Goal: Task Accomplishment & Management: Complete application form

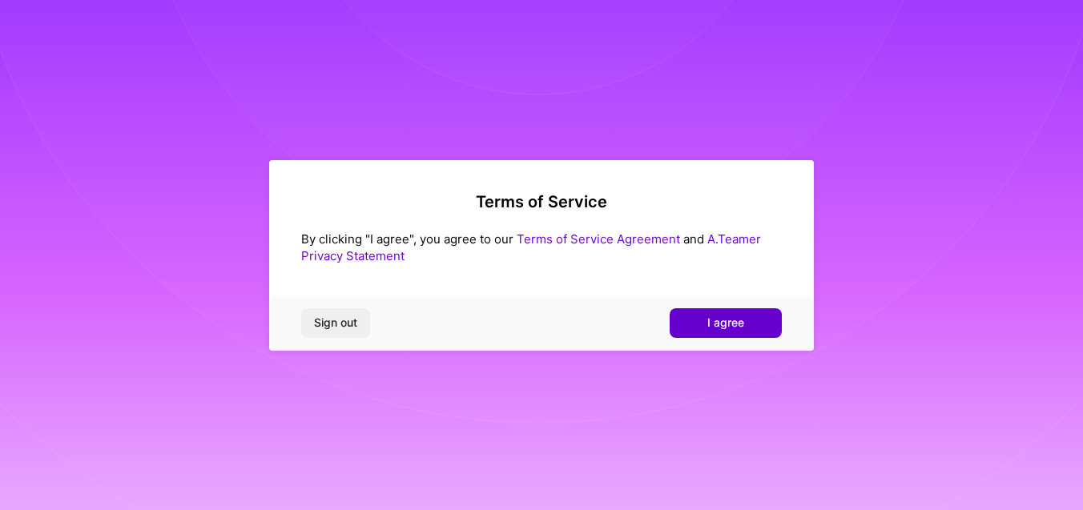
click at [709, 319] on span "I agree" at bounding box center [725, 323] width 37 height 16
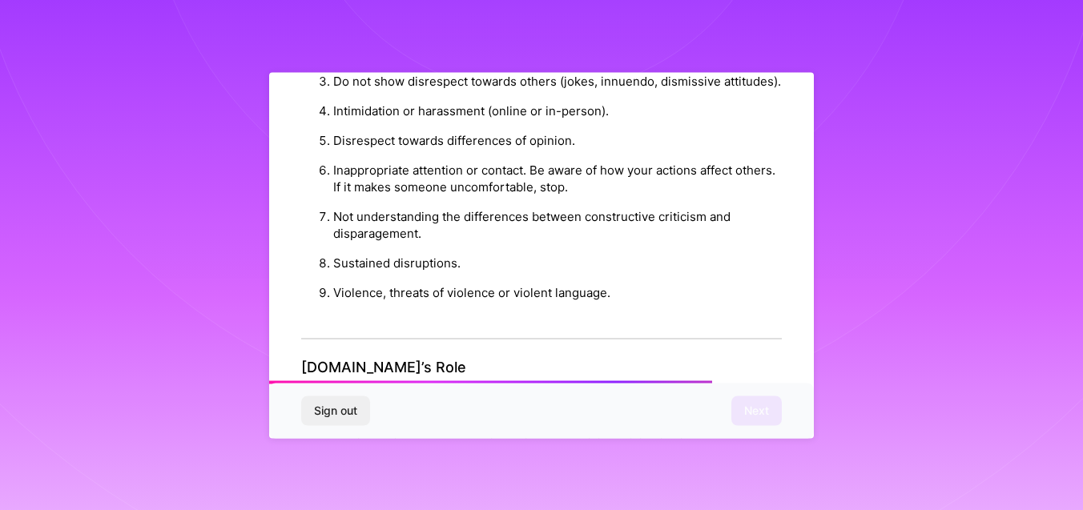
scroll to position [1838, 0]
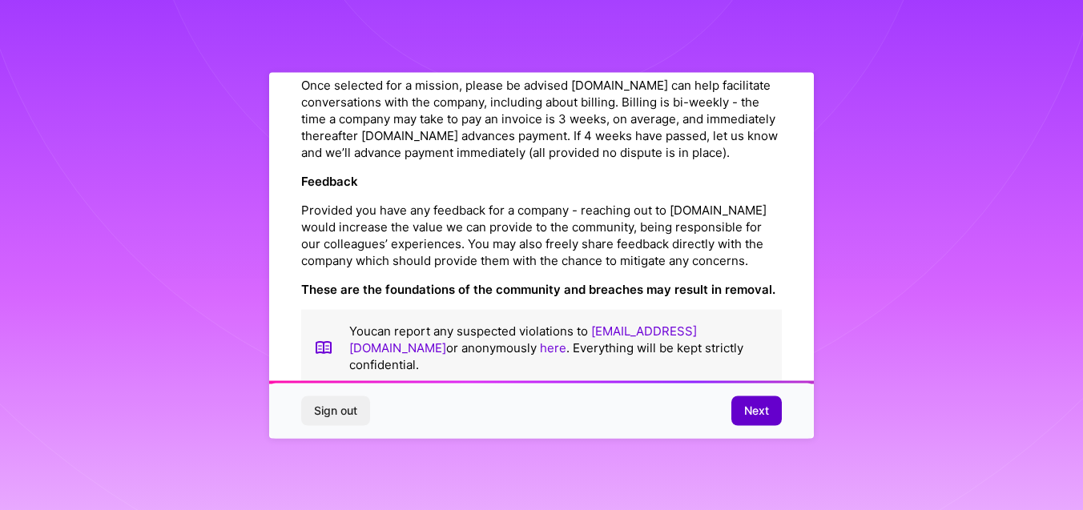
click at [763, 405] on span "Next" at bounding box center [756, 411] width 25 height 16
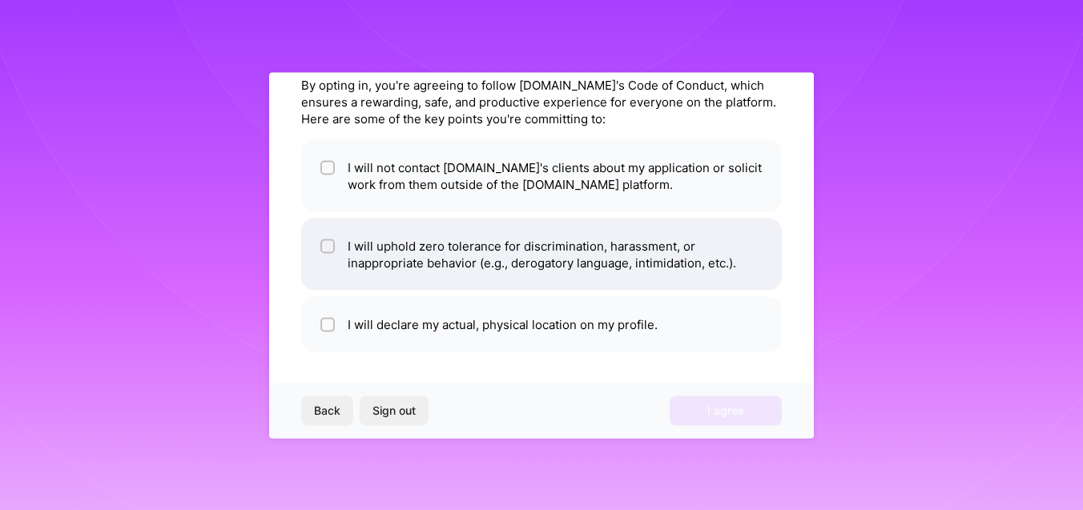
scroll to position [0, 0]
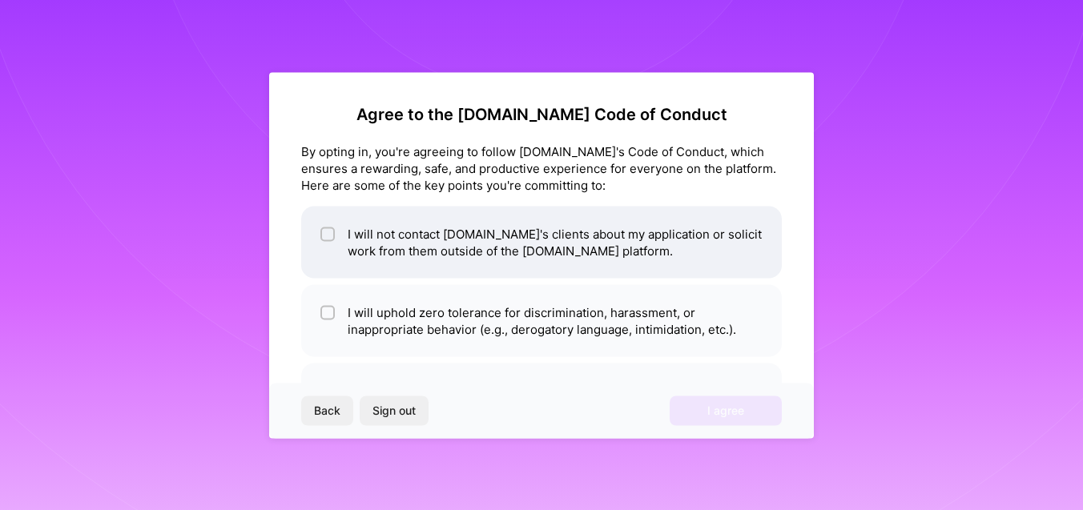
click at [415, 244] on li "I will not contact [DOMAIN_NAME]'s clients about my application or solicit work…" at bounding box center [541, 242] width 481 height 72
checkbox input "true"
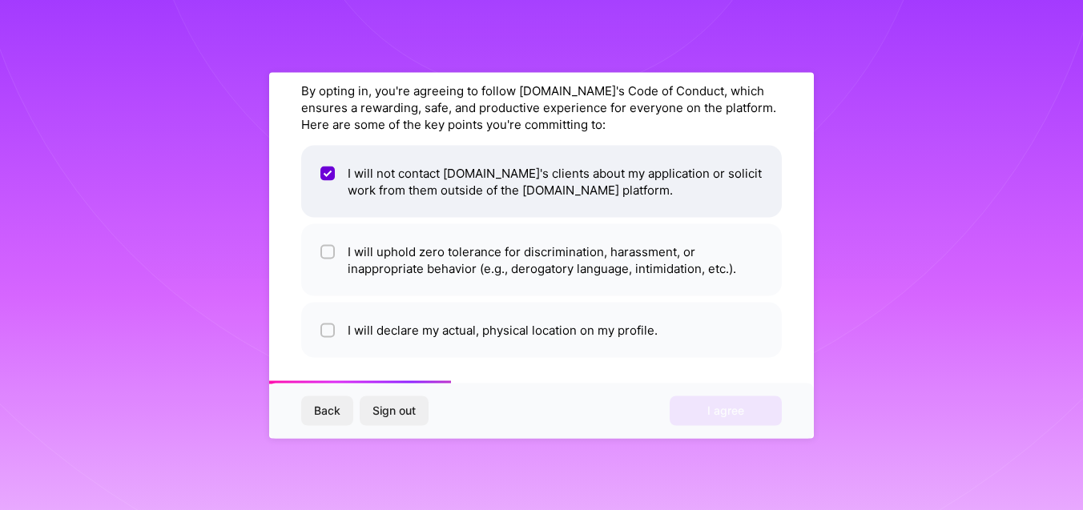
scroll to position [66, 0]
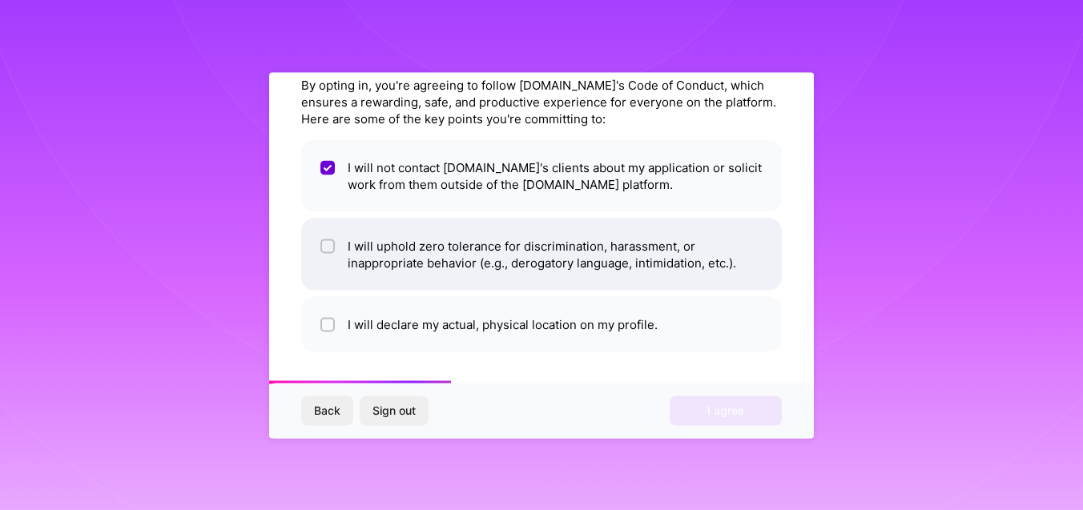
click at [449, 266] on li "I will uphold zero tolerance for discrimination, harassment, or inappropriate b…" at bounding box center [541, 254] width 481 height 72
checkbox input "true"
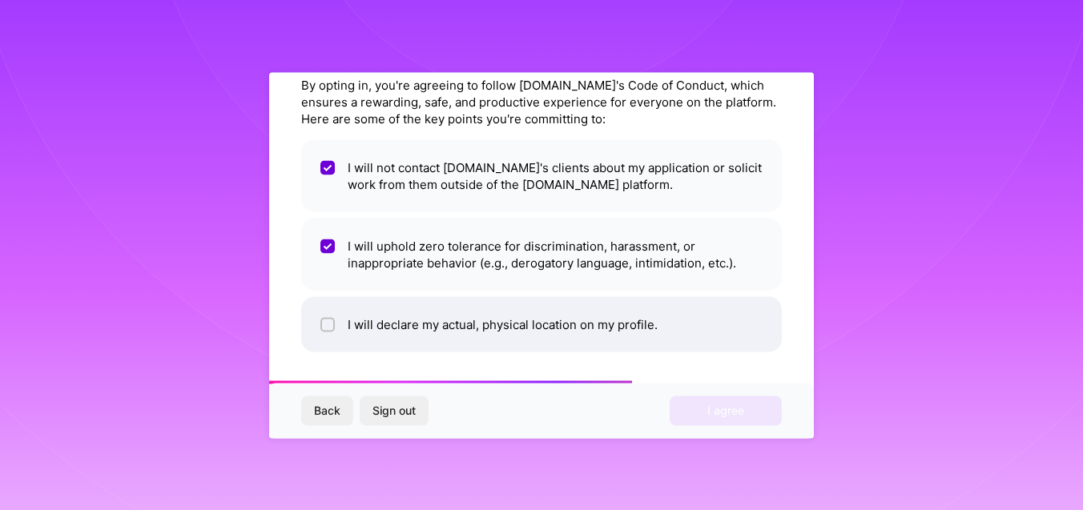
click at [465, 325] on li "I will declare my actual, physical location on my profile." at bounding box center [541, 323] width 481 height 55
checkbox input "true"
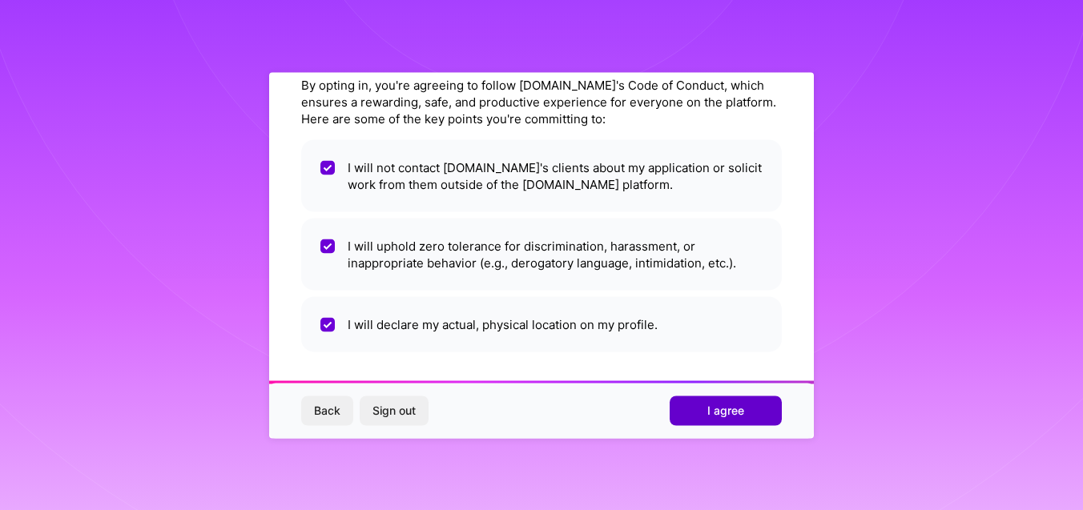
click at [726, 409] on span "I agree" at bounding box center [725, 411] width 37 height 16
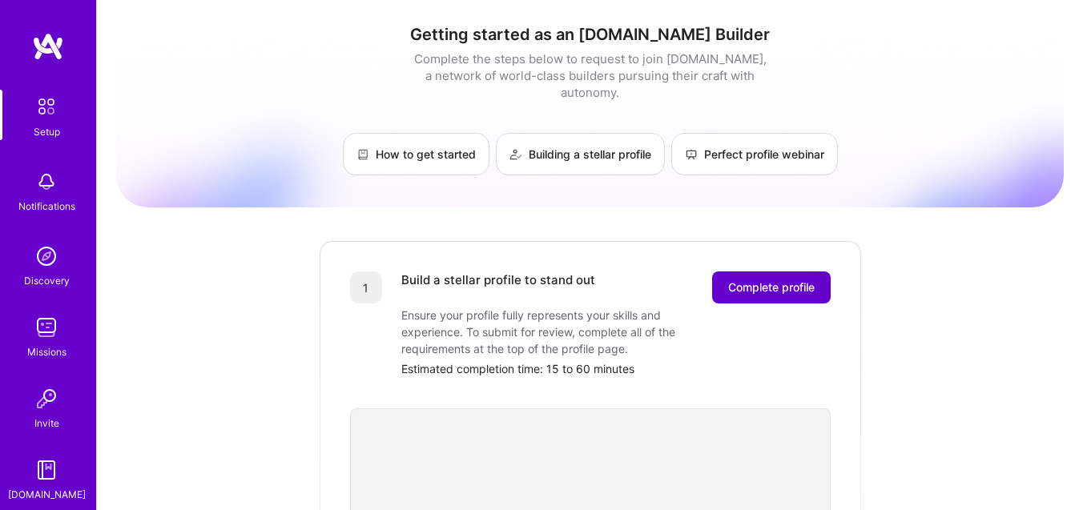
click at [761, 280] on span "Complete profile" at bounding box center [771, 288] width 87 height 16
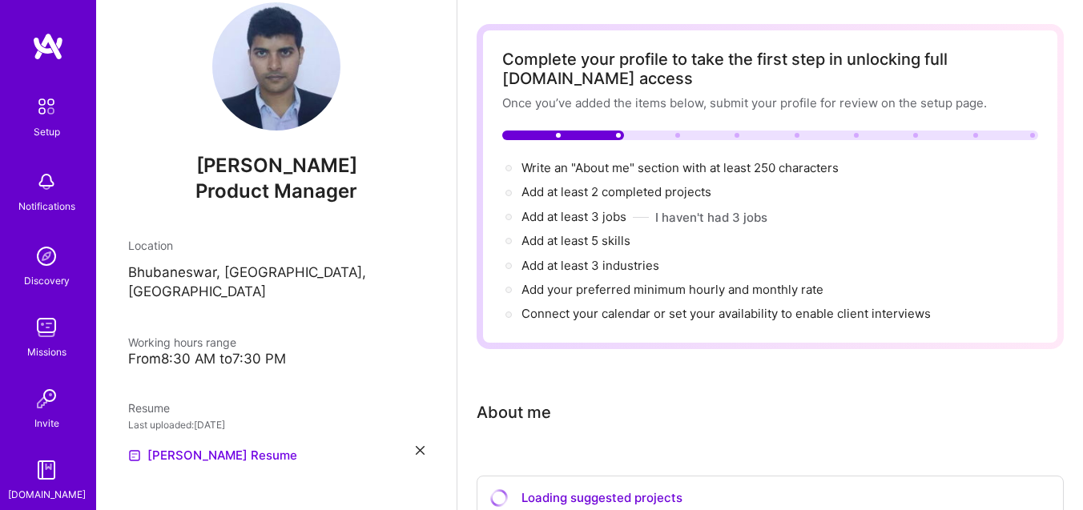
scroll to position [61, 0]
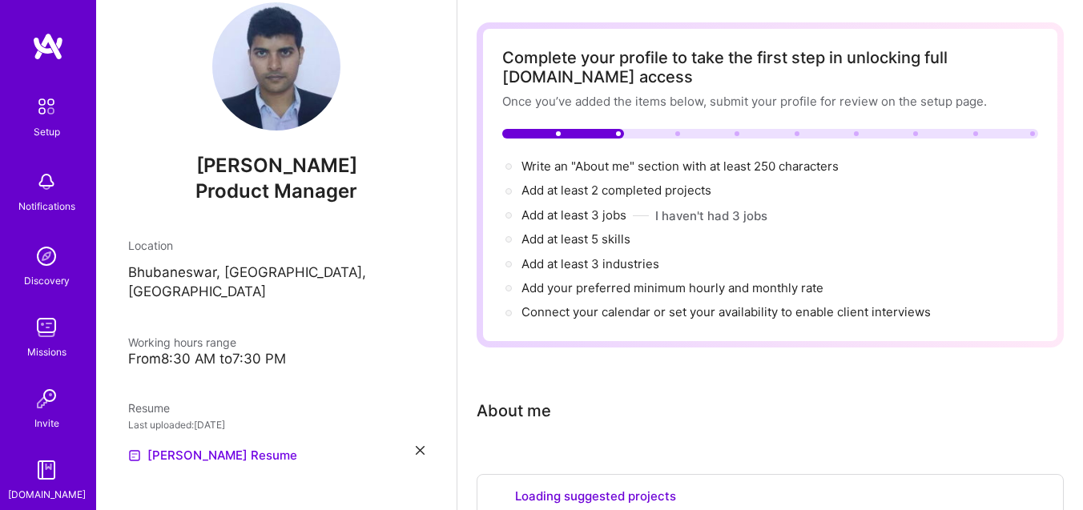
select select "US"
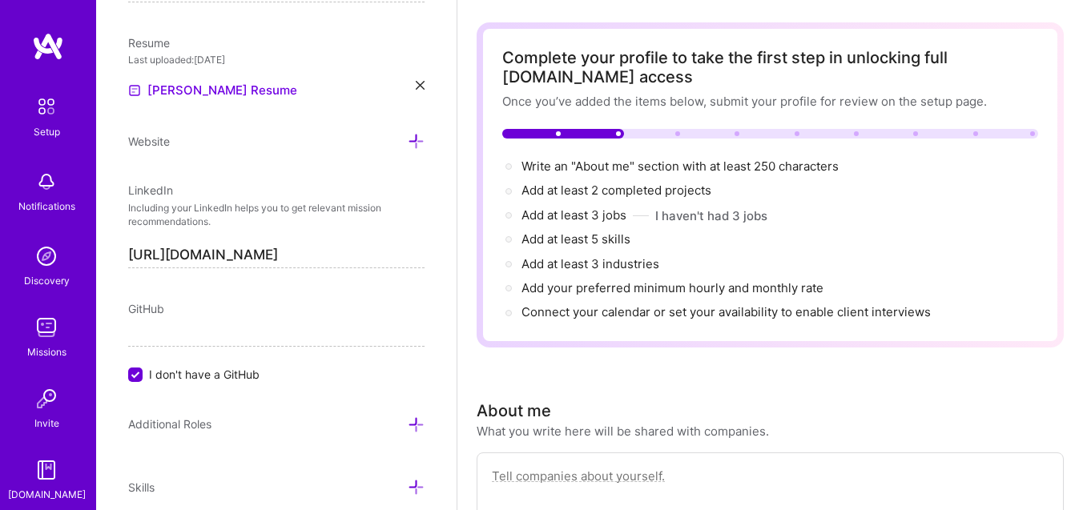
scroll to position [654, 0]
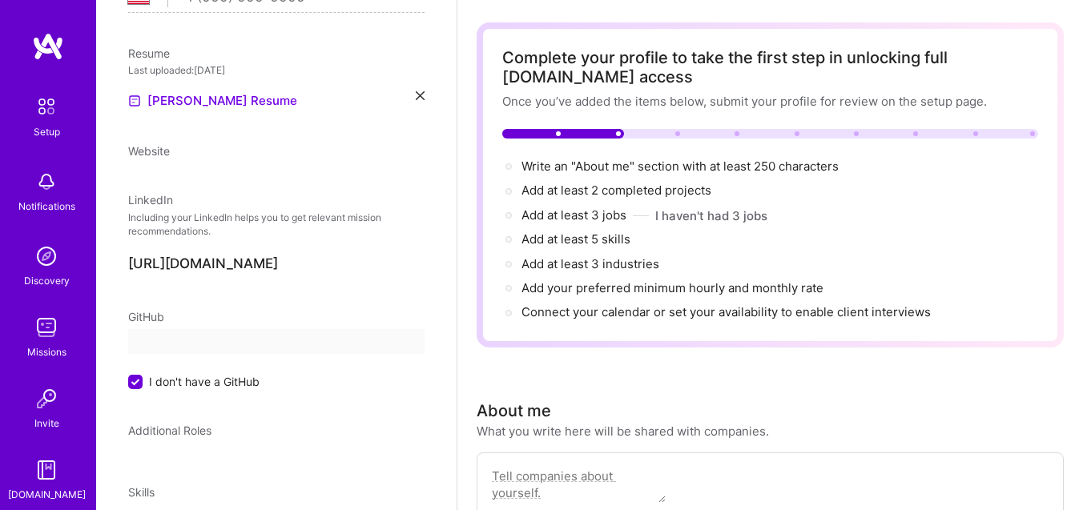
select select "US"
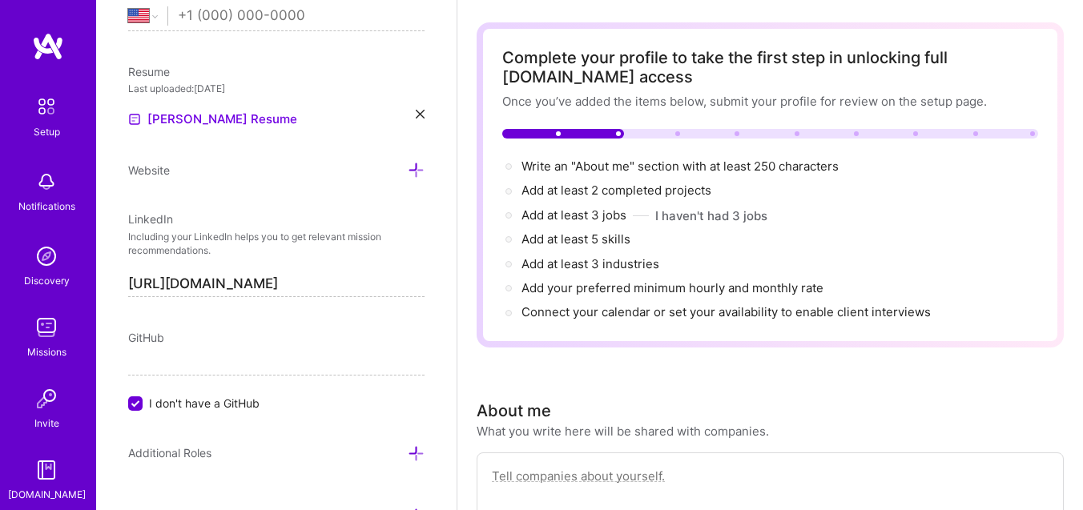
click at [138, 404] on input "I don't have a GitHub" at bounding box center [137, 404] width 14 height 14
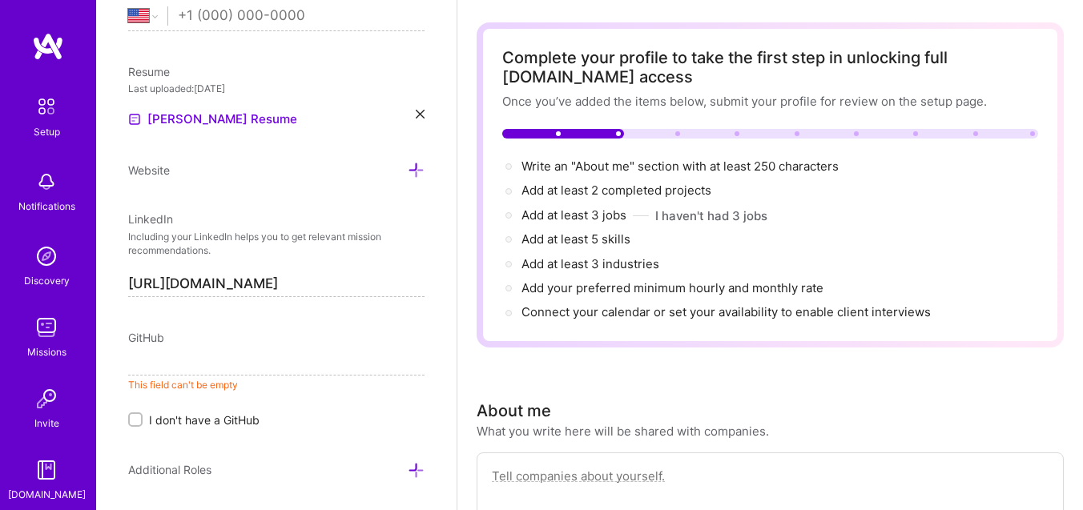
click at [159, 333] on span "GitHub" at bounding box center [146, 338] width 36 height 14
click at [153, 355] on input at bounding box center [276, 363] width 296 height 26
paste input "[URL][DOMAIN_NAME]"
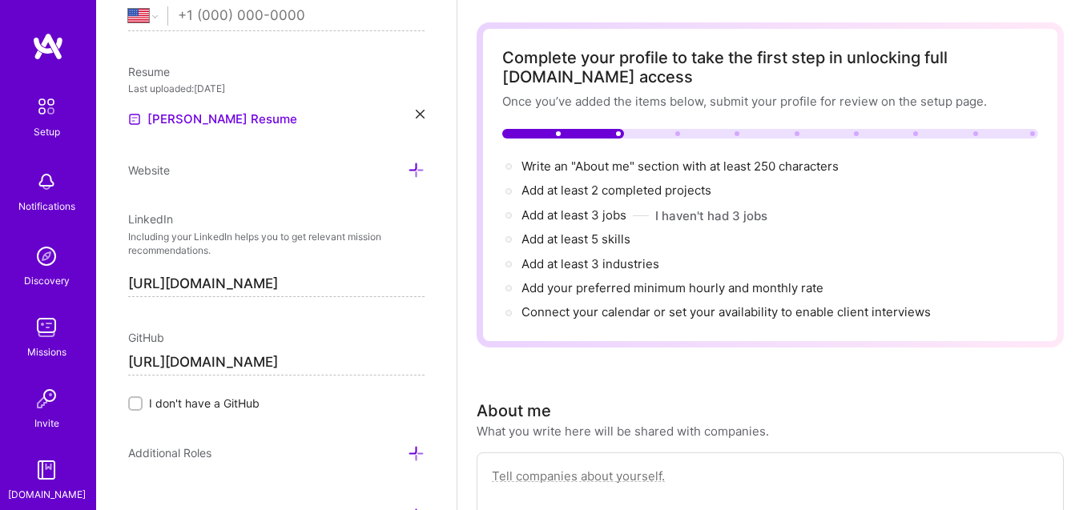
type input "[URL][DOMAIN_NAME]"
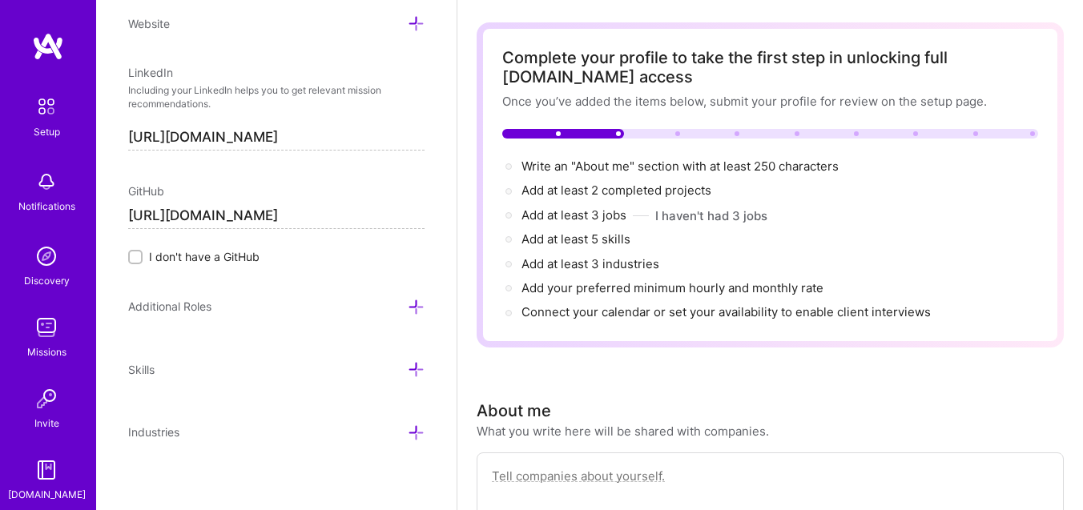
scroll to position [807, 0]
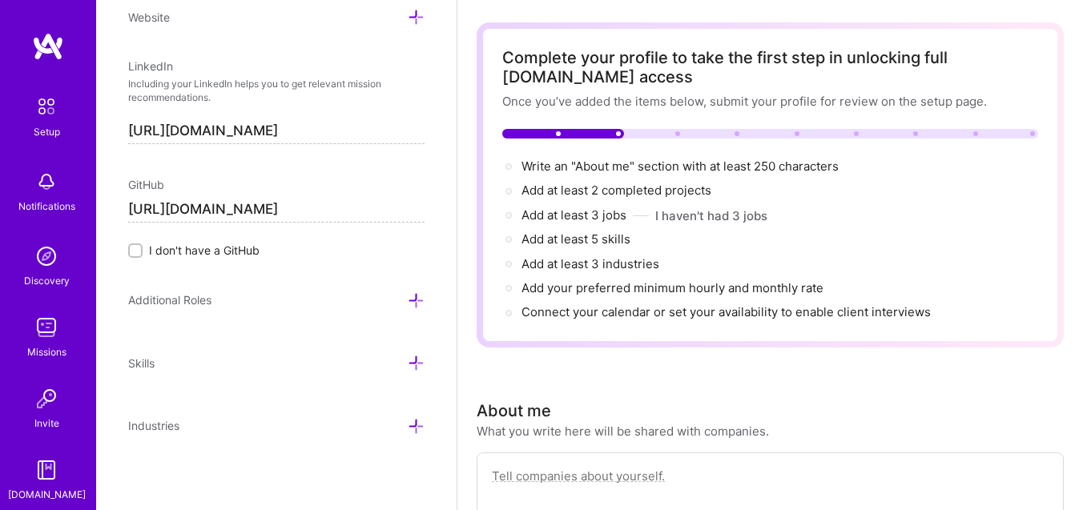
click at [409, 366] on icon at bounding box center [416, 363] width 17 height 17
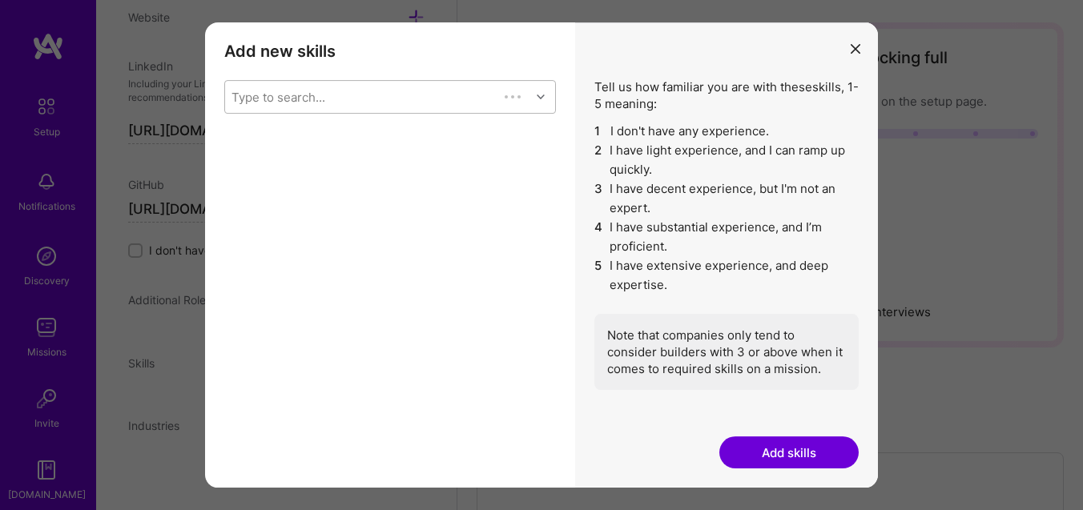
click at [340, 87] on div "Type to search..." at bounding box center [361, 97] width 273 height 32
click at [302, 98] on div "Type to search..." at bounding box center [279, 96] width 94 height 17
type input "product"
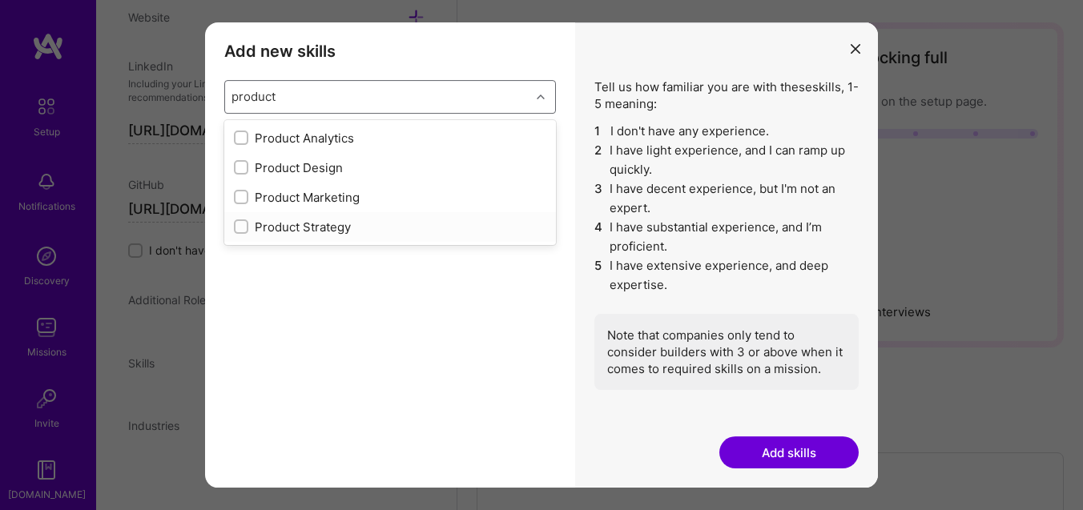
click at [303, 226] on div "Product Strategy" at bounding box center [390, 227] width 312 height 17
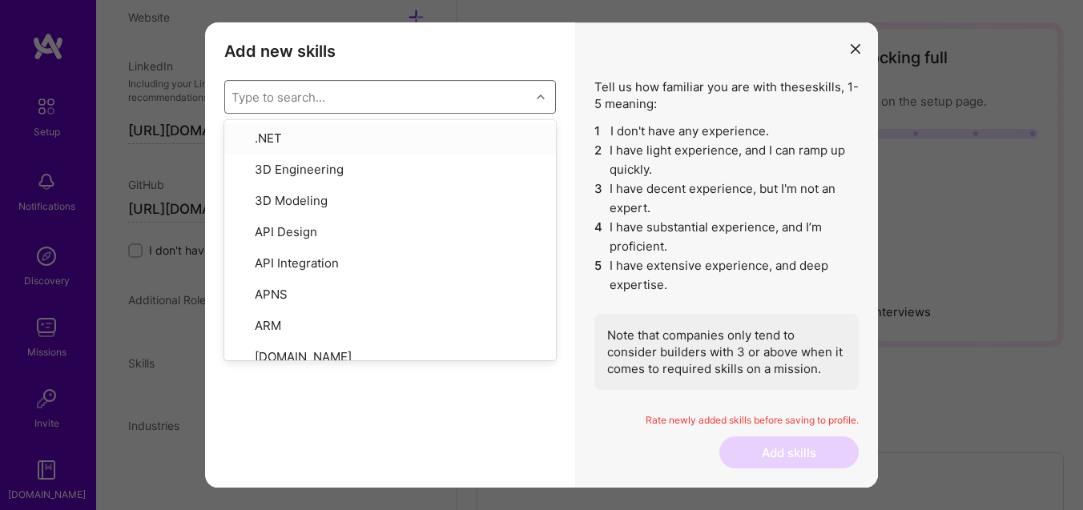
click at [281, 104] on div "Type to search..." at bounding box center [279, 96] width 94 height 17
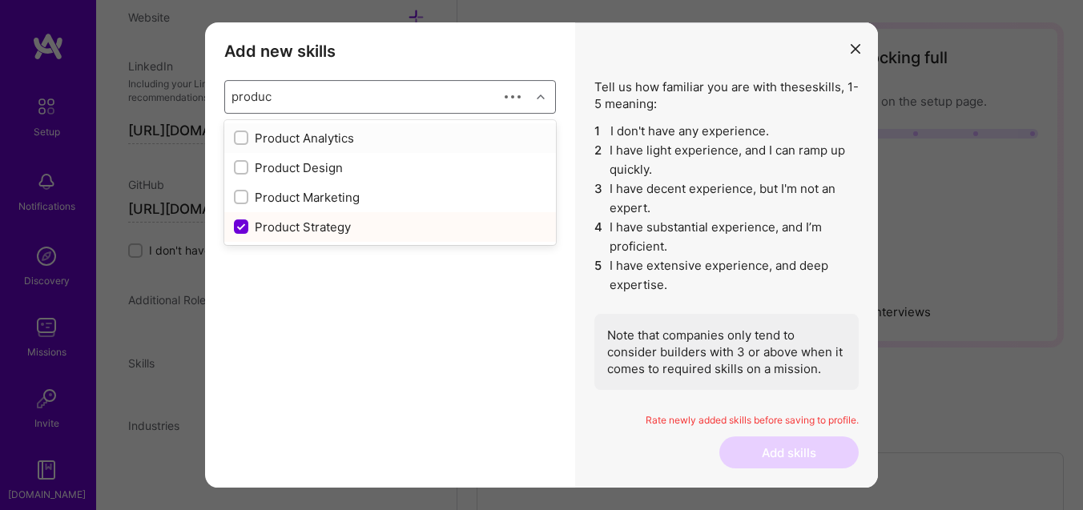
type input "product"
click at [308, 163] on div "Product Design" at bounding box center [390, 167] width 312 height 17
checkbox input "false"
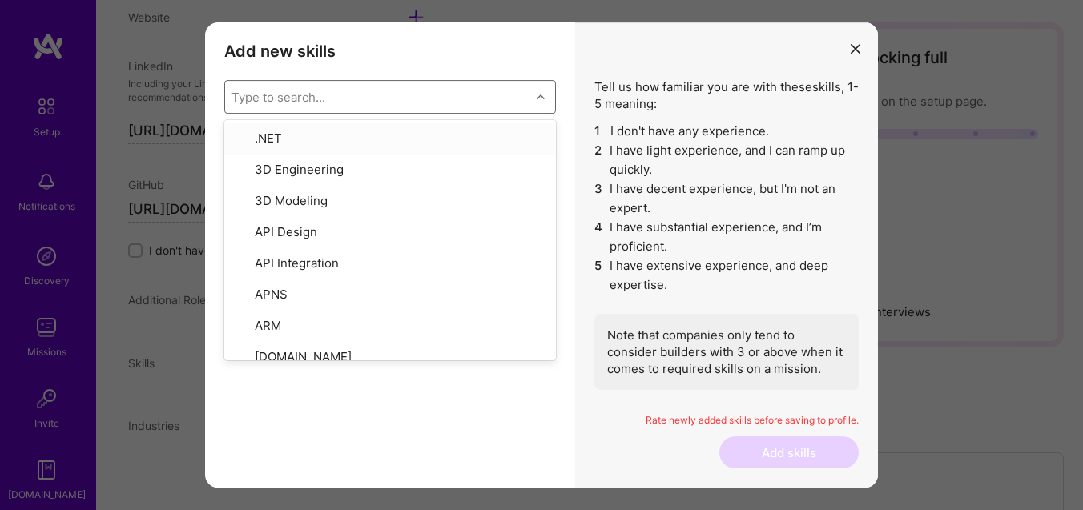
click at [297, 109] on div "Type to search..." at bounding box center [377, 97] width 305 height 32
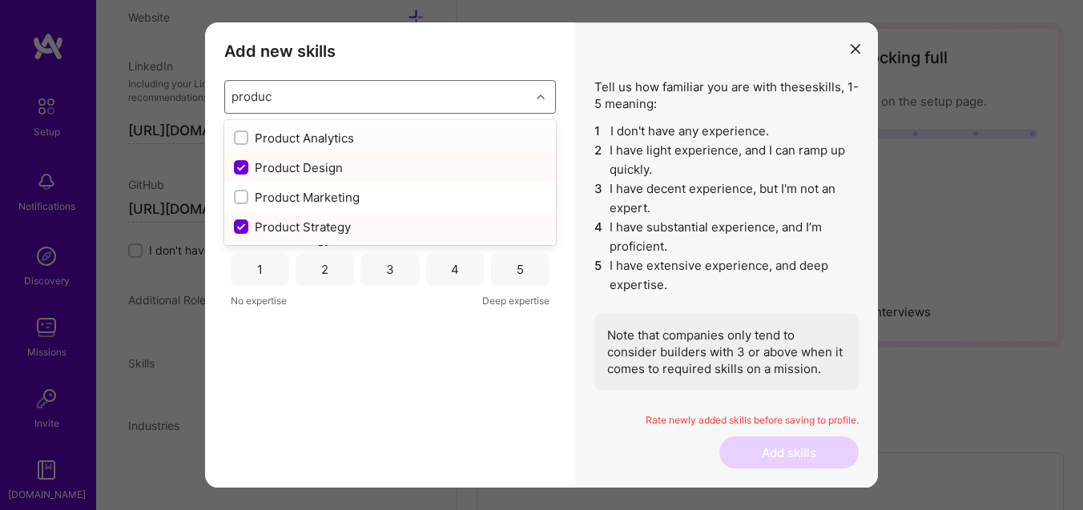
type input "product"
click at [264, 164] on div "Product Design" at bounding box center [390, 167] width 312 height 17
checkbox input "false"
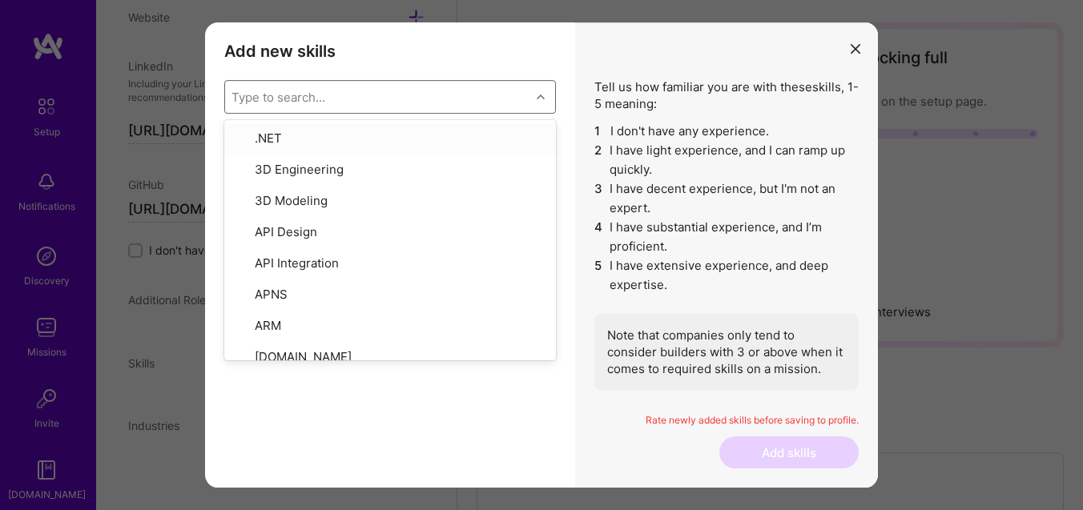
click at [296, 107] on div "Type to search..." at bounding box center [377, 97] width 305 height 32
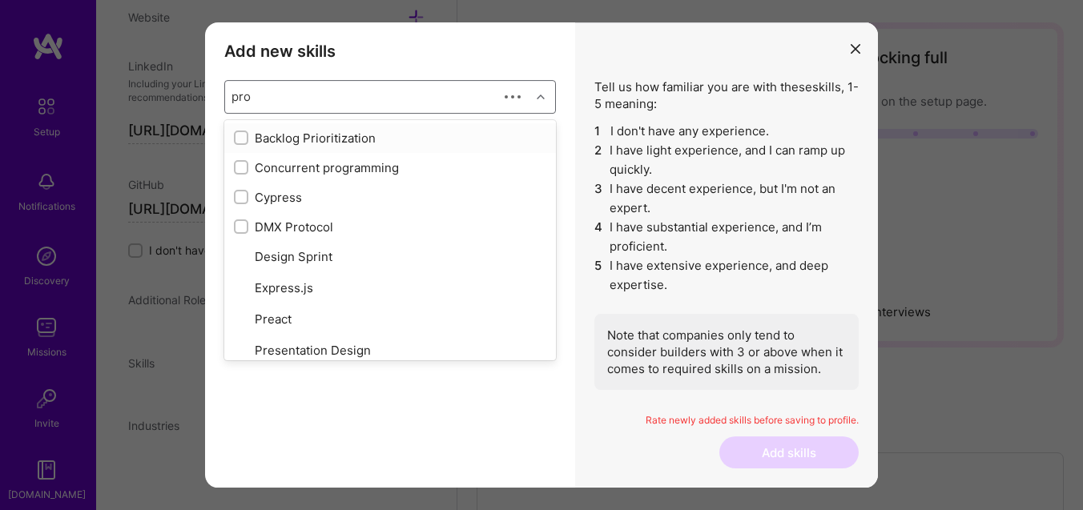
type input "prod"
checkbox input "true"
type input "produ"
checkbox input "true"
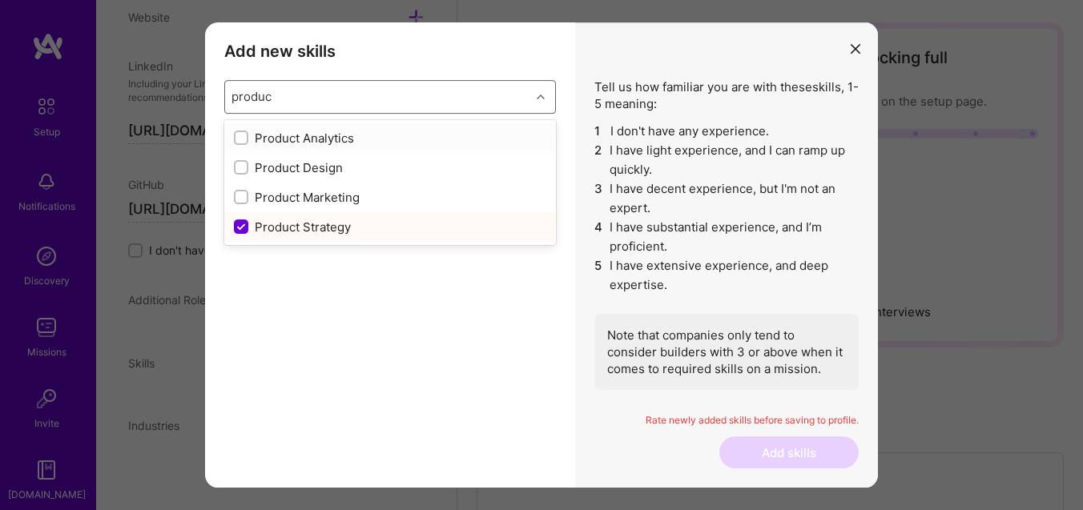
type input "product"
checkbox input "false"
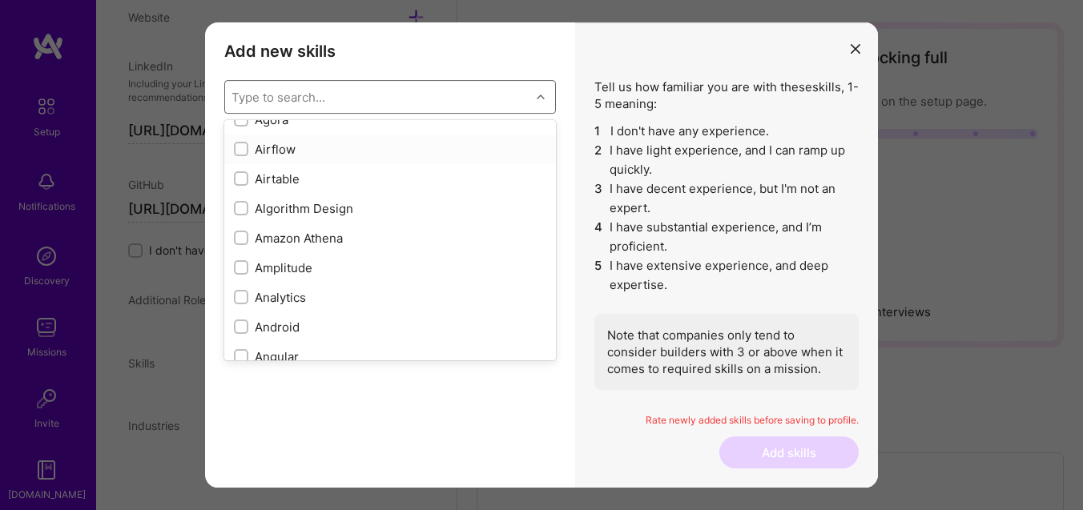
scroll to position [646, 0]
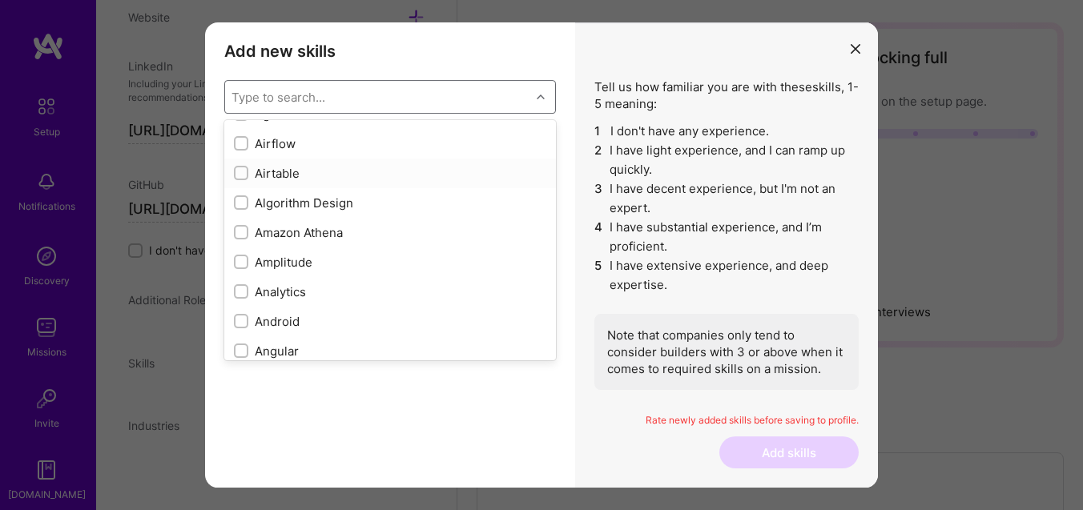
click at [286, 174] on div "Airtable" at bounding box center [390, 173] width 312 height 17
checkbox input "true"
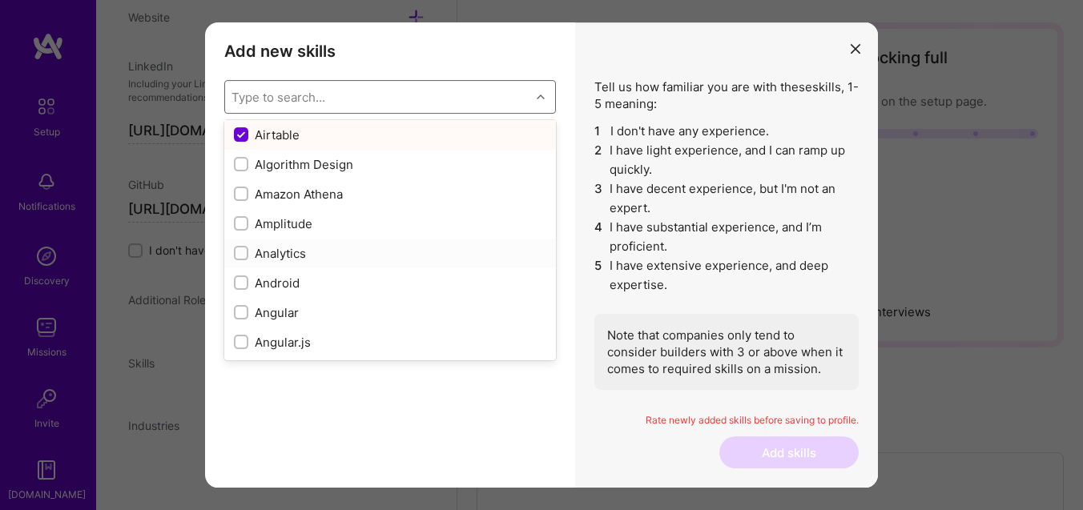
scroll to position [727, 0]
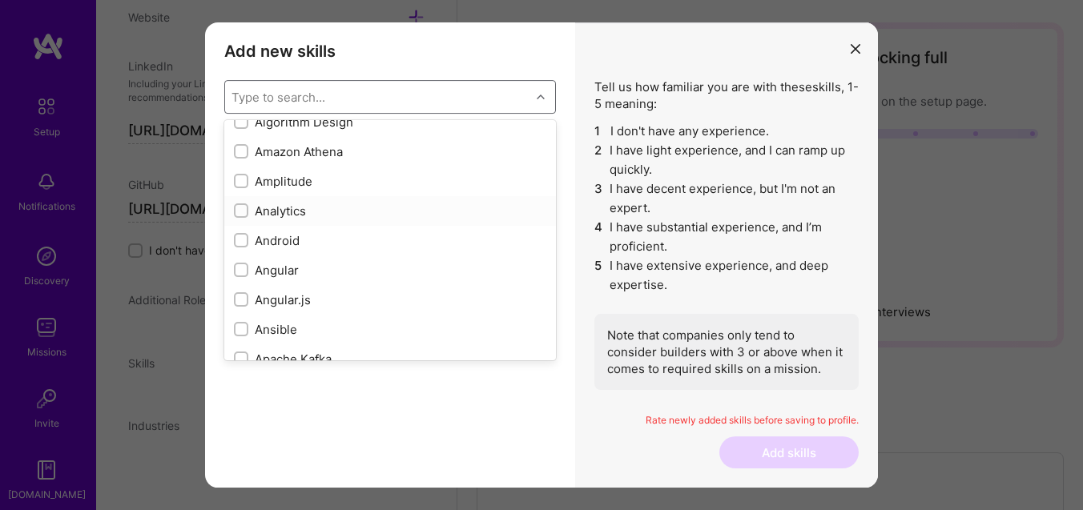
click at [276, 215] on div "Analytics" at bounding box center [390, 211] width 312 height 17
checkbox input "true"
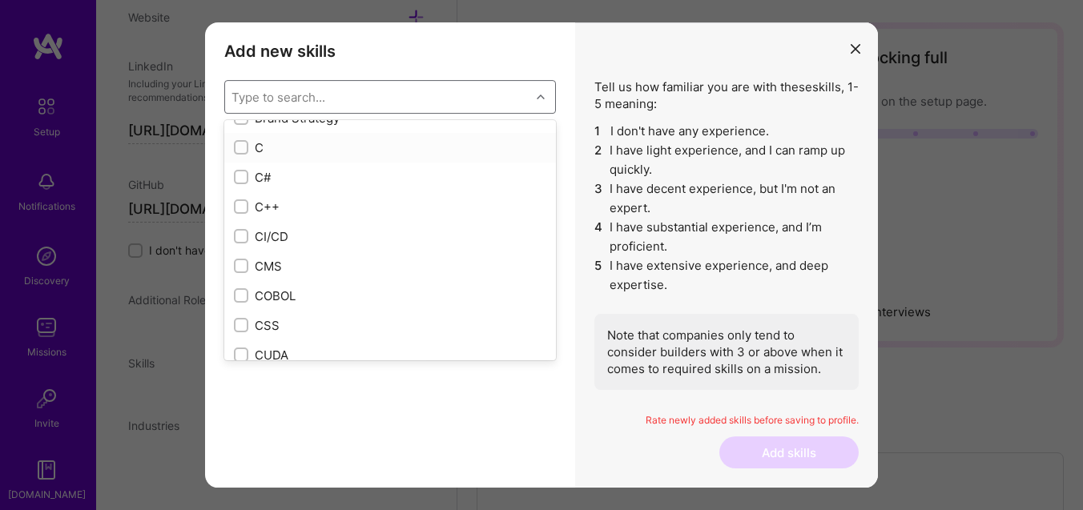
click at [249, 150] on div "C" at bounding box center [390, 147] width 312 height 17
checkbox input "true"
click at [253, 210] on div "C++" at bounding box center [390, 207] width 312 height 17
checkbox input "true"
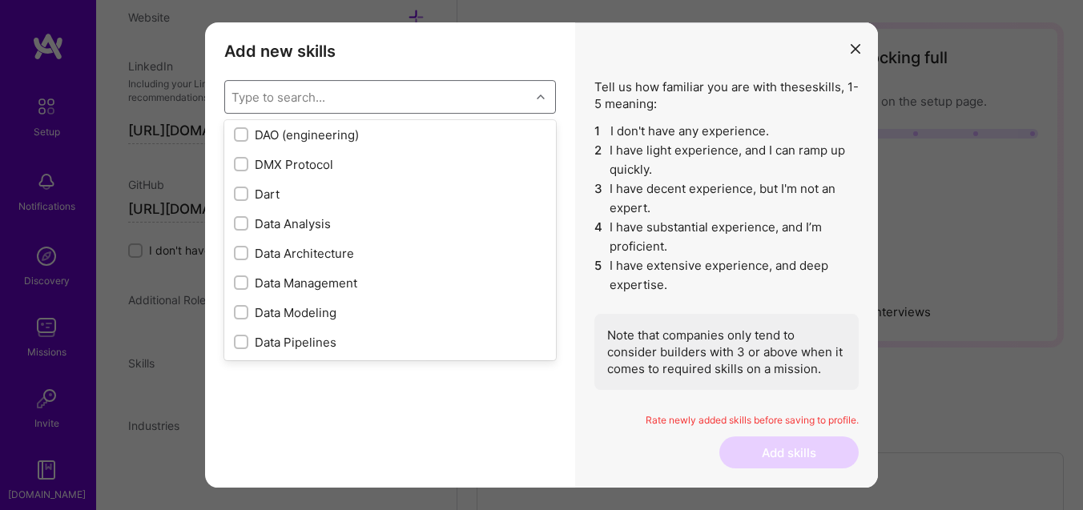
scroll to position [2434, 0]
click at [303, 224] on div "Data Analysis" at bounding box center [390, 223] width 312 height 17
checkbox input "true"
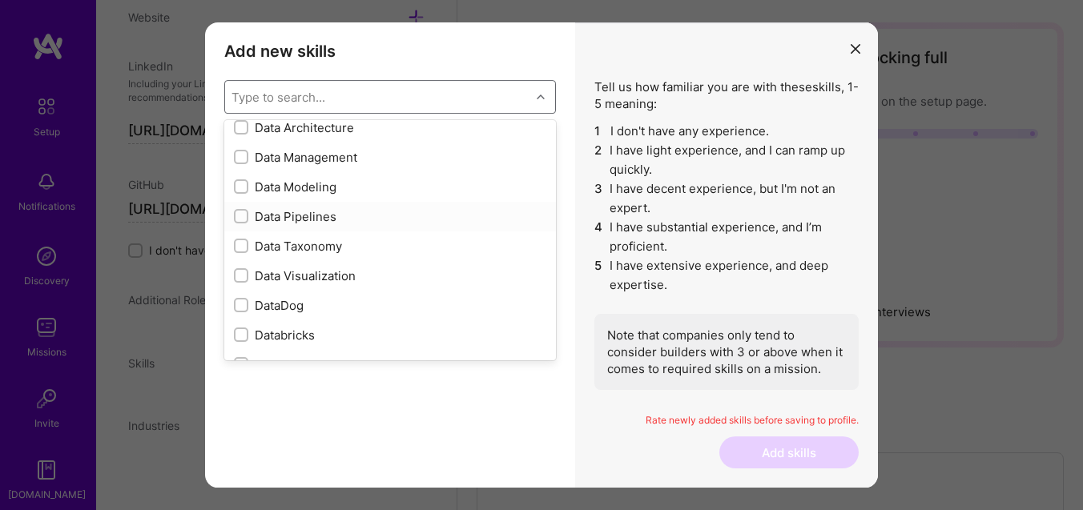
scroll to position [2574, 0]
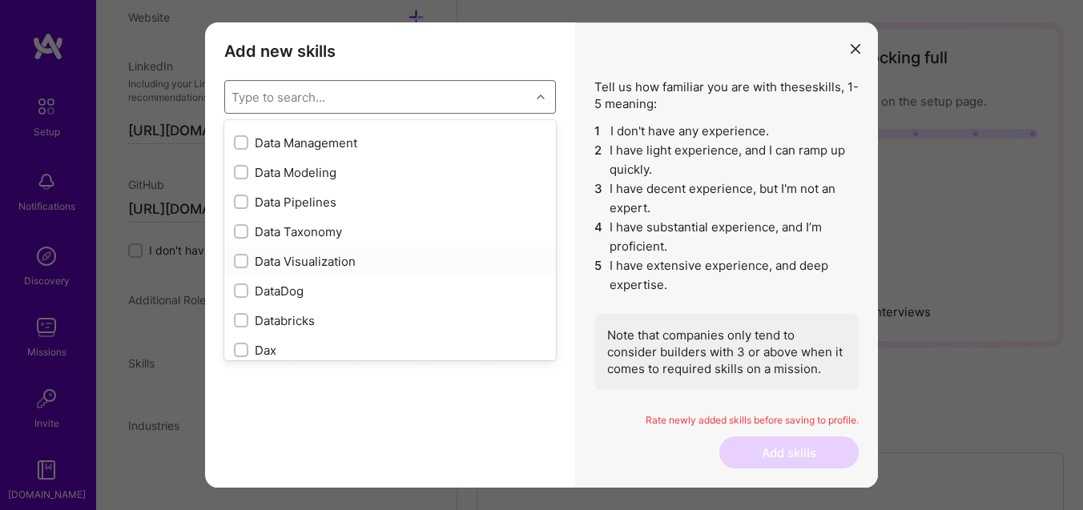
click at [292, 265] on div "Data Visualization" at bounding box center [390, 261] width 312 height 17
checkbox input "true"
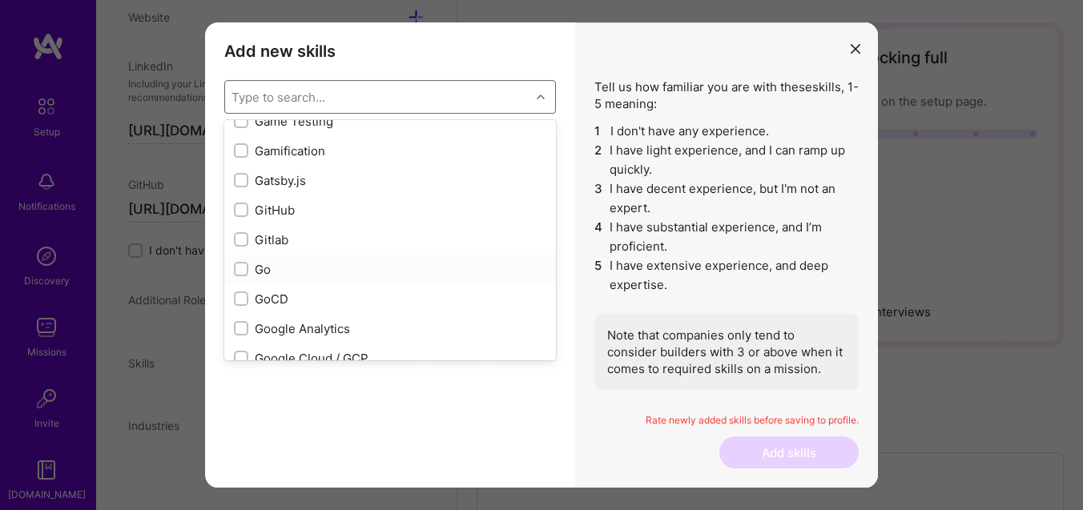
scroll to position [4288, 0]
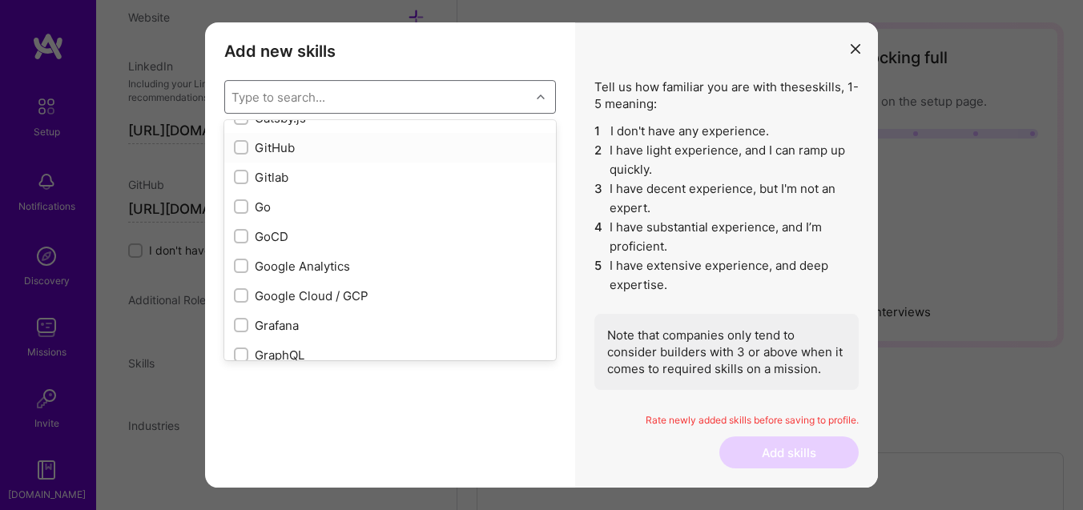
click at [279, 143] on div "GitHub" at bounding box center [390, 147] width 312 height 17
checkbox input "true"
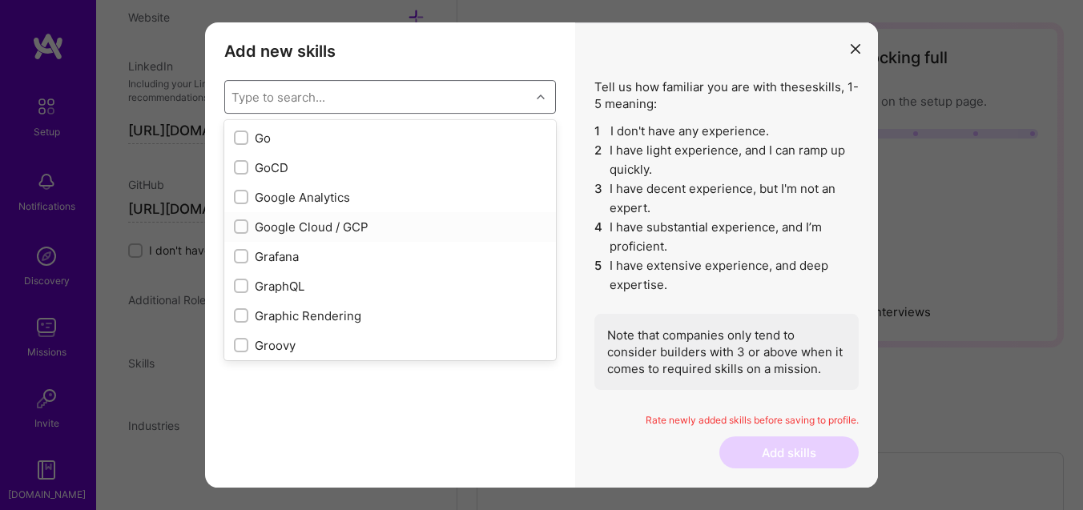
scroll to position [4358, 0]
click at [304, 196] on div "Google Analytics" at bounding box center [390, 196] width 312 height 17
checkbox input "true"
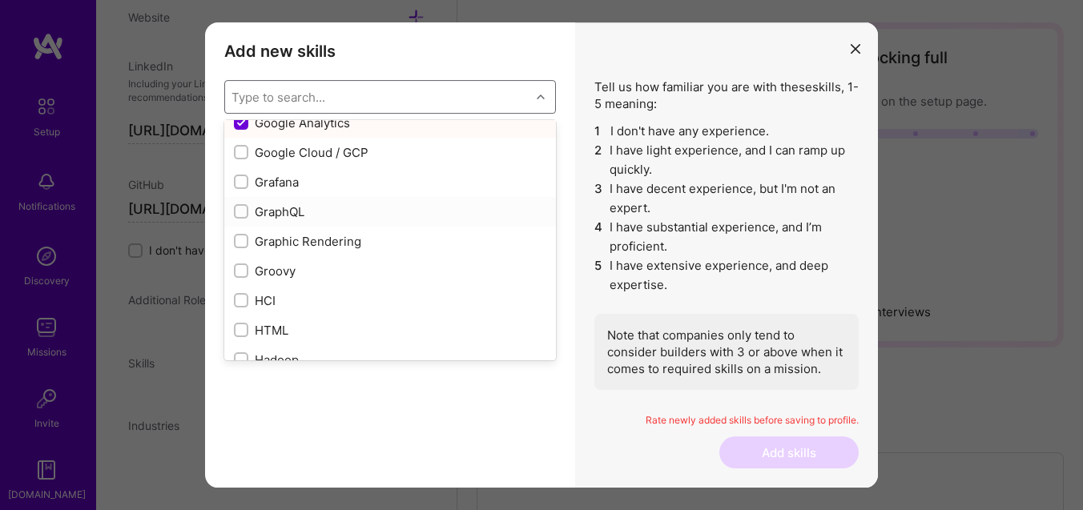
scroll to position [4439, 0]
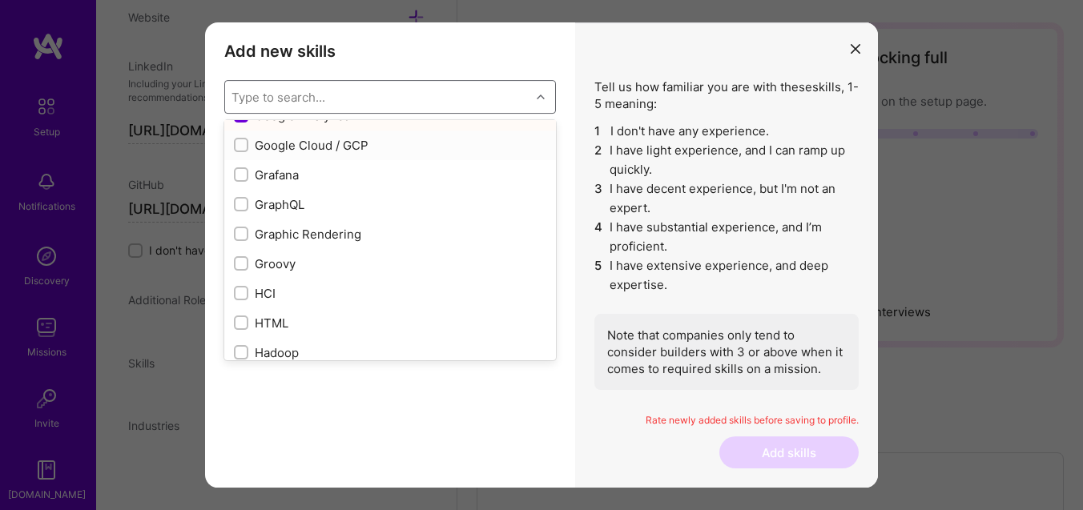
click at [310, 151] on div "Google Cloud / GCP" at bounding box center [390, 145] width 312 height 17
checkbox input "true"
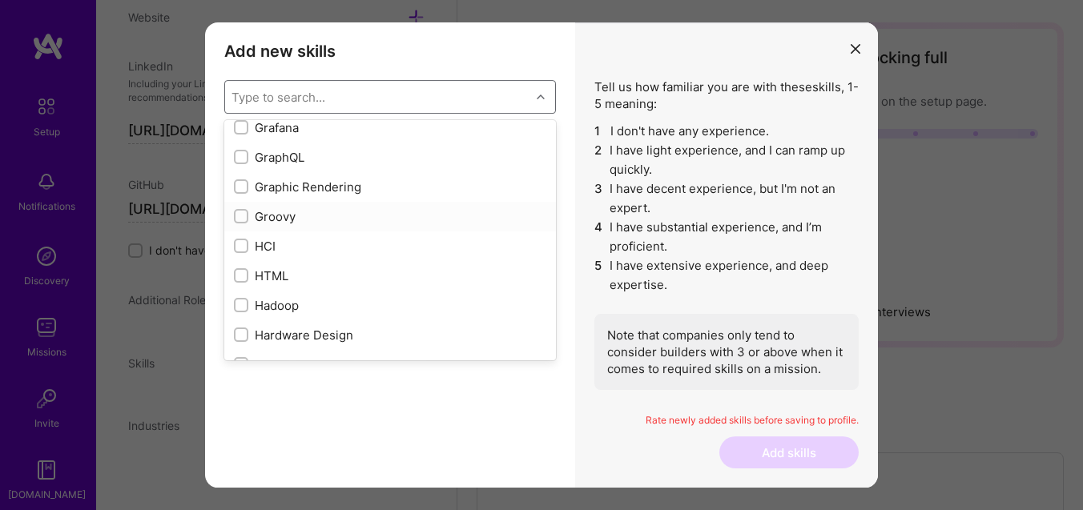
scroll to position [4491, 0]
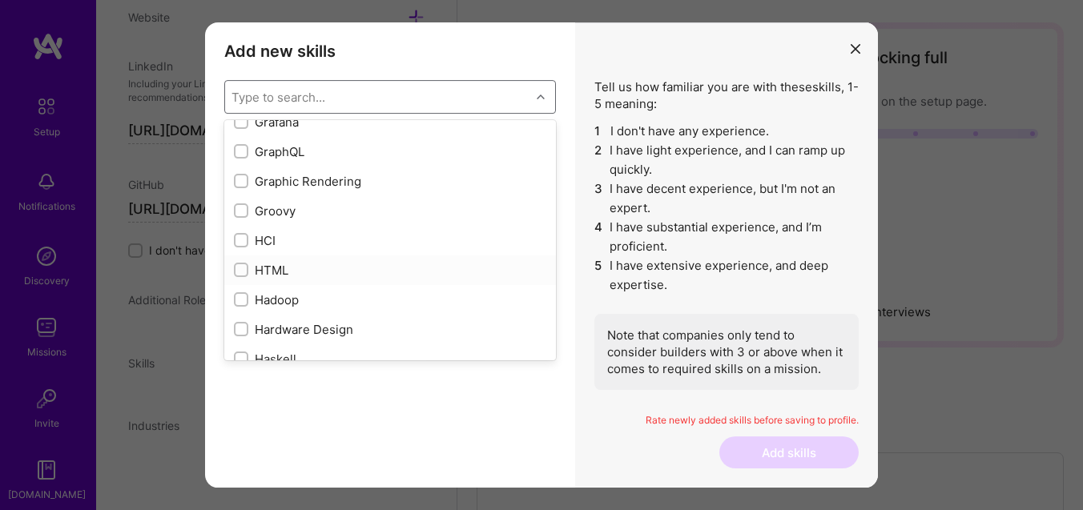
click at [280, 269] on div "HTML" at bounding box center [390, 270] width 312 height 17
checkbox input "true"
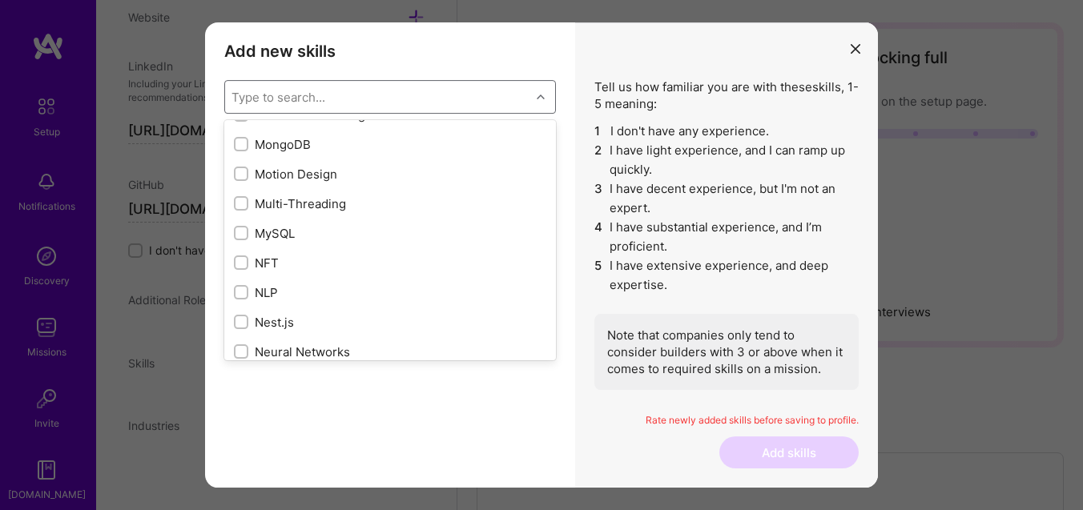
scroll to position [6263, 0]
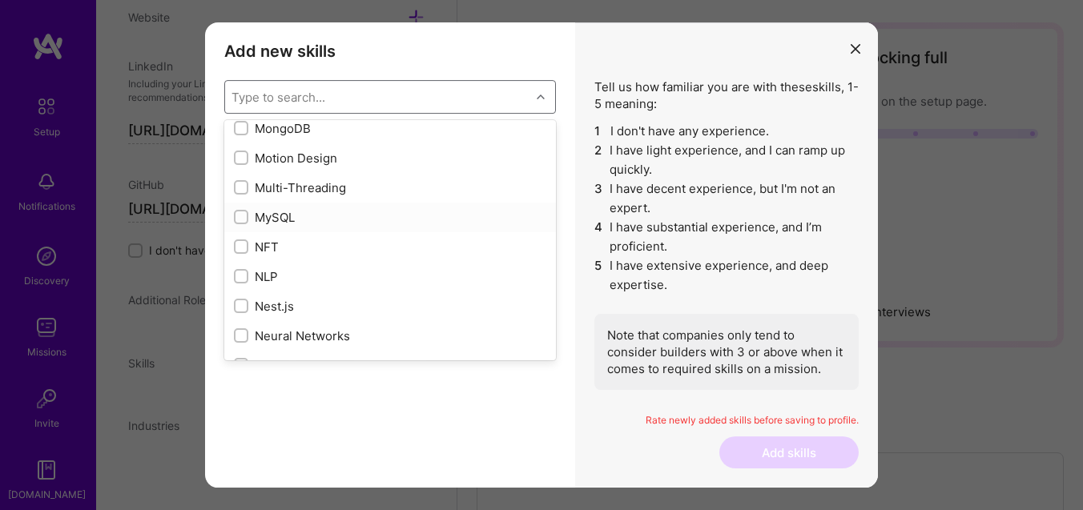
click at [273, 226] on div "MySQL" at bounding box center [390, 218] width 332 height 30
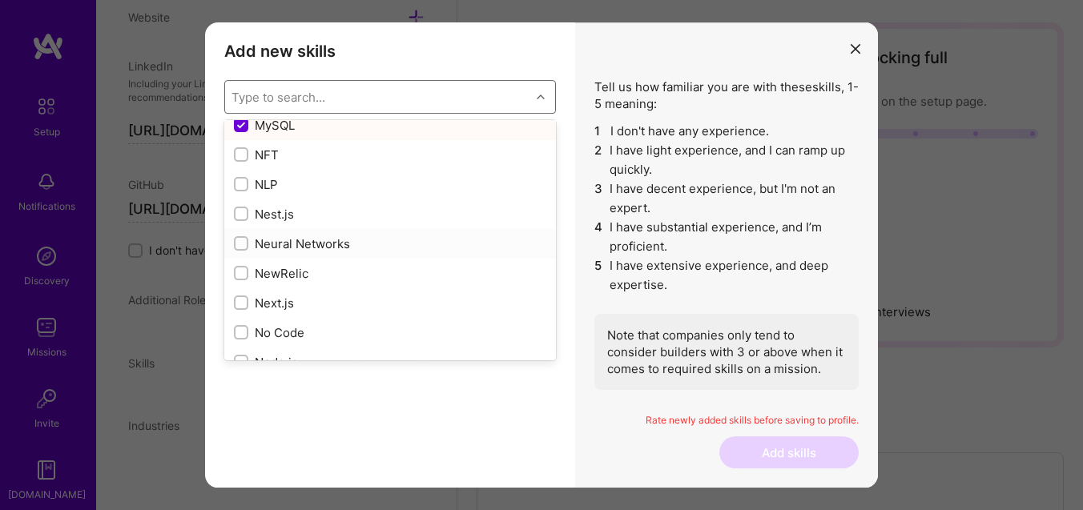
scroll to position [6219, 0]
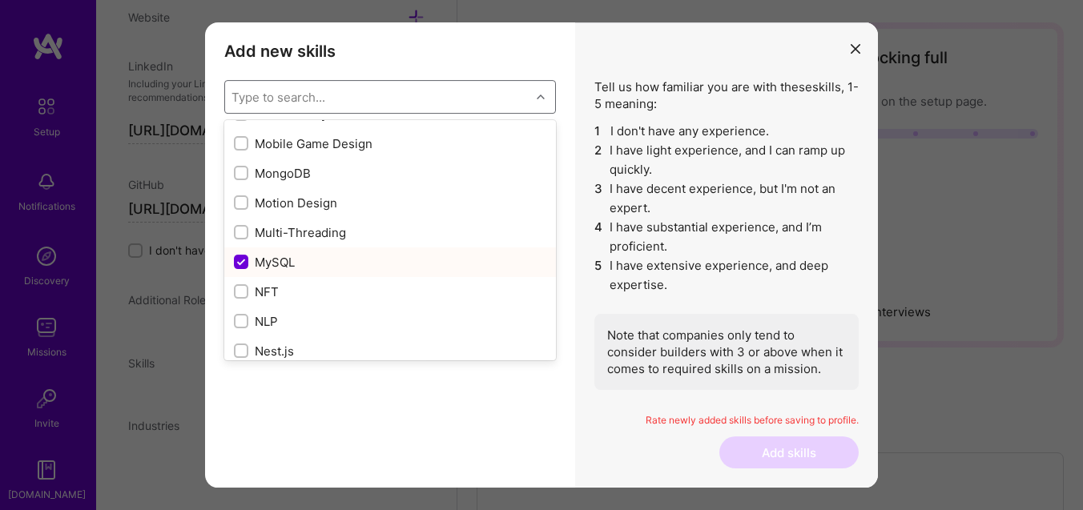
click at [288, 264] on div "MySQL" at bounding box center [390, 262] width 312 height 17
checkbox input "false"
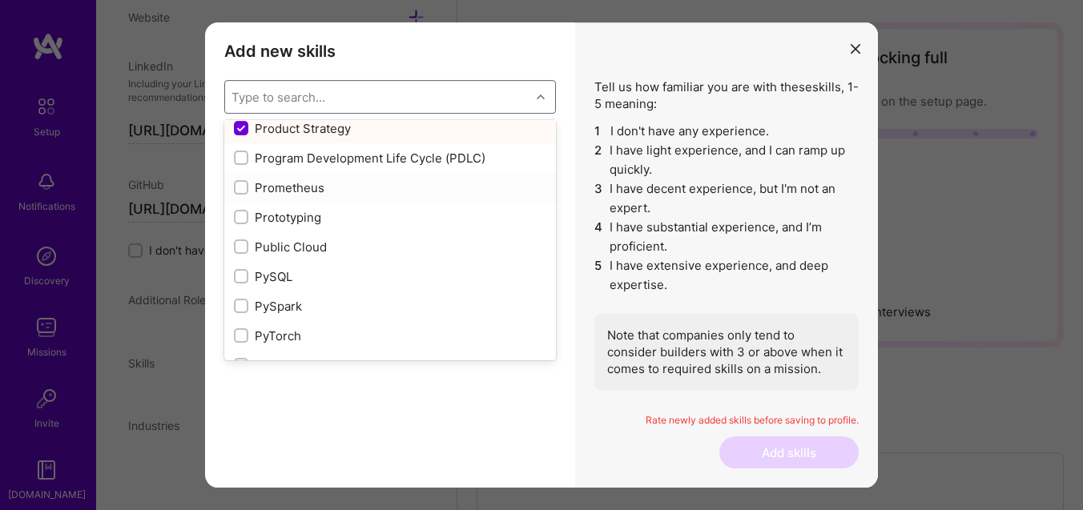
scroll to position [7456, 0]
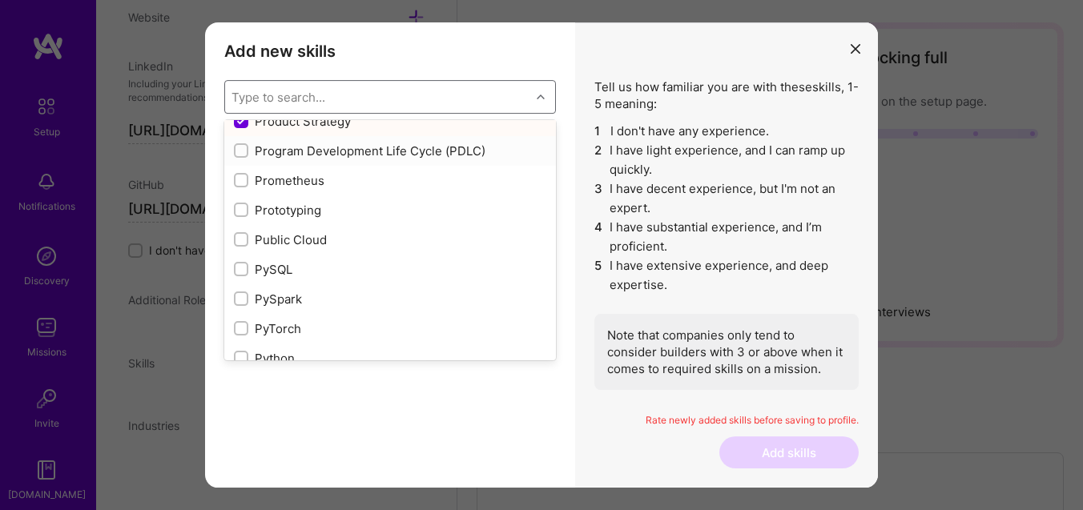
click at [298, 153] on div "Program Development Life Cycle (PDLC)" at bounding box center [390, 151] width 312 height 17
click at [292, 143] on div "Program Development Life Cycle (PDLC)" at bounding box center [390, 151] width 312 height 17
click at [300, 144] on div "Program Development Life Cycle (PDLC)" at bounding box center [390, 151] width 312 height 17
checkbox input "true"
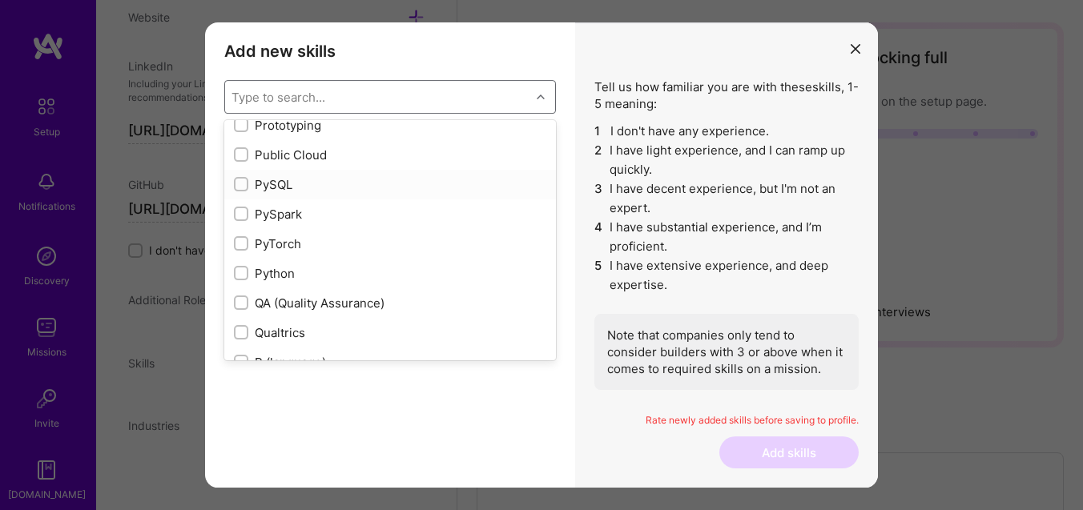
scroll to position [7545, 0]
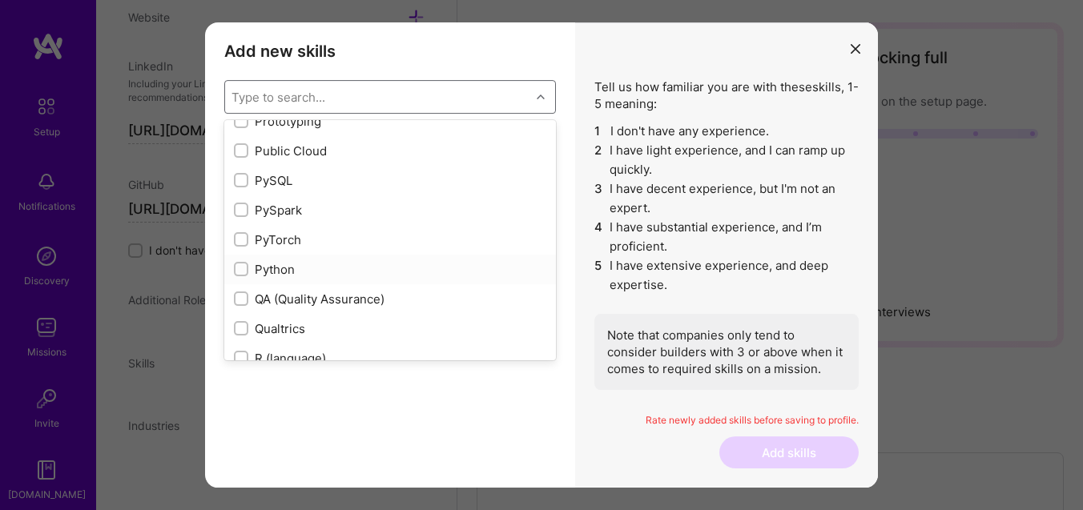
click at [285, 273] on div "Python" at bounding box center [390, 269] width 312 height 17
checkbox input "true"
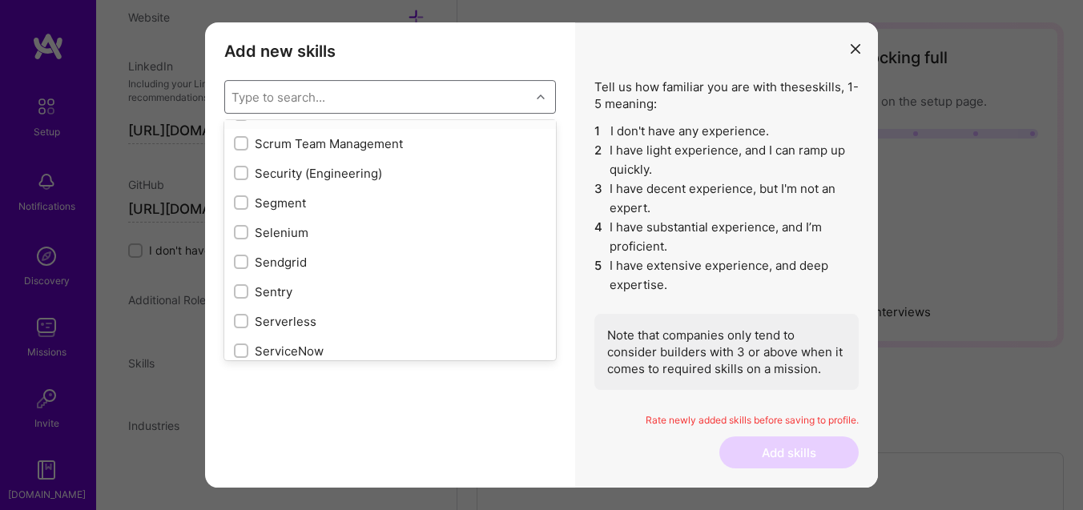
scroll to position [8715, 0]
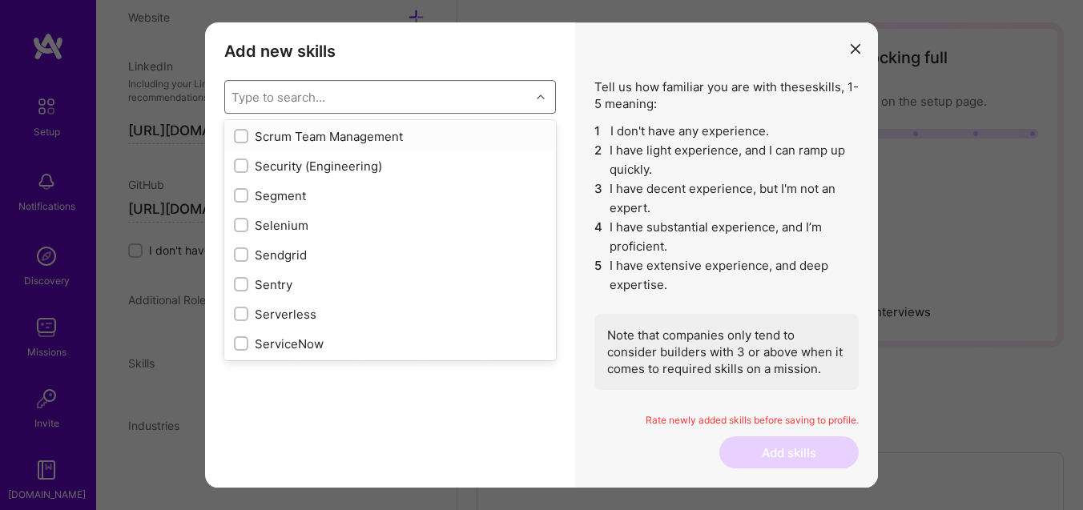
click at [304, 134] on div "Scrum Team Management" at bounding box center [390, 136] width 312 height 17
checkbox input "true"
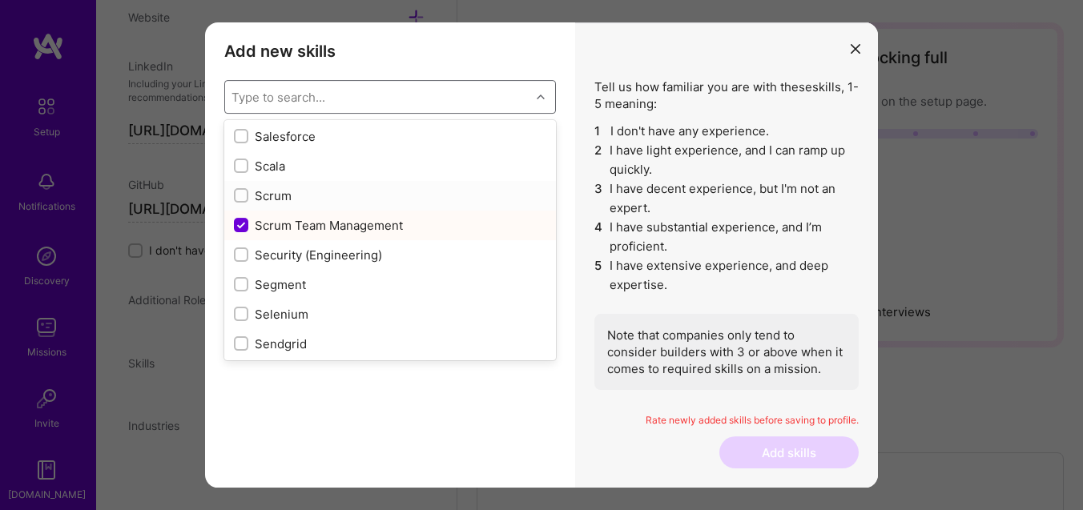
click at [264, 191] on div "Scrum" at bounding box center [390, 195] width 312 height 17
checkbox input "true"
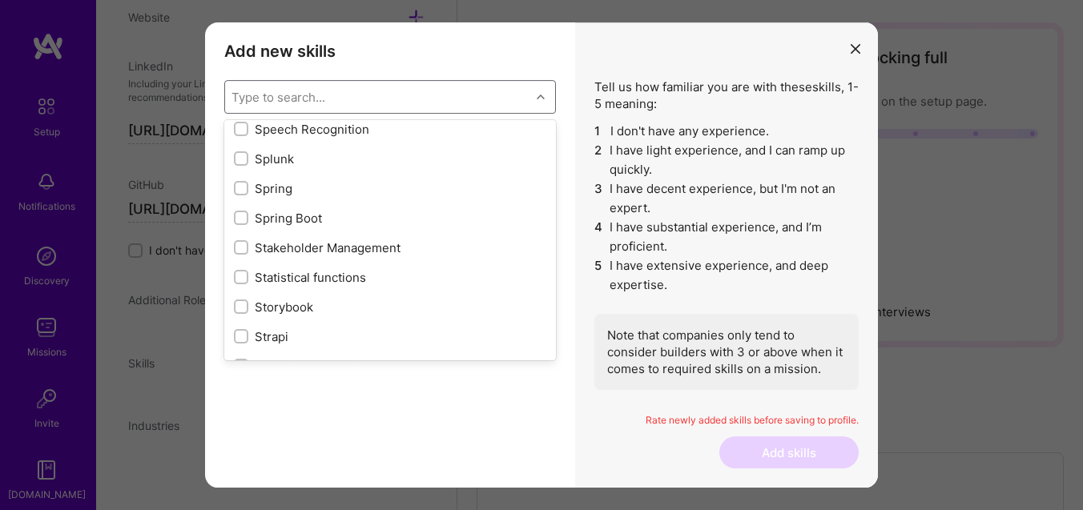
scroll to position [9319, 0]
click at [343, 242] on div "Stakeholder Management" at bounding box center [390, 244] width 312 height 17
checkbox input "true"
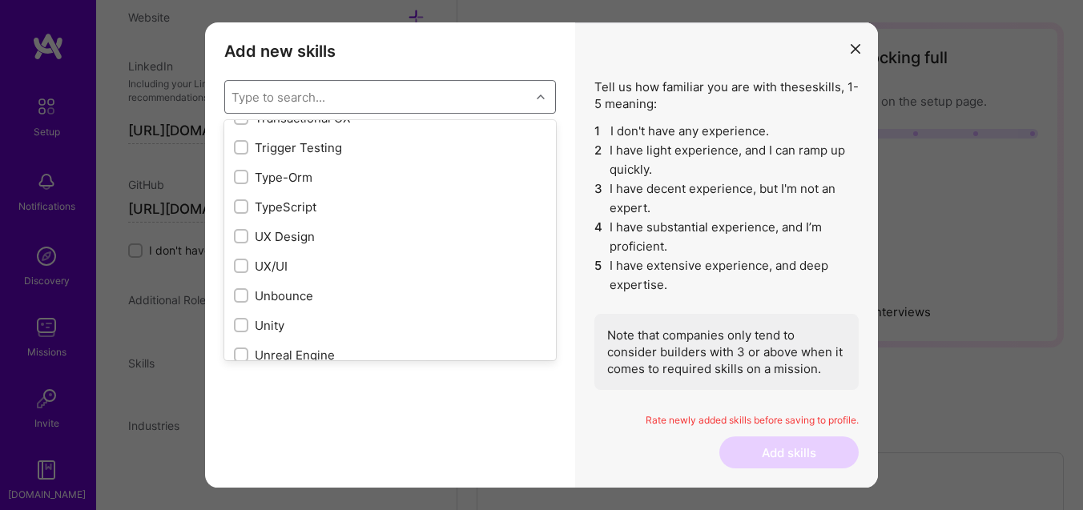
scroll to position [10035, 0]
click at [290, 264] on div "UX/UI" at bounding box center [390, 269] width 312 height 17
click at [304, 271] on div "UX/UI" at bounding box center [390, 269] width 312 height 17
checkbox input "false"
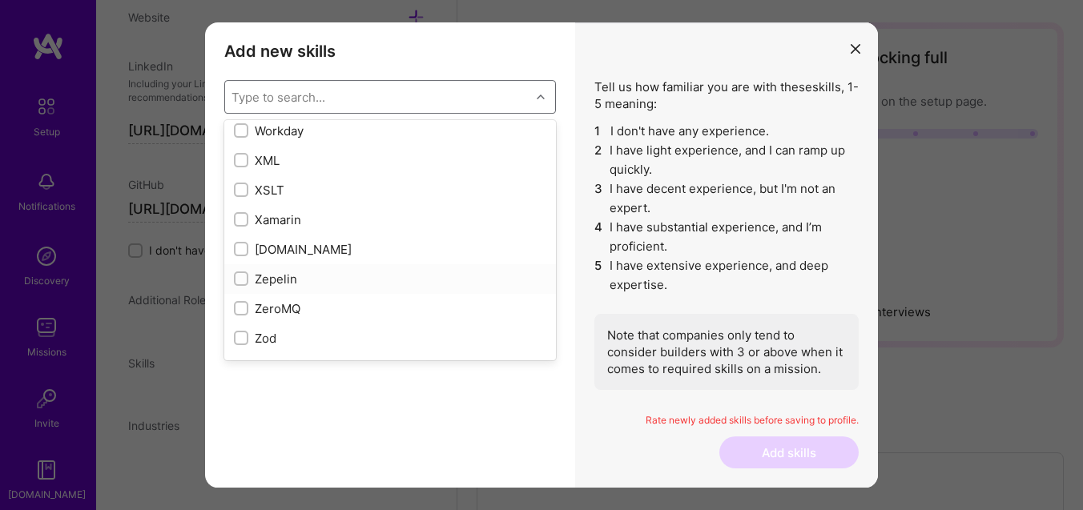
scroll to position [10970, 0]
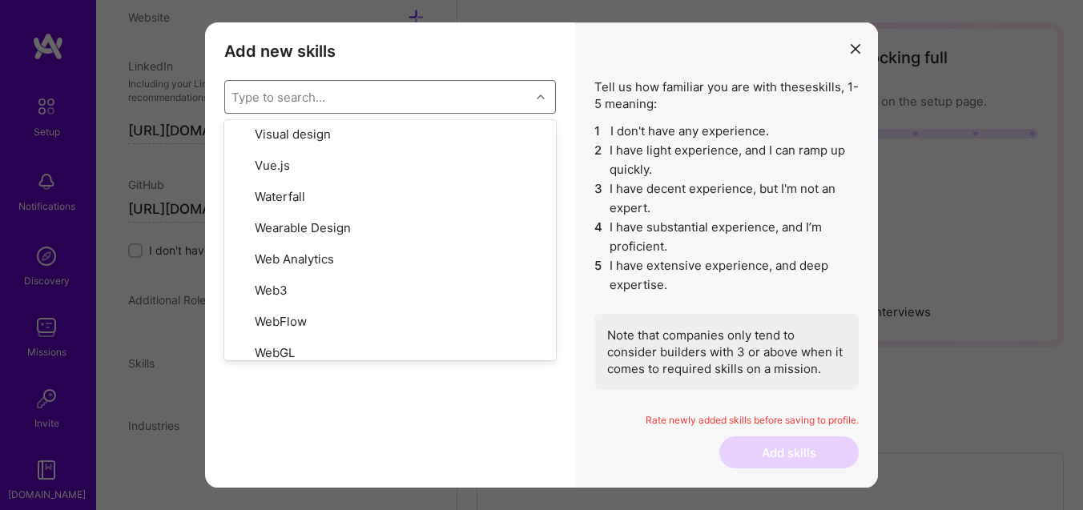
click at [417, 449] on div "Add new skills Tell us how familiar you are with given skills, using between 1 …" at bounding box center [390, 255] width 370 height 466
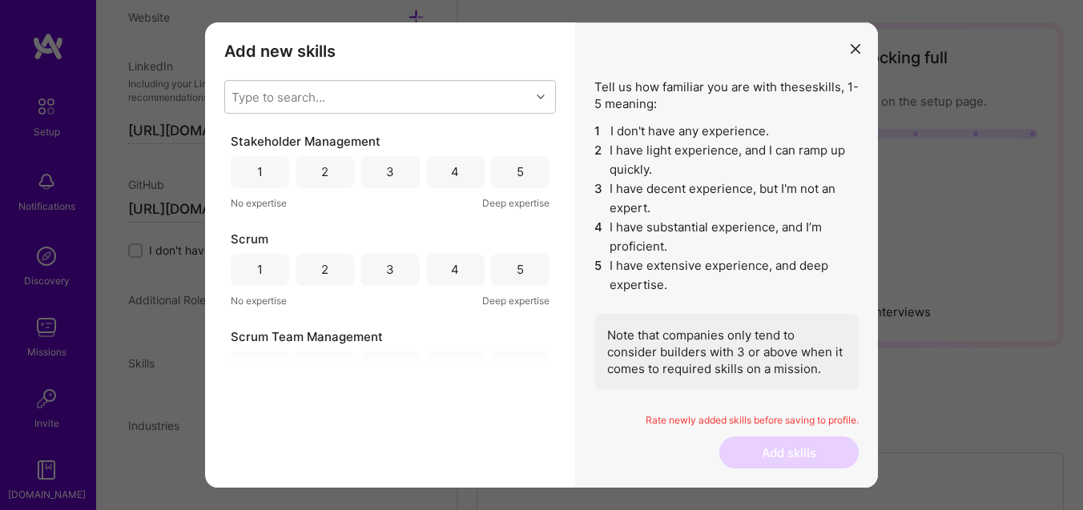
scroll to position [0, 0]
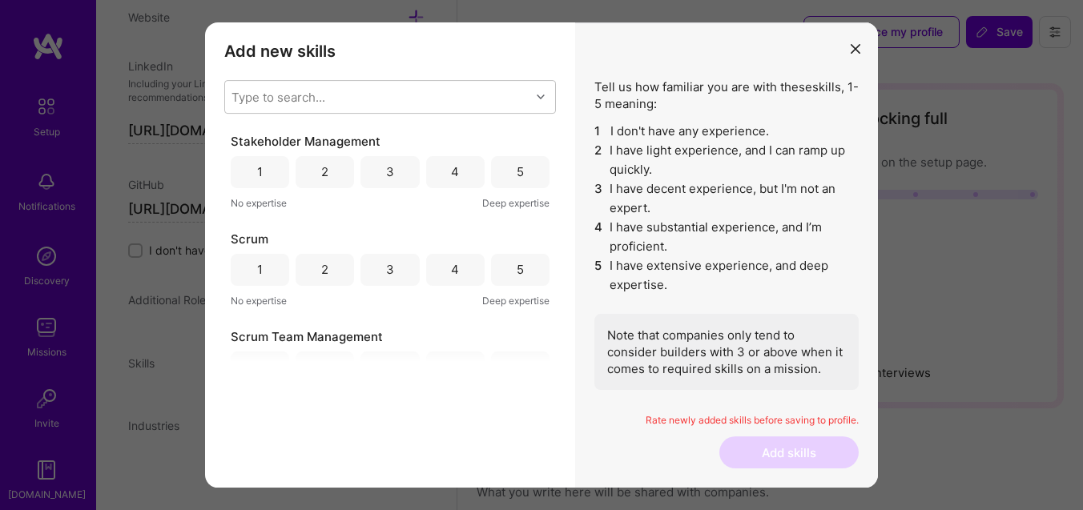
click at [497, 178] on div "5" at bounding box center [520, 172] width 58 height 32
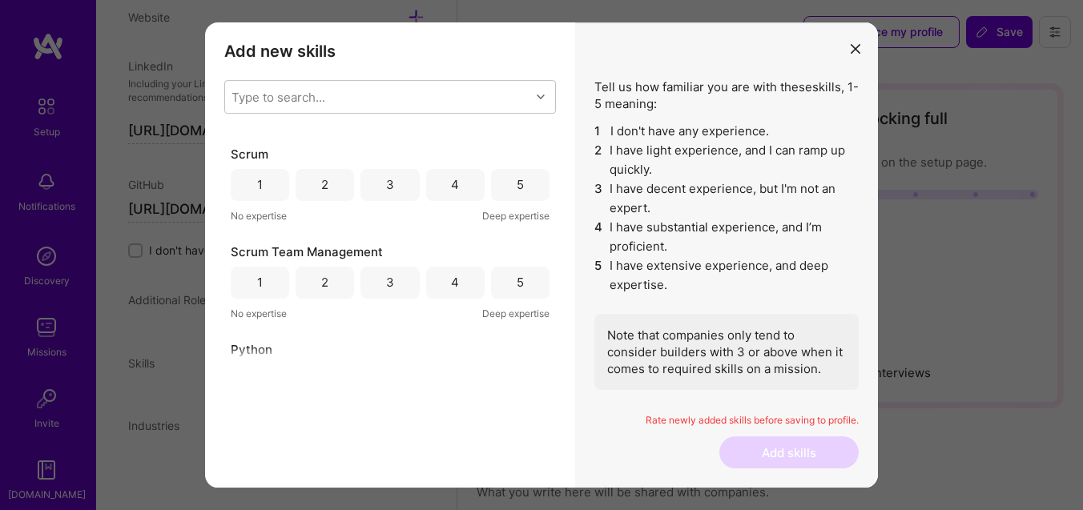
scroll to position [117, 0]
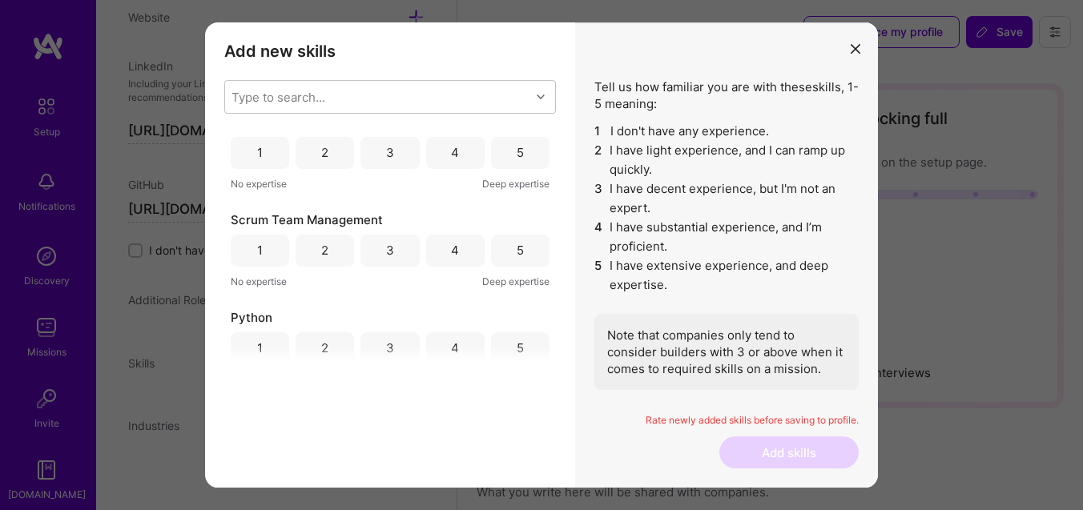
click at [521, 163] on div "5" at bounding box center [520, 153] width 58 height 32
click at [518, 276] on span "Deep expertise" at bounding box center [515, 281] width 67 height 17
click at [518, 244] on div "5" at bounding box center [520, 251] width 58 height 32
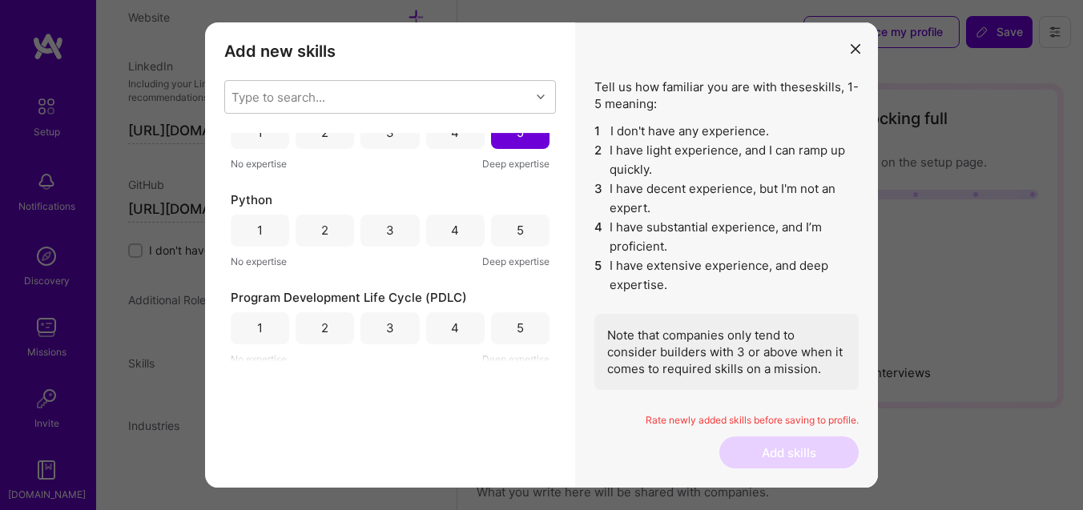
scroll to position [244, 0]
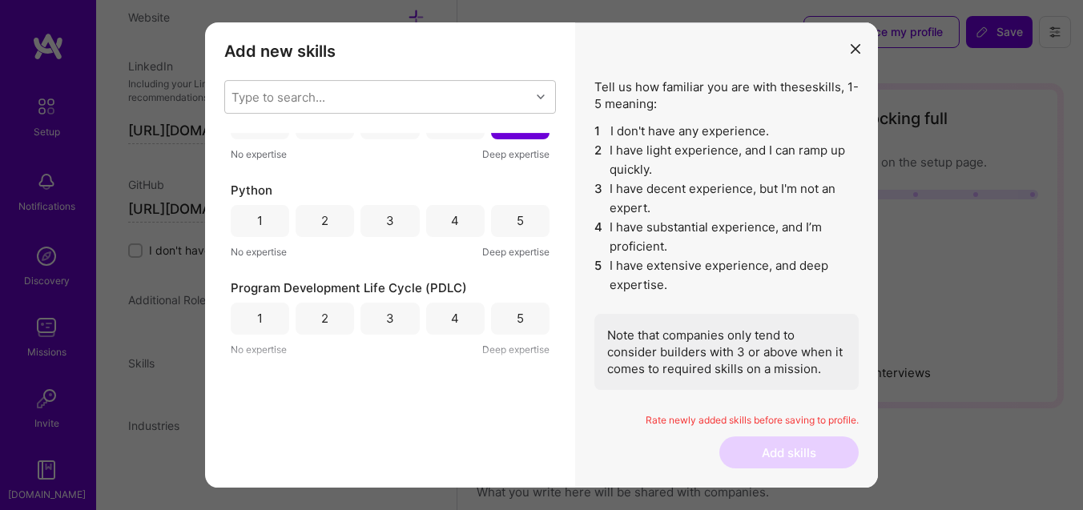
click at [451, 229] on div "4" at bounding box center [455, 221] width 58 height 32
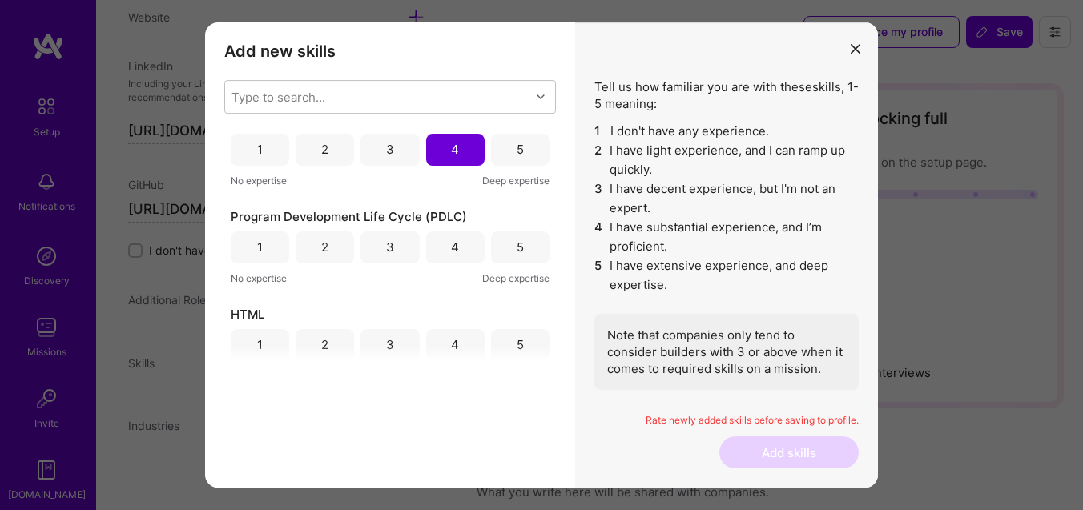
scroll to position [353, 0]
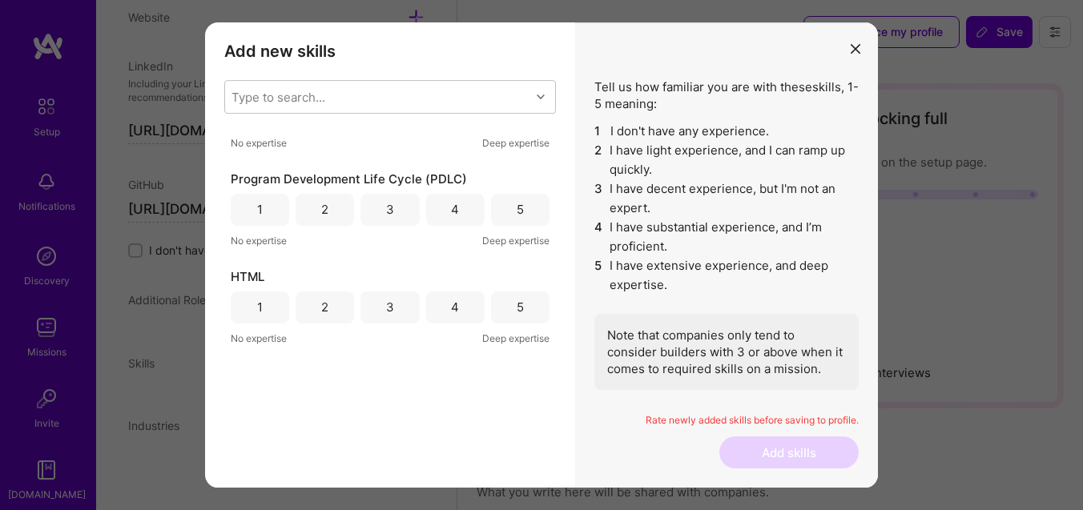
click at [513, 219] on div "5" at bounding box center [520, 210] width 58 height 32
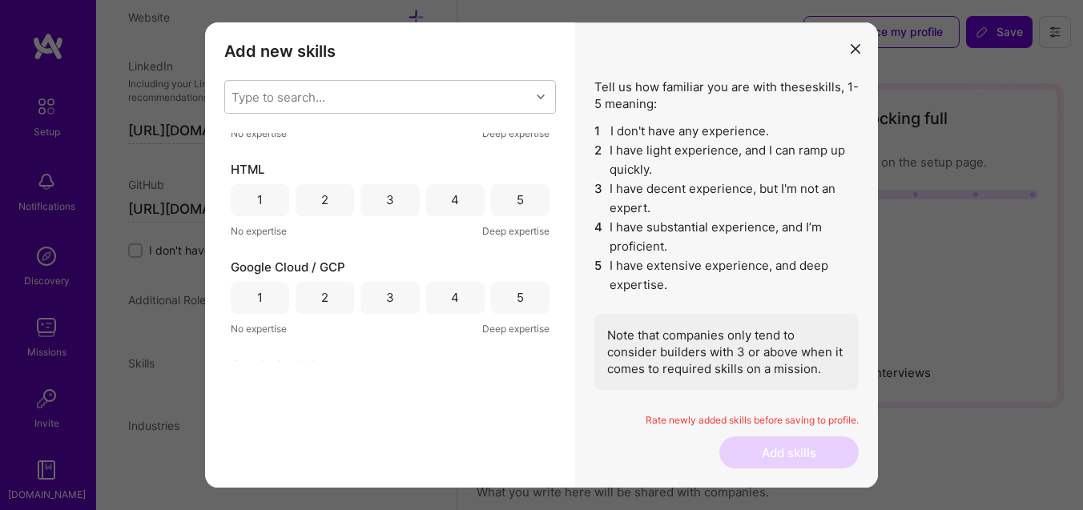
scroll to position [466, 0]
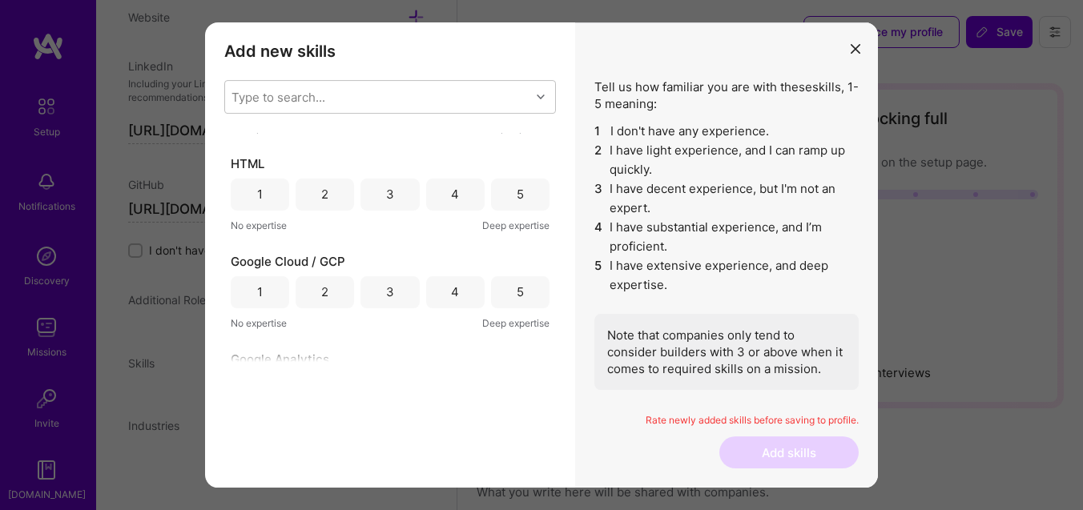
click at [455, 195] on div "4" at bounding box center [455, 195] width 58 height 32
click at [456, 191] on div "4" at bounding box center [455, 195] width 58 height 32
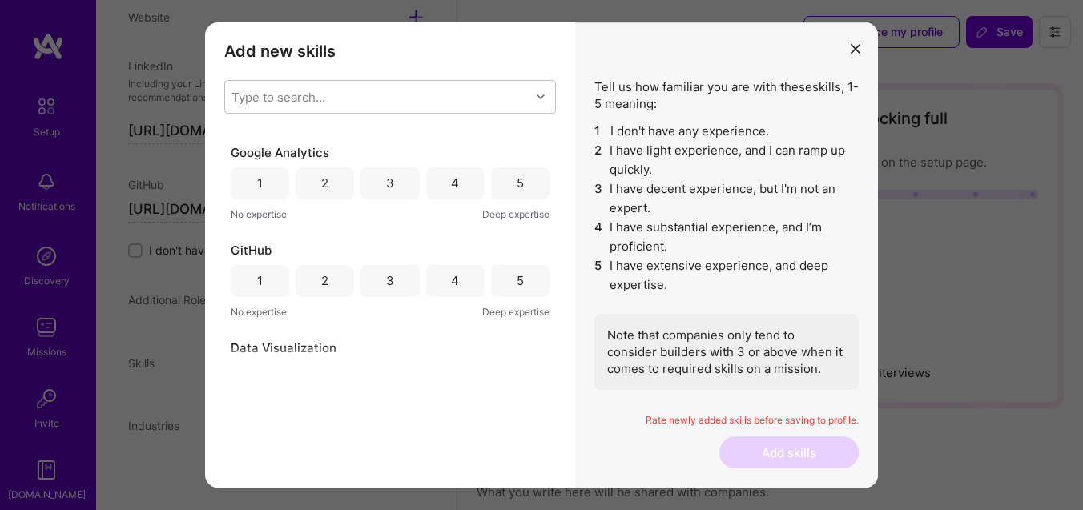
click at [437, 183] on div "4" at bounding box center [455, 183] width 58 height 32
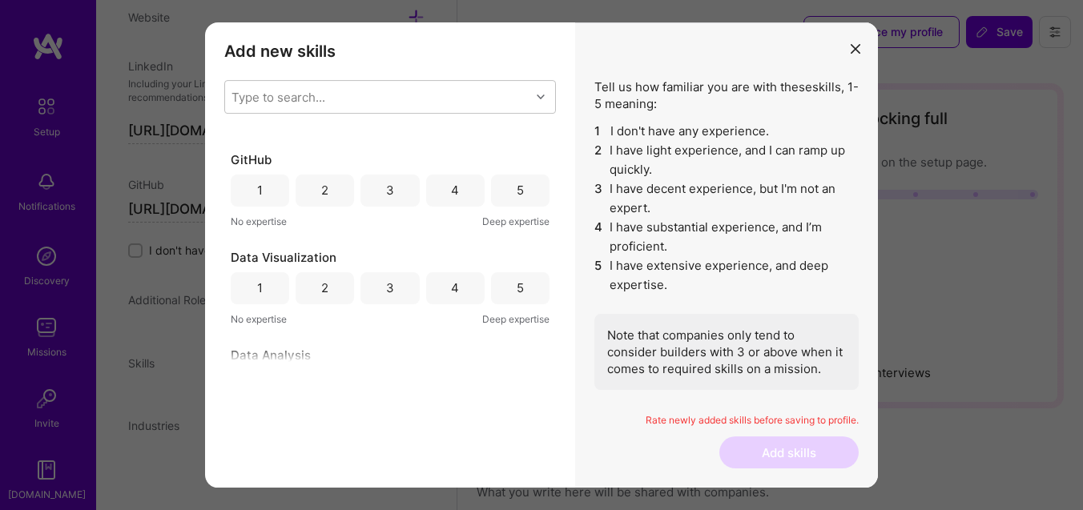
click at [451, 185] on div "4" at bounding box center [455, 190] width 8 height 17
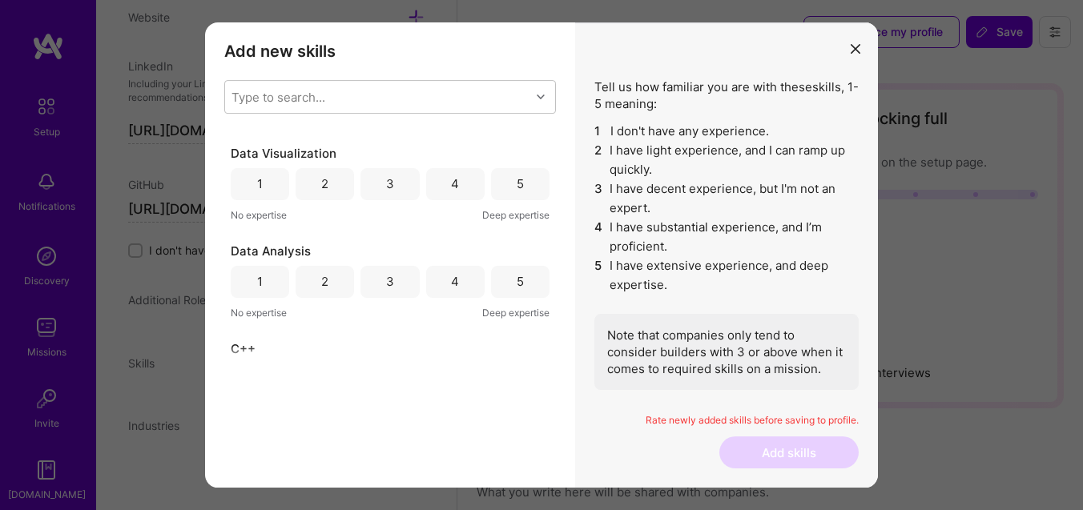
click at [457, 179] on div "4" at bounding box center [455, 184] width 58 height 32
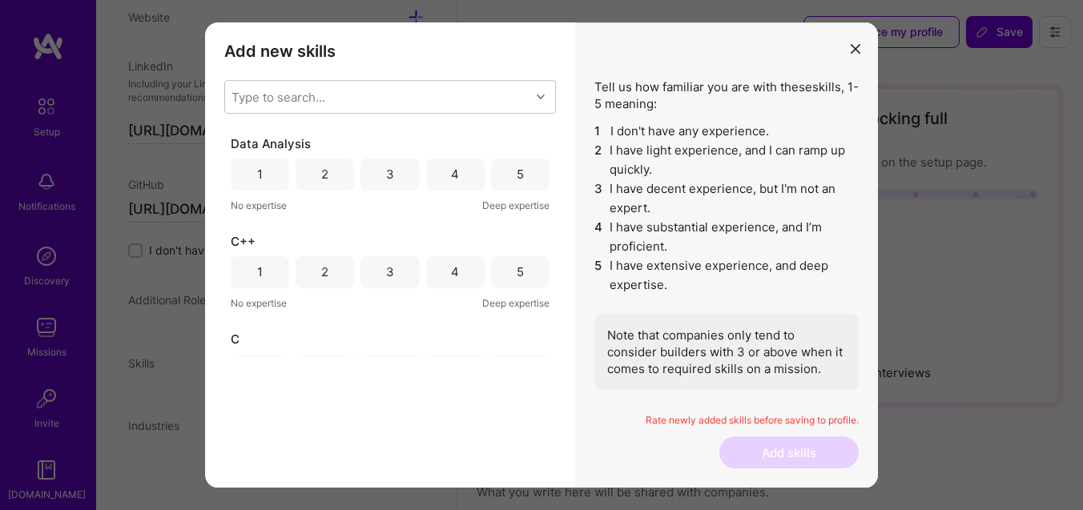
scroll to position [978, 0]
click at [454, 177] on div "4" at bounding box center [455, 171] width 8 height 17
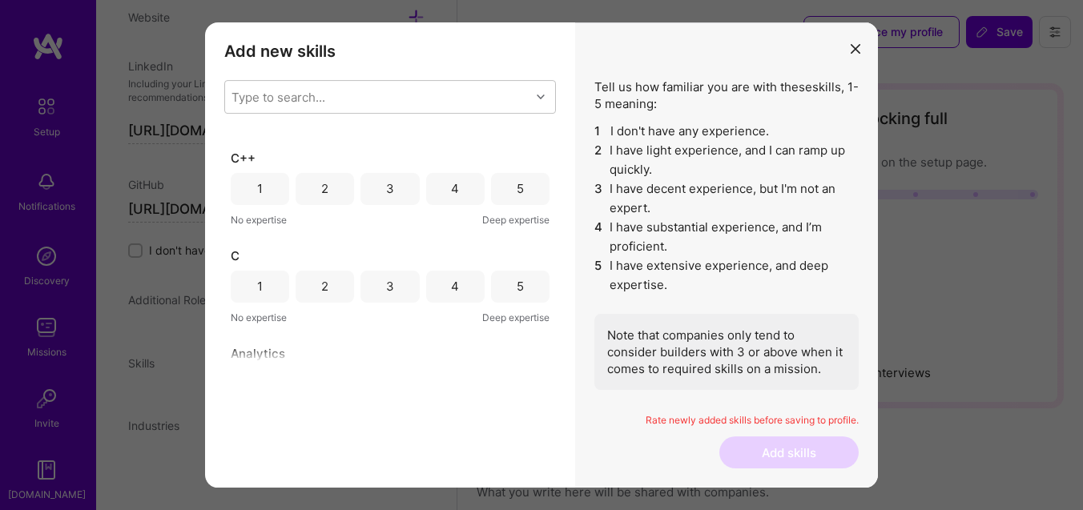
scroll to position [1061, 0]
click at [455, 179] on div "4" at bounding box center [455, 187] width 58 height 32
click at [394, 178] on div "3" at bounding box center [389, 187] width 58 height 32
click at [396, 288] on div "3" at bounding box center [389, 284] width 58 height 32
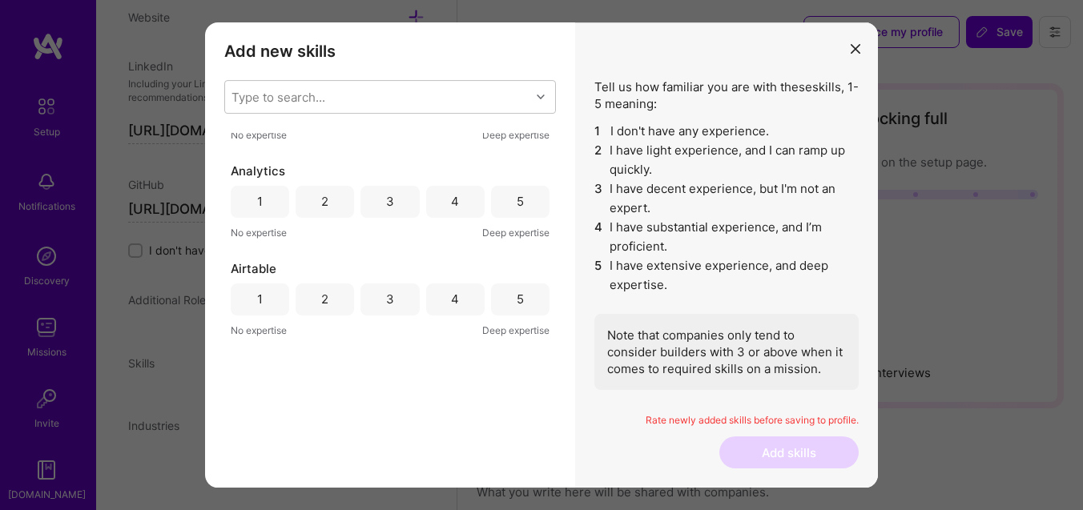
scroll to position [1265, 0]
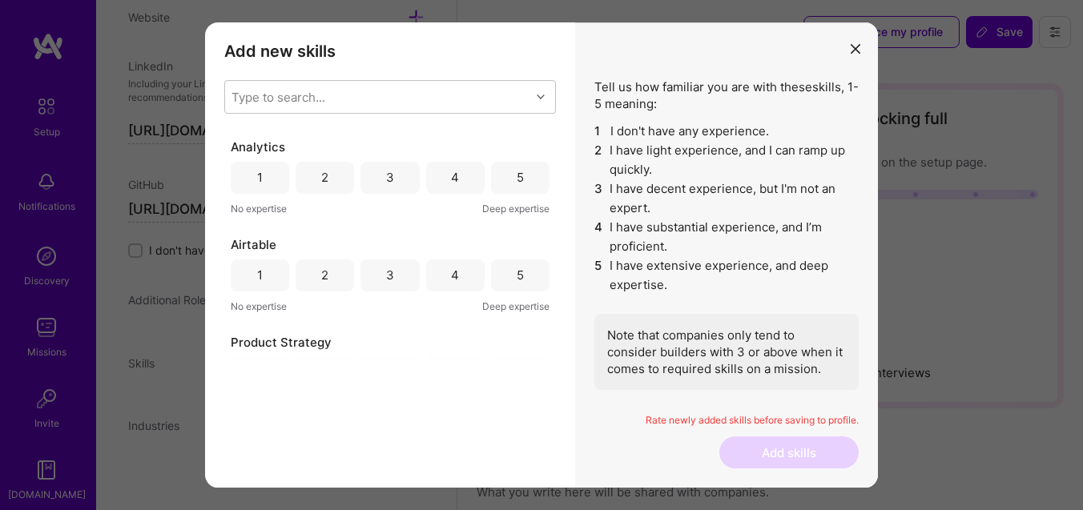
click at [445, 183] on div "4" at bounding box center [455, 178] width 58 height 32
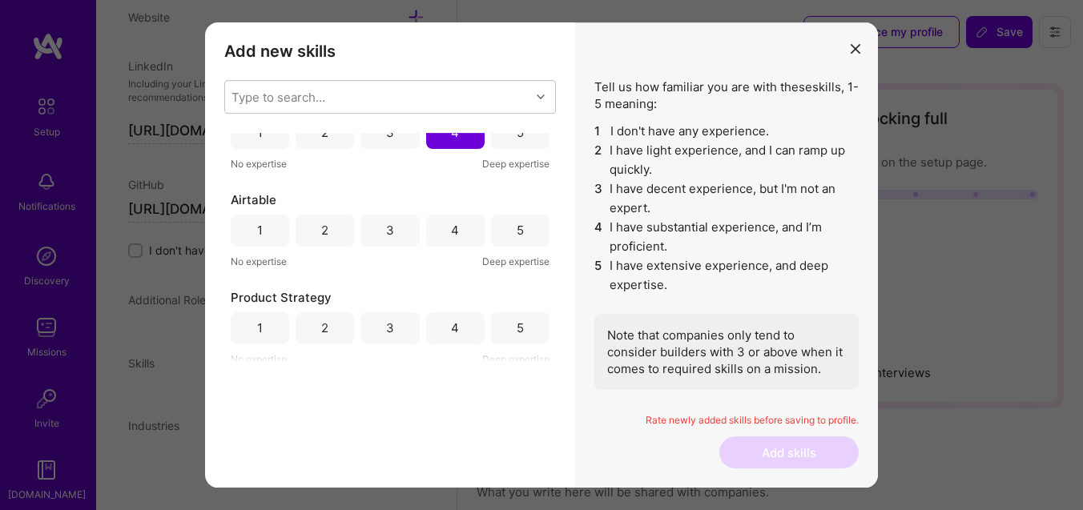
scroll to position [1315, 0]
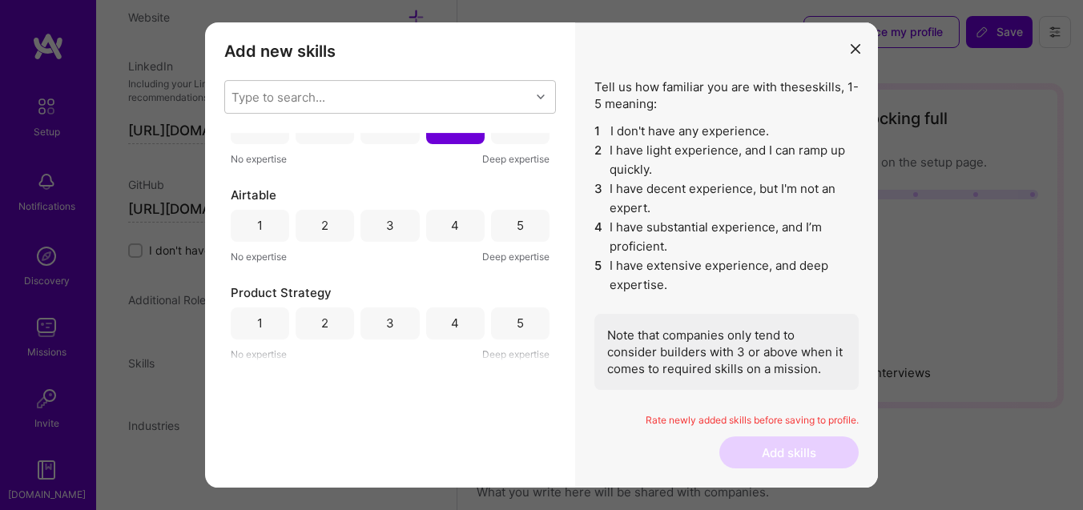
click at [392, 228] on div "3" at bounding box center [389, 226] width 58 height 32
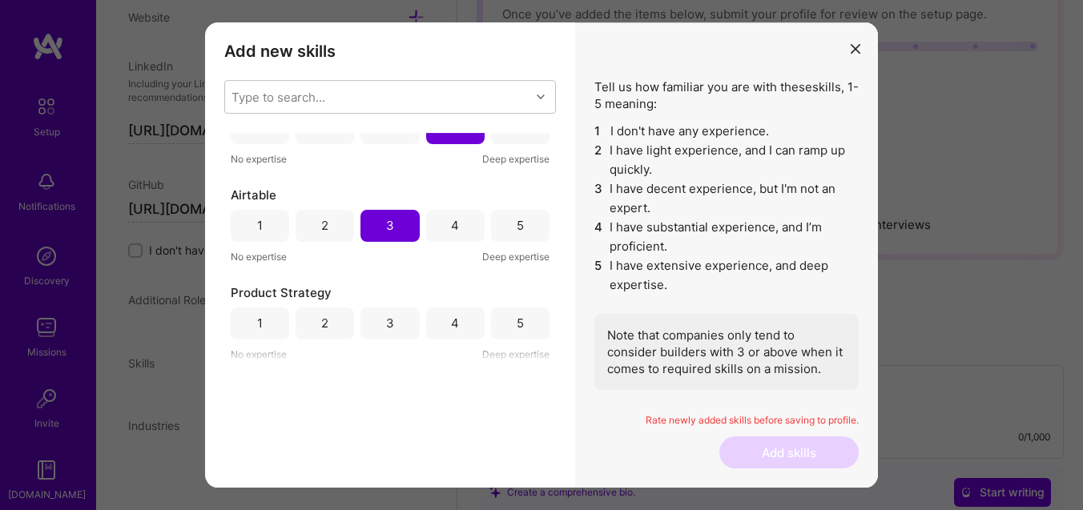
scroll to position [155, 0]
click at [452, 336] on div "4" at bounding box center [455, 324] width 58 height 32
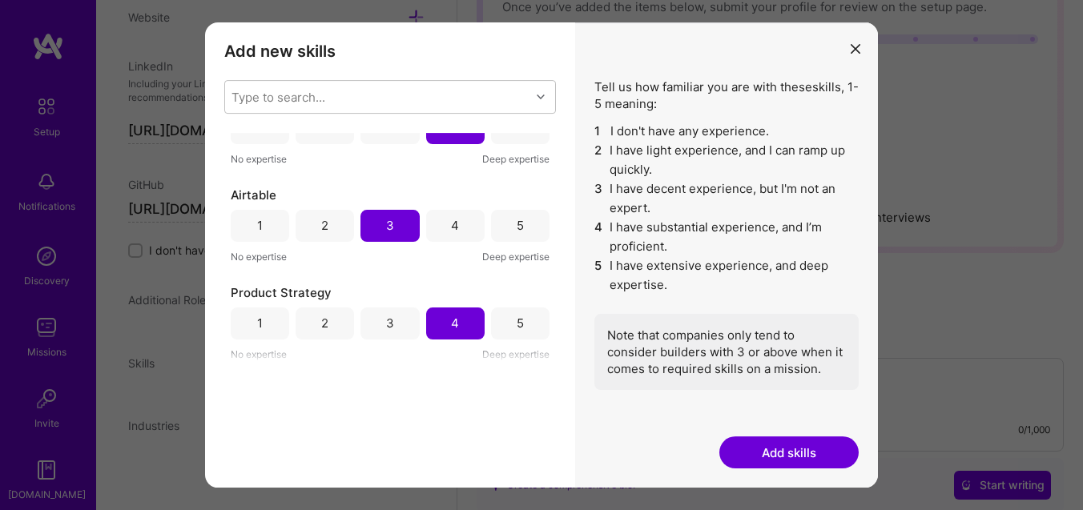
click at [741, 446] on button "Add skills" at bounding box center [788, 453] width 139 height 32
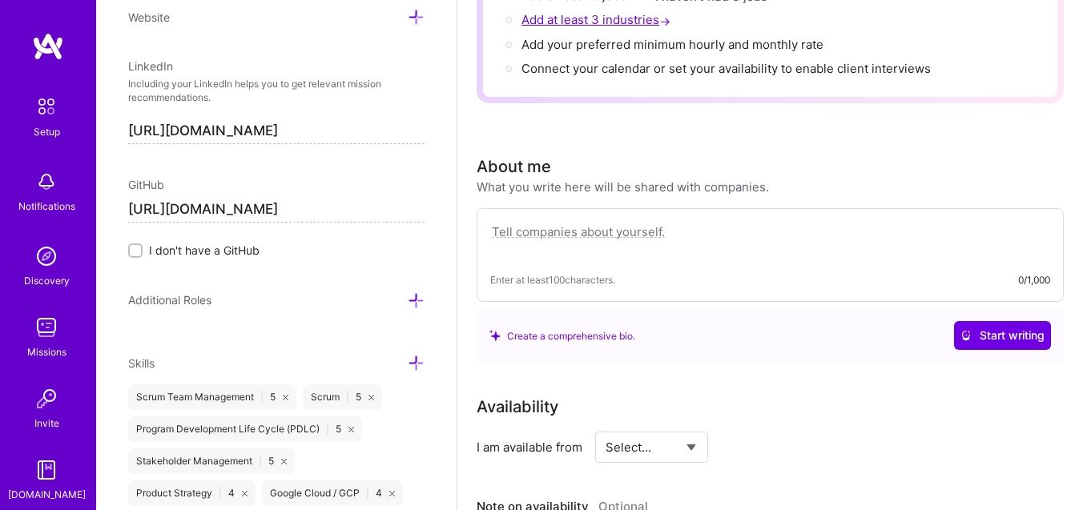
scroll to position [320, 0]
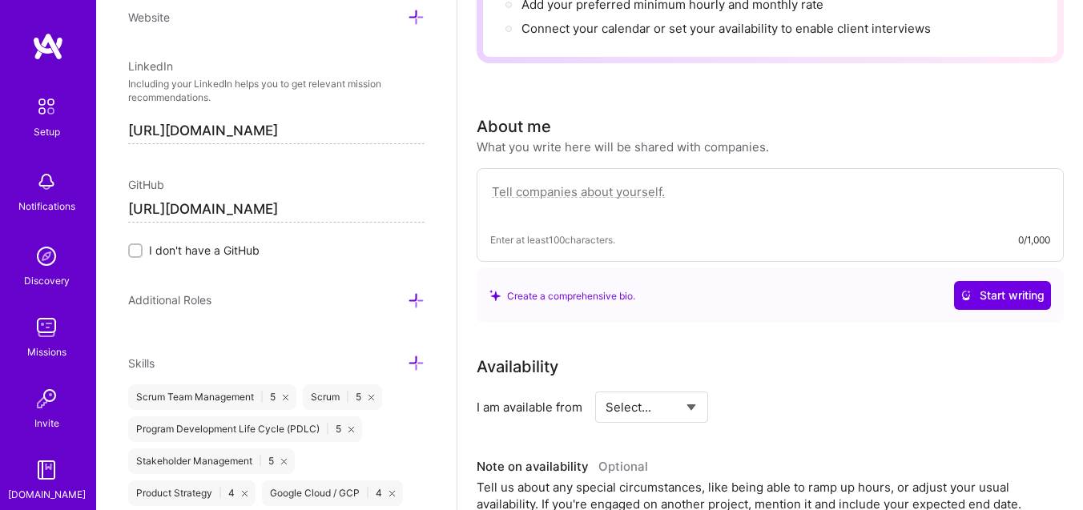
click at [542, 191] on textarea at bounding box center [770, 200] width 560 height 37
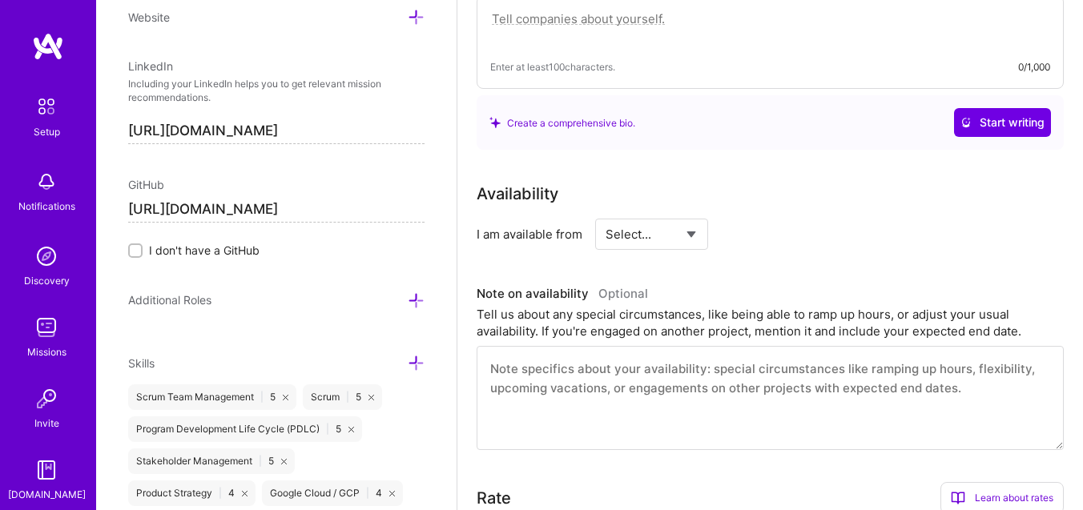
scroll to position [518, 0]
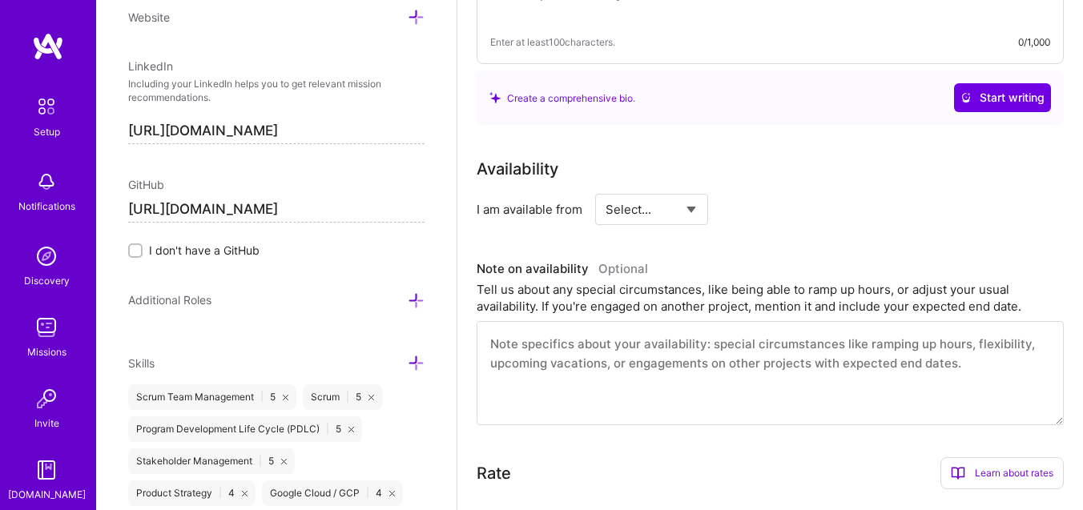
click at [652, 202] on select "Select... Right Now Future Date Not Available" at bounding box center [652, 209] width 92 height 41
select select "Right Now"
click at [606, 189] on select "Select... Right Now Future Date Not Available" at bounding box center [652, 209] width 92 height 41
click at [769, 213] on input at bounding box center [798, 209] width 96 height 31
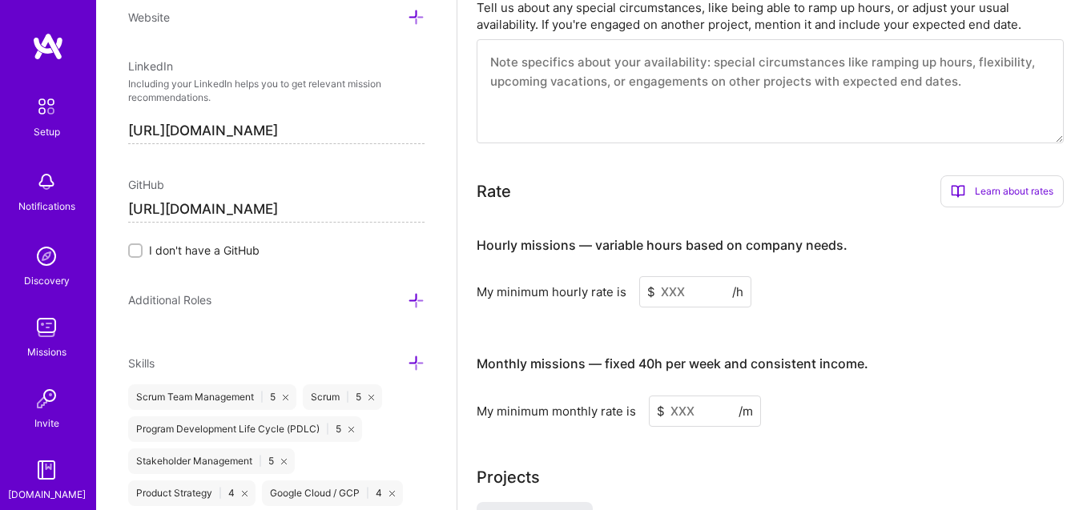
scroll to position [807, 0]
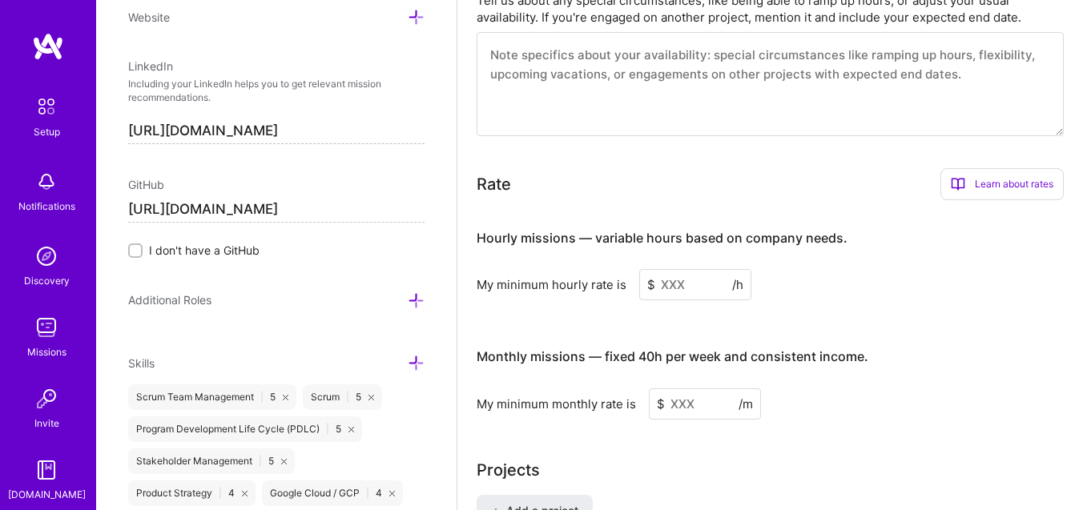
type input "40"
click at [699, 284] on input at bounding box center [695, 284] width 112 height 31
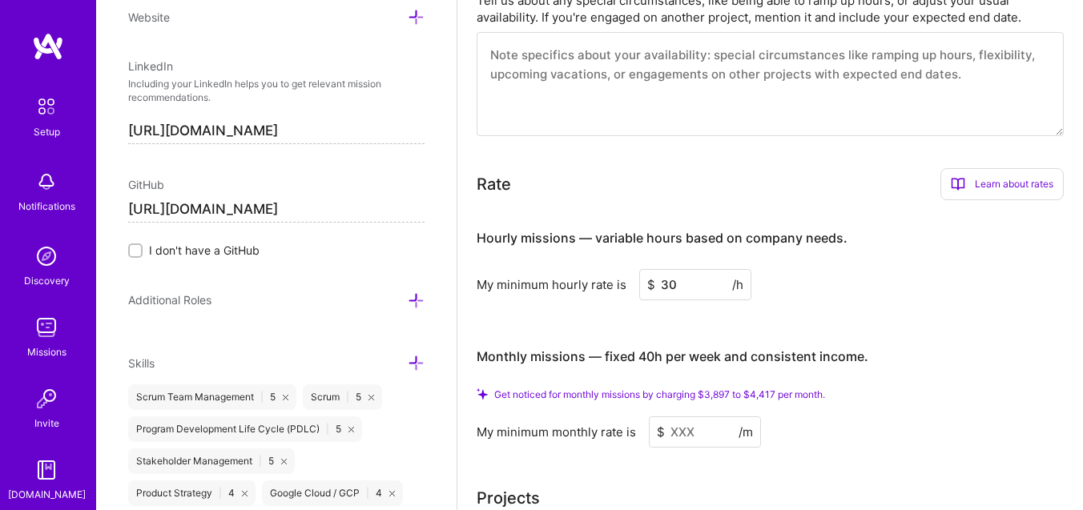
click at [807, 304] on div "Hourly missions — variable hours based on company needs. My minimum hourly rate…" at bounding box center [770, 330] width 587 height 234
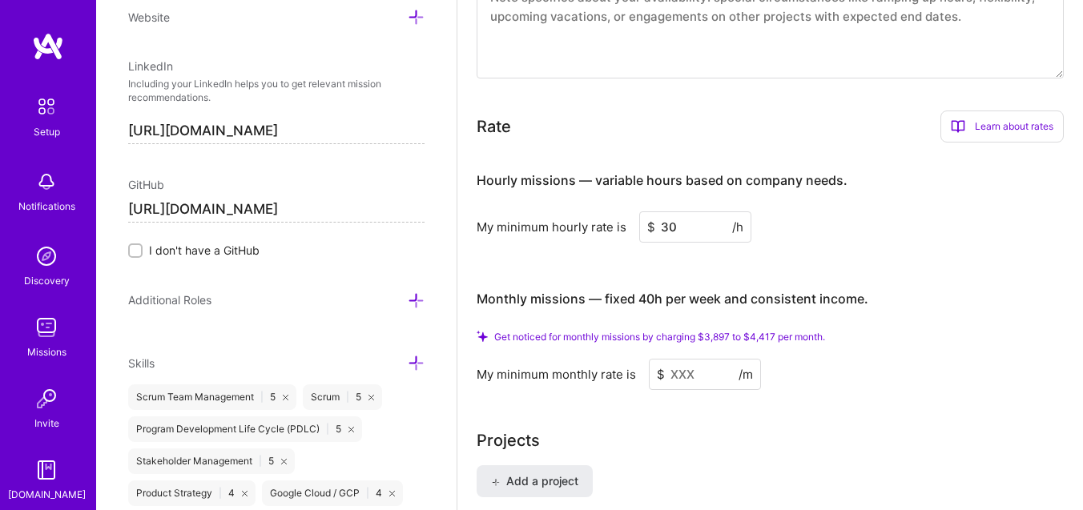
scroll to position [886, 0]
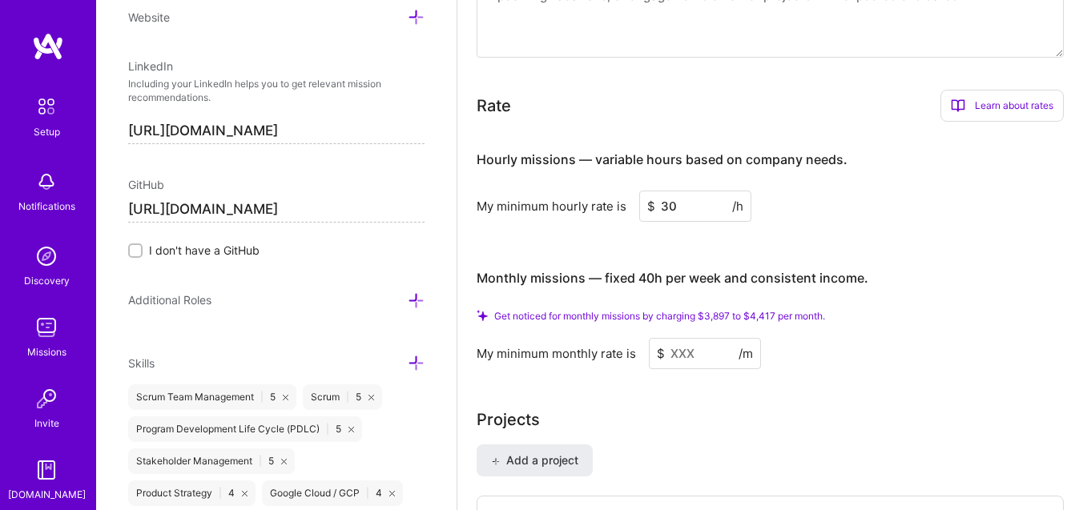
click at [688, 206] on input "30" at bounding box center [695, 206] width 112 height 31
type input "3"
type input "30"
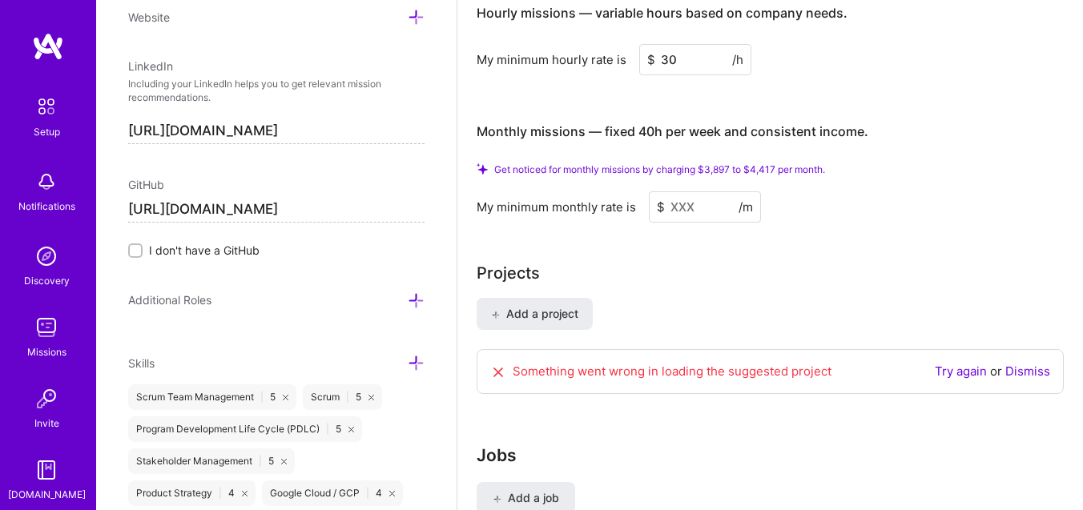
scroll to position [1033, 0]
drag, startPoint x: 588, startPoint y: 166, endPoint x: 738, endPoint y: 165, distance: 149.8
click at [738, 165] on span "Get noticed for monthly missions by charging $3,897 to $4,417 per month." at bounding box center [659, 169] width 331 height 12
click at [692, 208] on input at bounding box center [705, 206] width 112 height 31
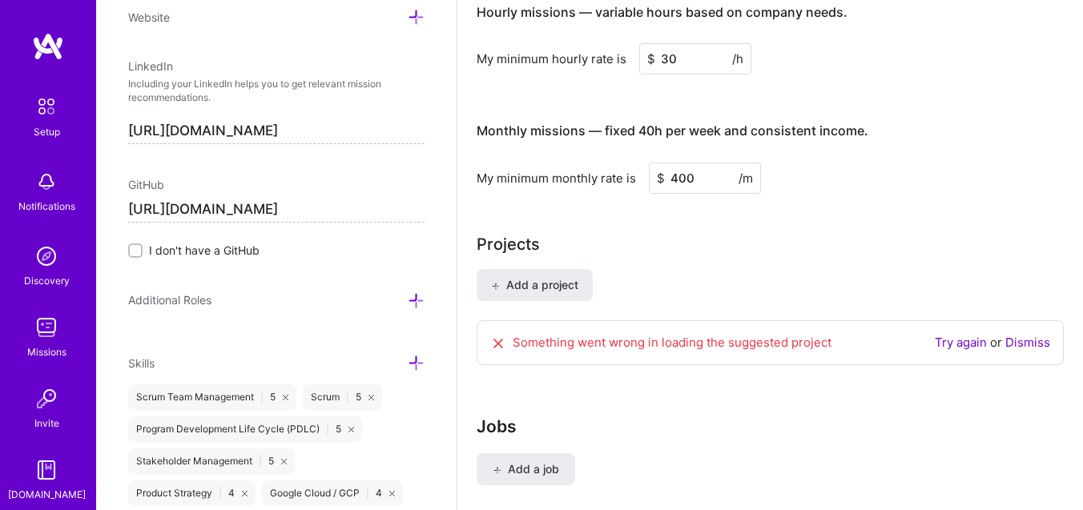
type input "4000"
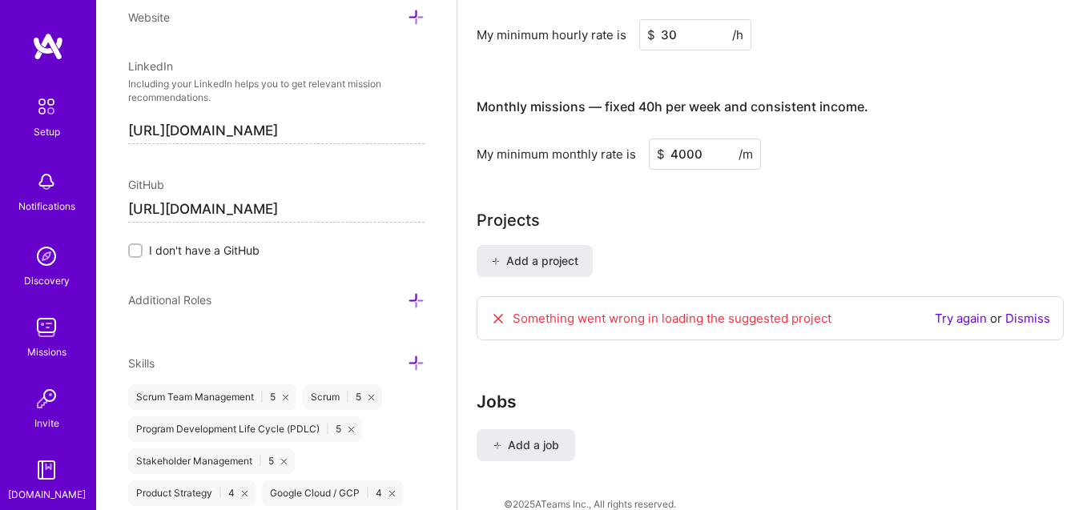
click at [700, 161] on input "4000" at bounding box center [705, 154] width 112 height 31
click at [706, 157] on input "4000" at bounding box center [705, 154] width 112 height 31
click at [682, 50] on div "Hourly missions — variable hours based on company needs. My minimum hourly rate…" at bounding box center [770, 66] width 587 height 206
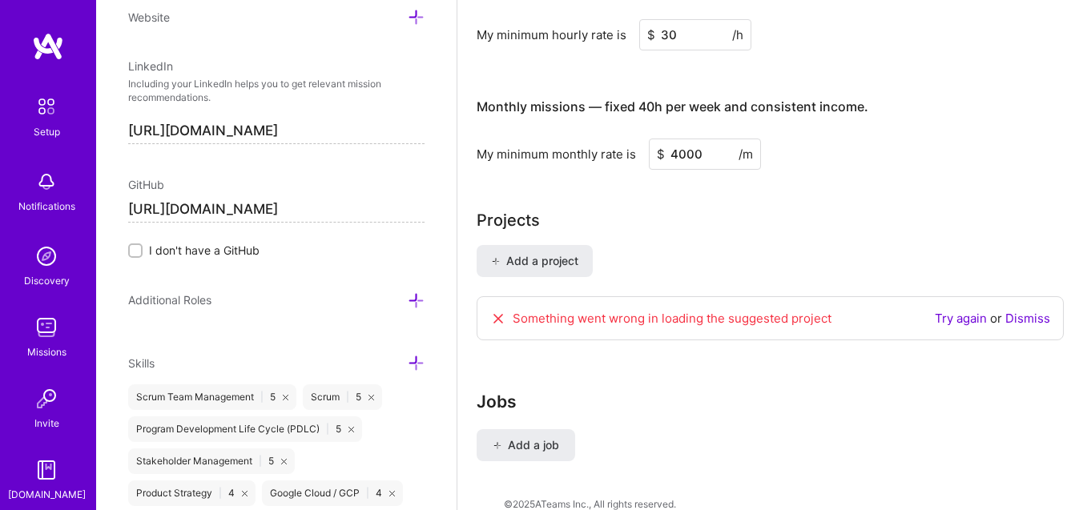
click at [690, 30] on input "30" at bounding box center [695, 34] width 112 height 31
click at [708, 155] on input "4000" at bounding box center [705, 154] width 112 height 31
type input "4"
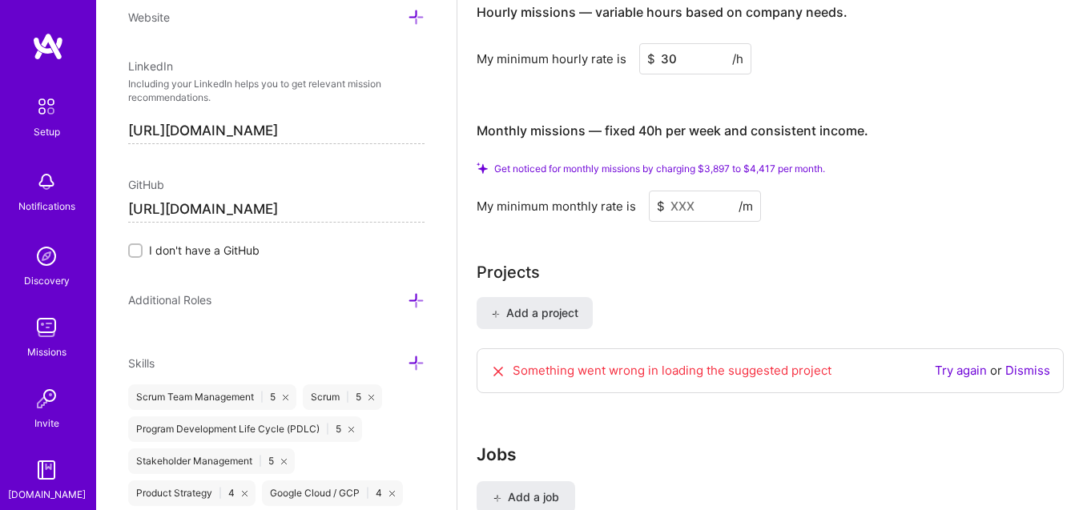
click at [690, 207] on input at bounding box center [705, 206] width 112 height 31
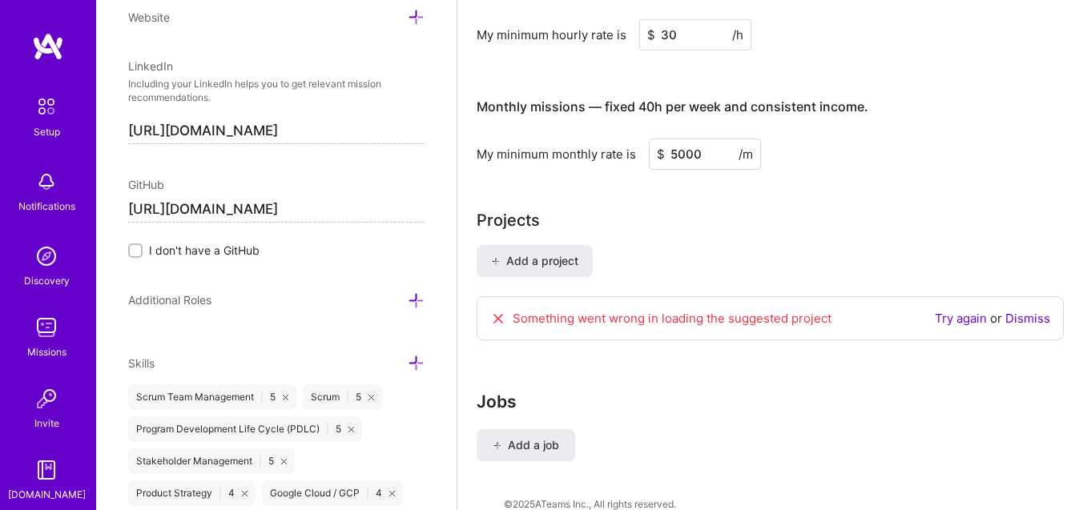
type input "5000"
click at [719, 272] on div "Add a project Something went wrong in loading the suggested project Try again o…" at bounding box center [770, 302] width 587 height 115
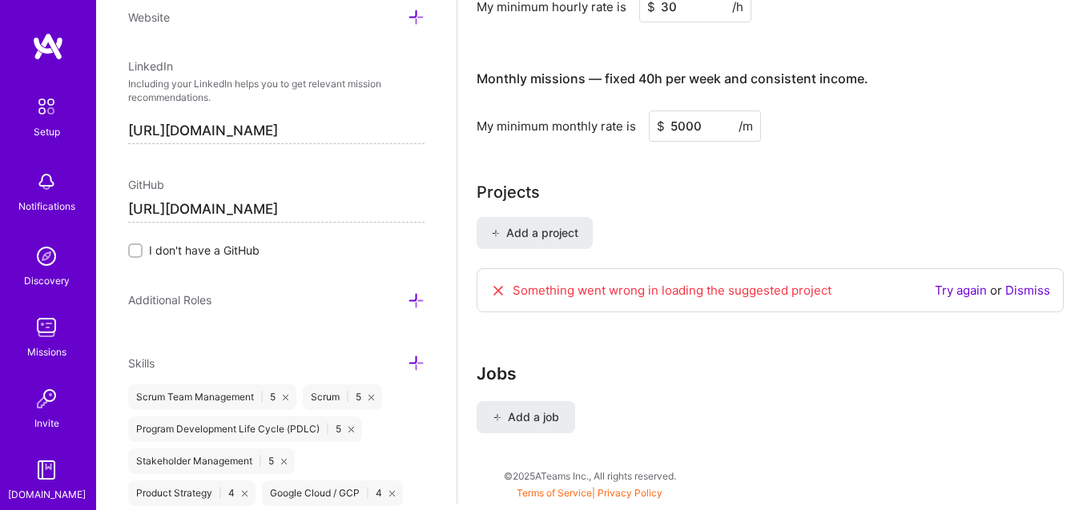
click at [968, 288] on link "Try again" at bounding box center [961, 290] width 52 height 15
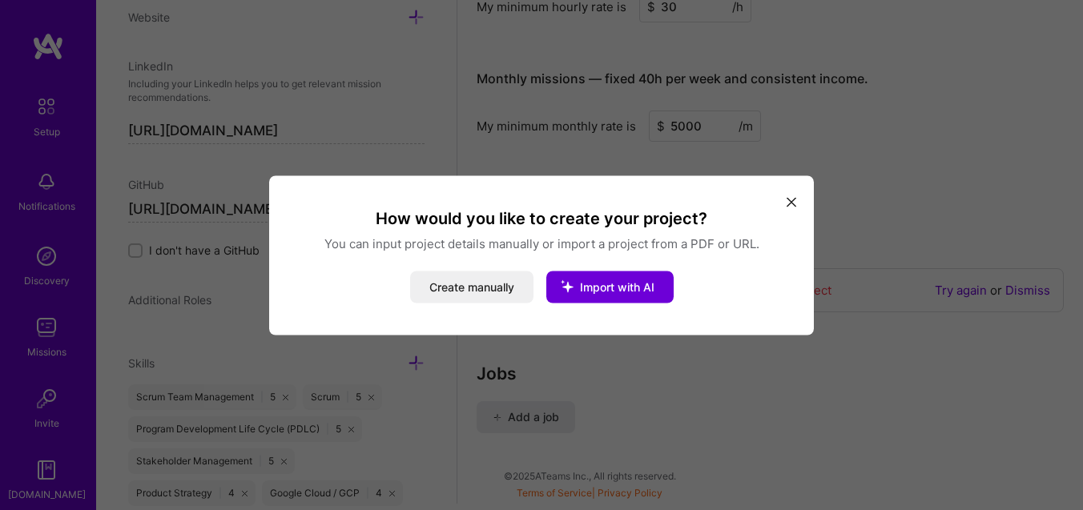
click at [792, 198] on icon "modal" at bounding box center [792, 203] width 10 height 10
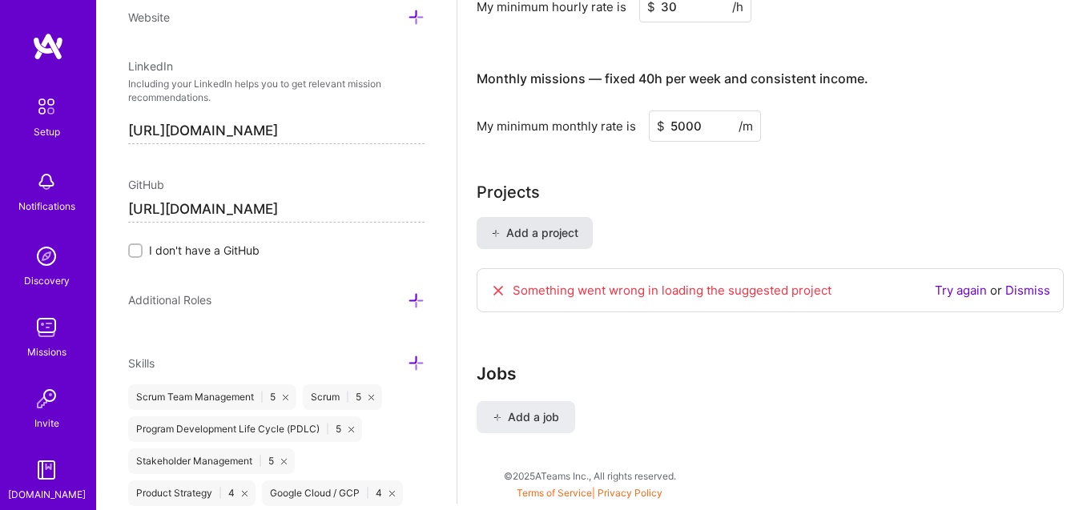
click at [549, 237] on span "Add a project" at bounding box center [534, 233] width 87 height 16
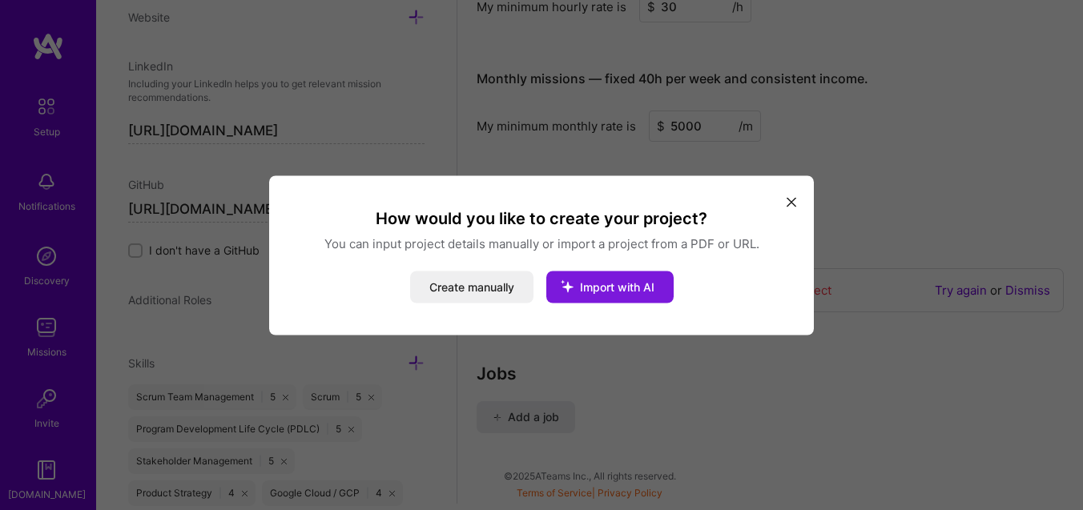
drag, startPoint x: 485, startPoint y: 296, endPoint x: 609, endPoint y: 295, distance: 123.4
click at [609, 295] on div "Create manually Import with AI" at bounding box center [541, 287] width 506 height 32
click at [609, 295] on button "Import with AI" at bounding box center [609, 287] width 127 height 32
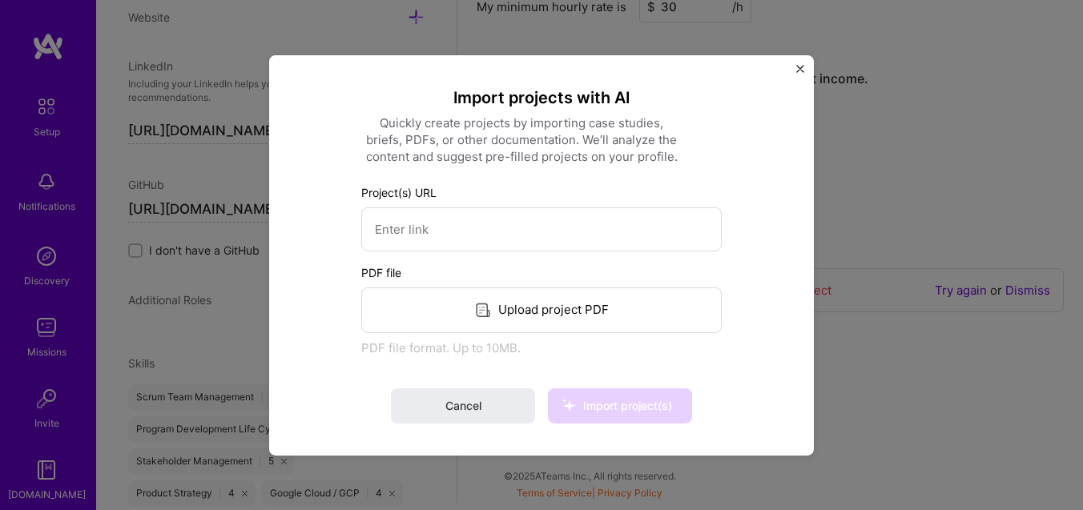
click at [544, 320] on div "Upload project PDF" at bounding box center [541, 310] width 360 height 46
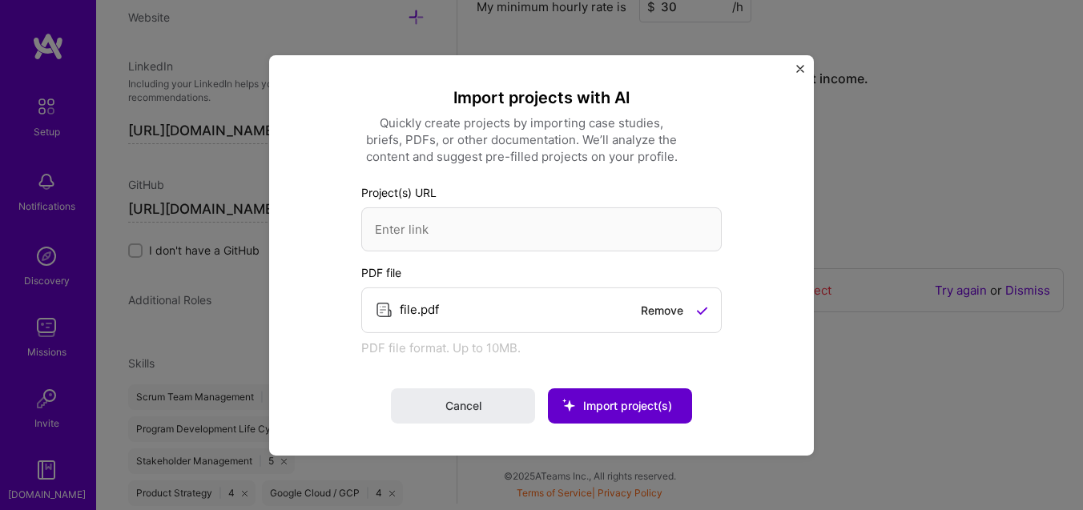
click at [598, 414] on button "Import project(s)" at bounding box center [620, 406] width 144 height 35
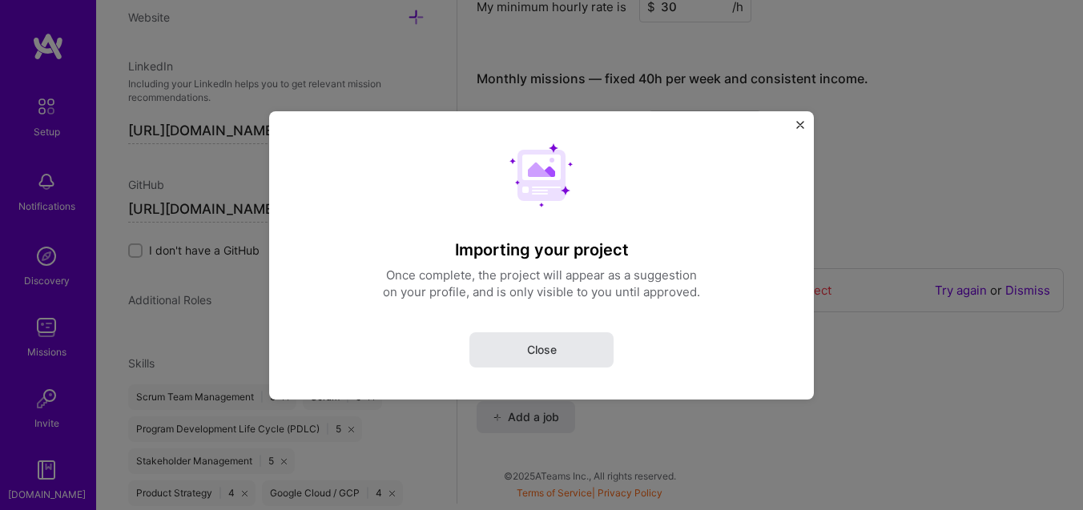
click at [561, 352] on button "Close" at bounding box center [541, 349] width 144 height 35
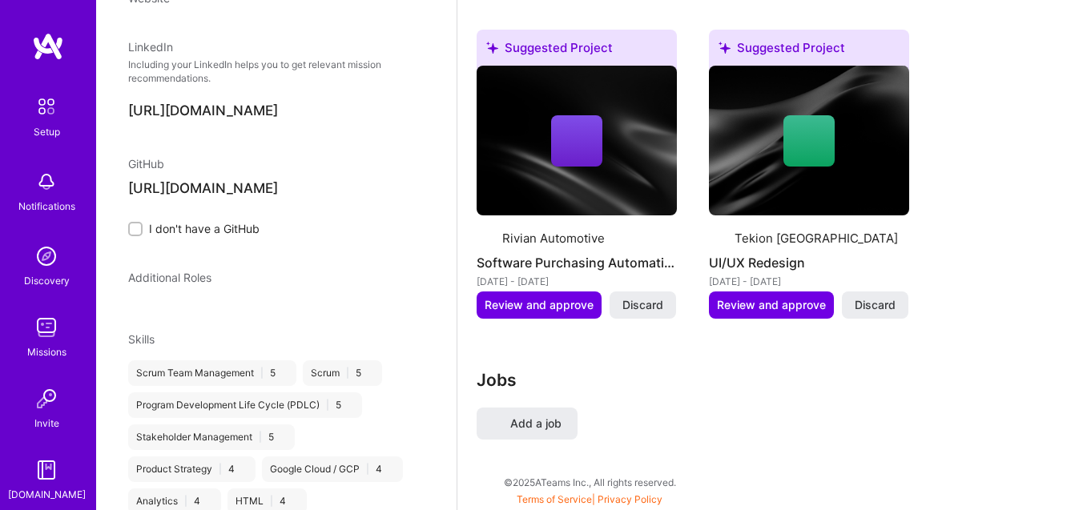
scroll to position [282, 0]
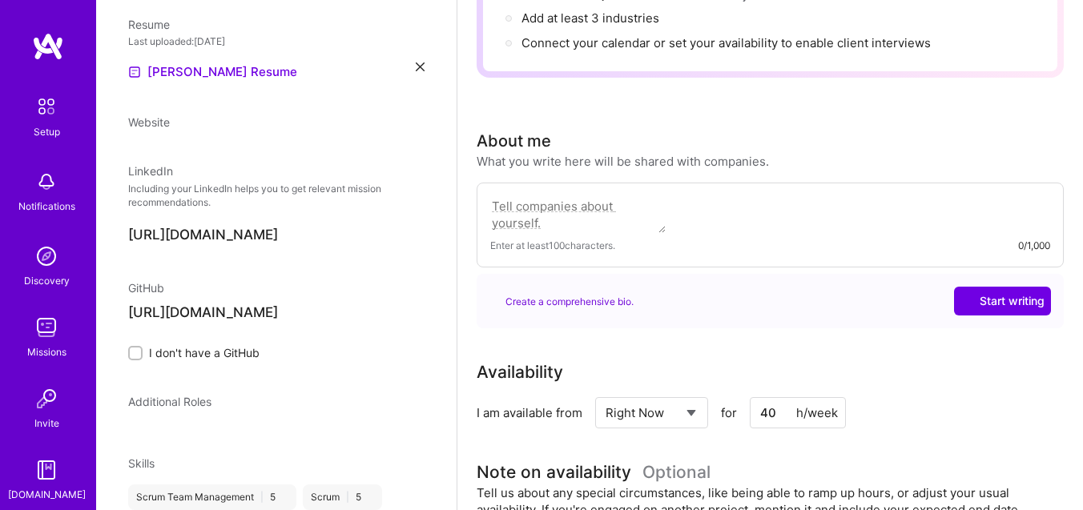
select select "US"
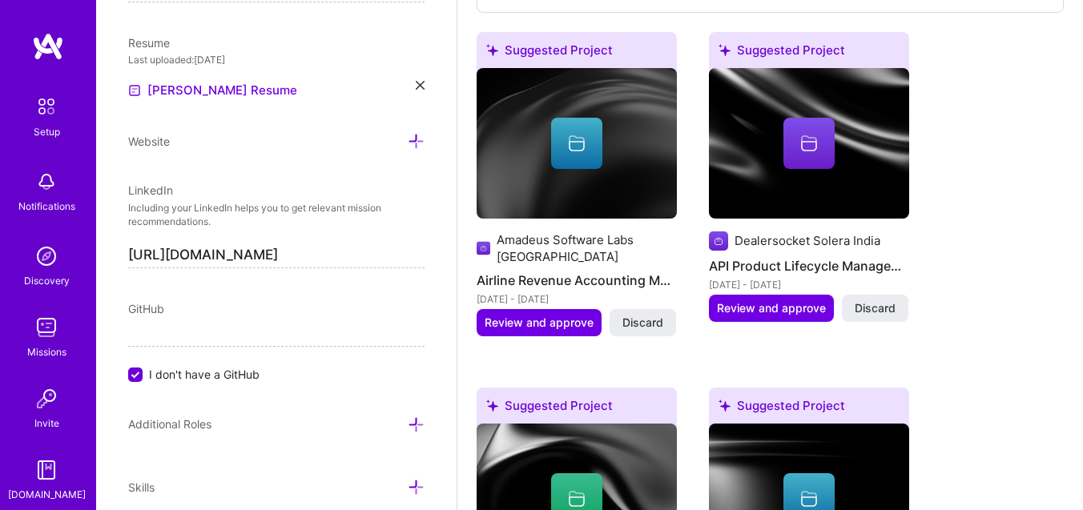
scroll to position [1460, 0]
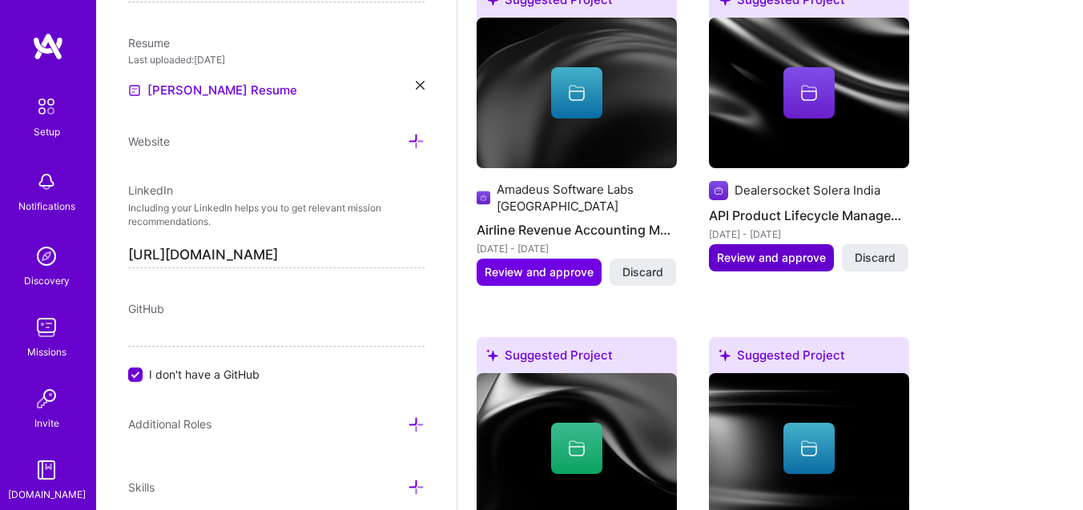
click at [768, 253] on span "Review and approve" at bounding box center [771, 258] width 109 height 16
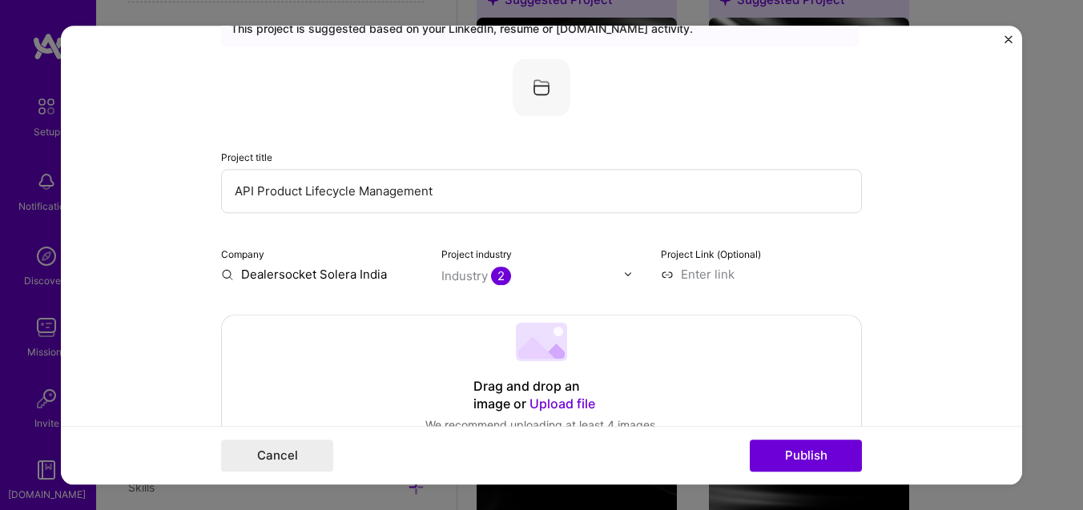
scroll to position [107, 0]
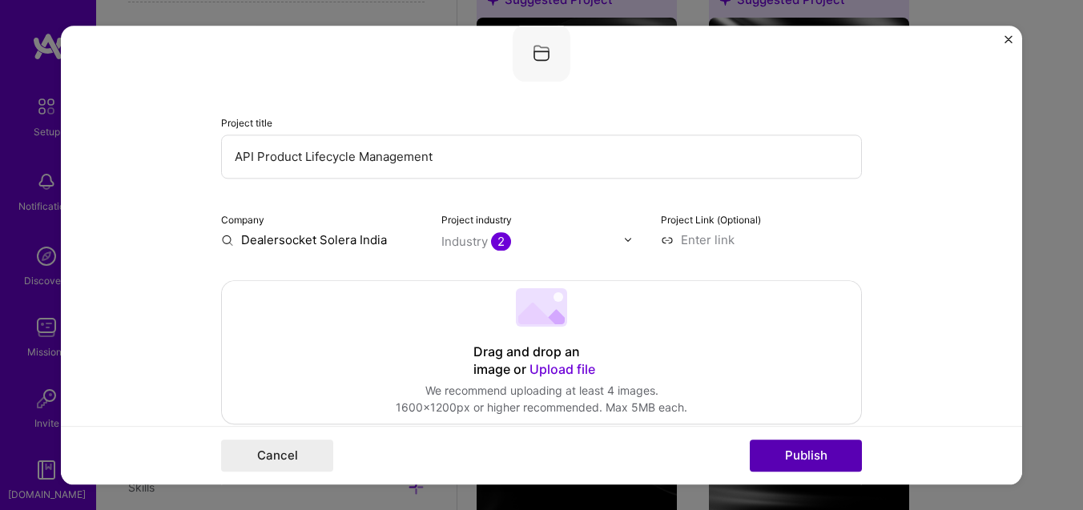
click at [774, 453] on button "Publish" at bounding box center [806, 456] width 112 height 32
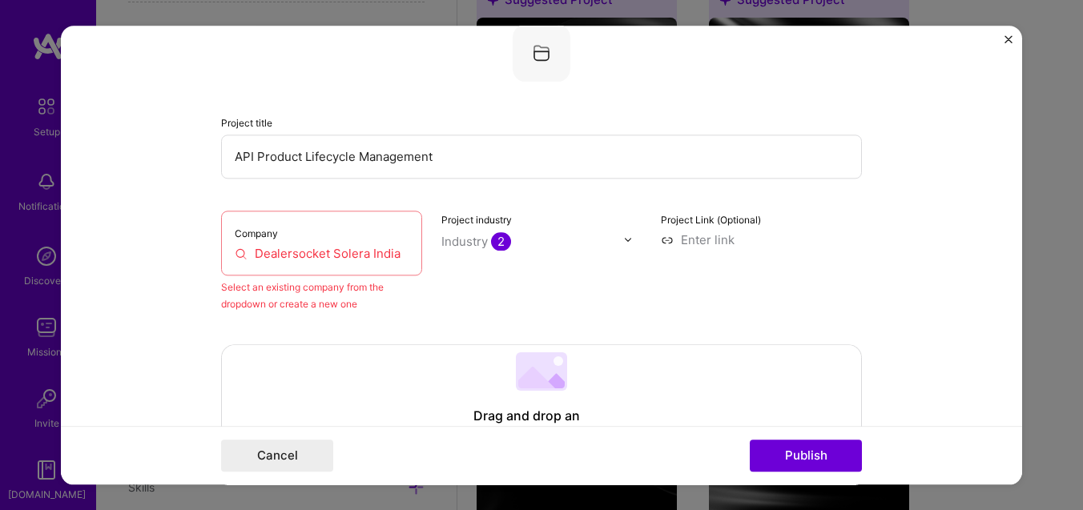
scroll to position [105, 0]
click at [298, 255] on input "Dealersocket Solera India" at bounding box center [322, 255] width 174 height 17
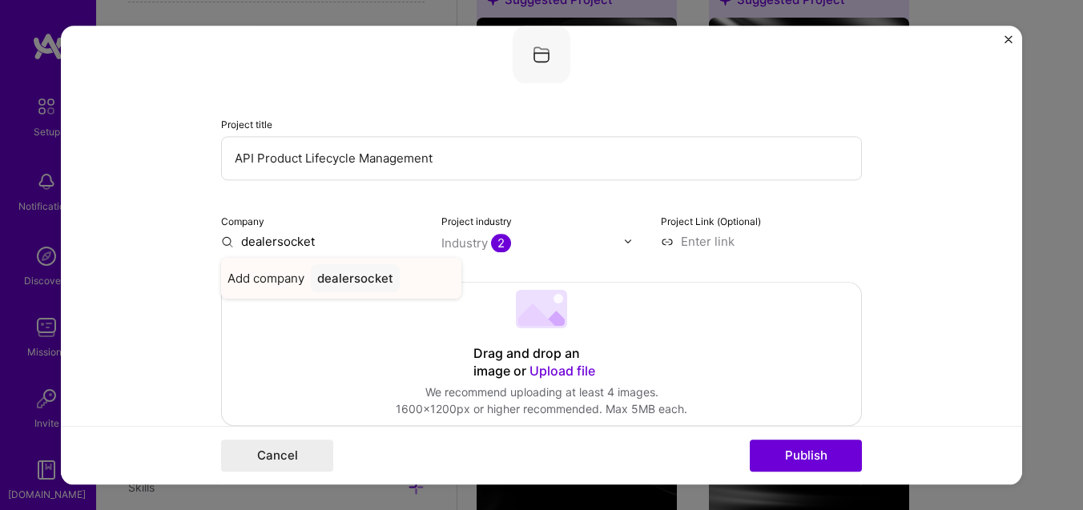
type input "dealersocket"
click at [310, 272] on div "Add company dealersocket" at bounding box center [341, 278] width 240 height 41
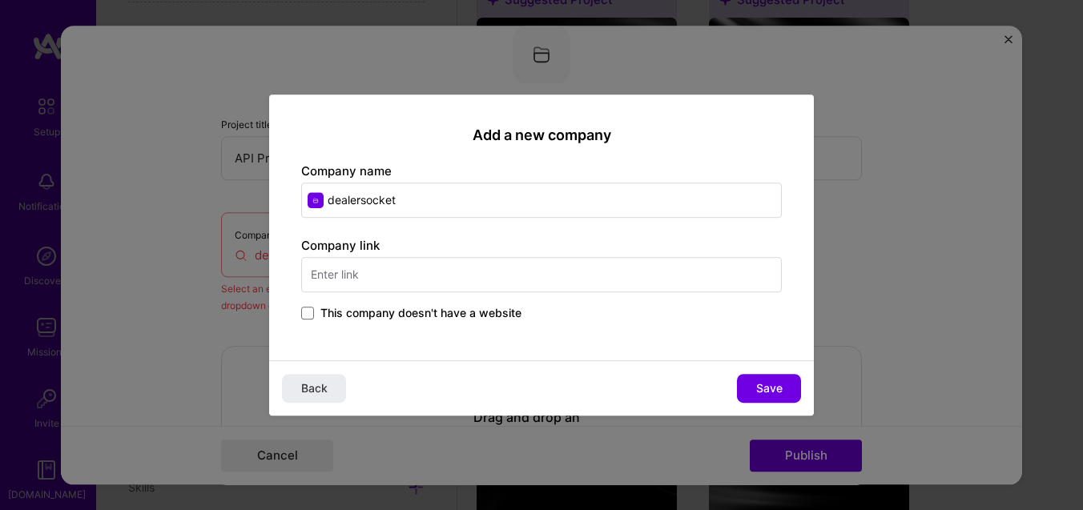
click at [334, 201] on input "dealersocket" at bounding box center [541, 200] width 481 height 35
click at [759, 380] on span "Save" at bounding box center [769, 388] width 26 height 16
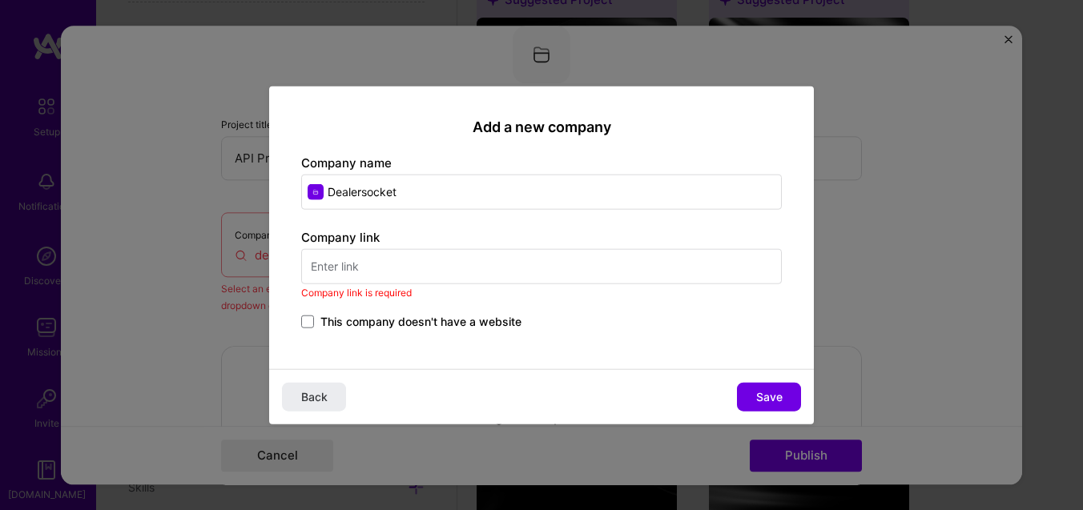
click at [398, 277] on input "text" at bounding box center [541, 266] width 481 height 35
click at [409, 189] on input "Dealersocket" at bounding box center [541, 192] width 481 height 35
click at [449, 190] on input "Dealersocket" at bounding box center [541, 192] width 481 height 35
type input "Dealersocket Solera"
click at [422, 258] on input "text" at bounding box center [541, 266] width 481 height 35
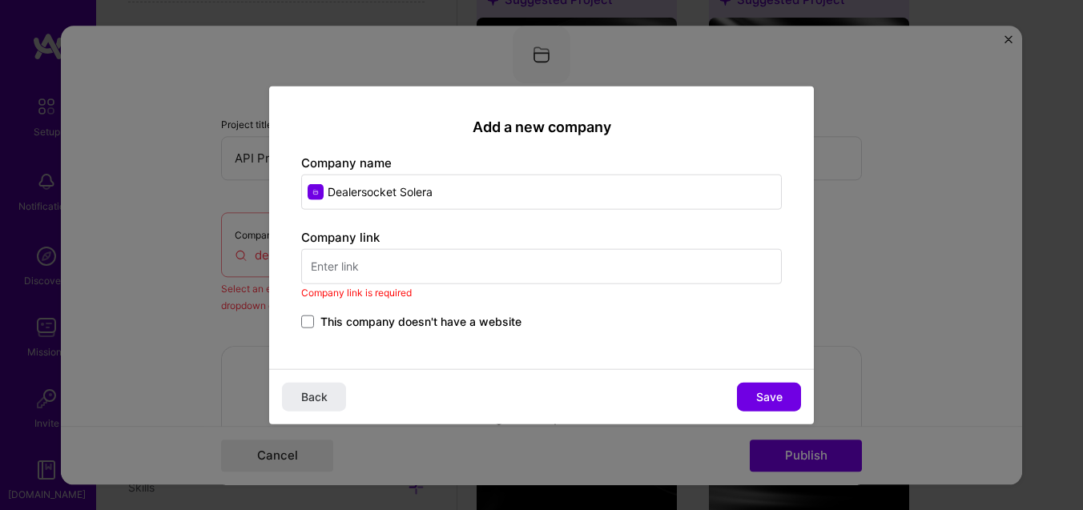
click at [393, 265] on input "text" at bounding box center [541, 266] width 481 height 35
paste input "[URL][DOMAIN_NAME]"
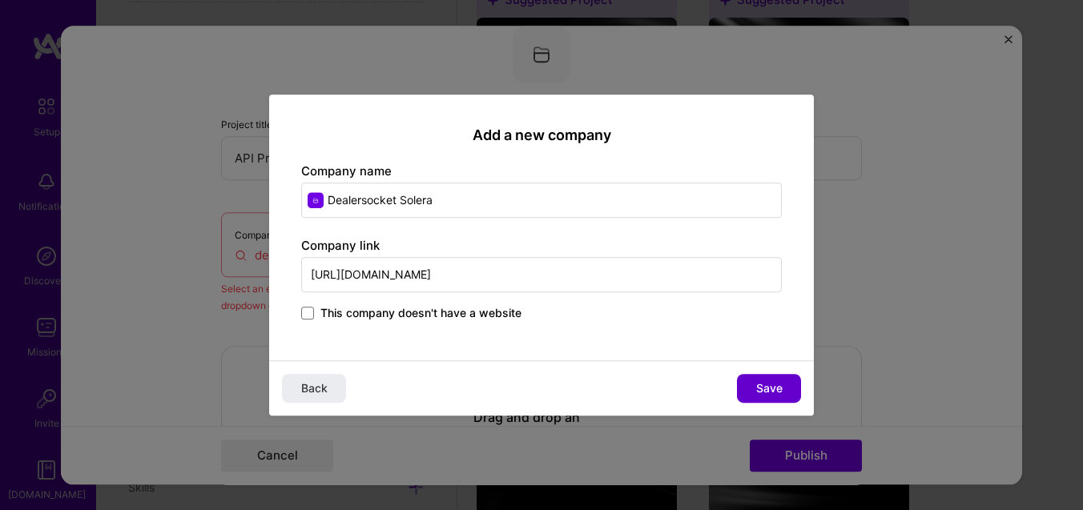
type input "[URL][DOMAIN_NAME]"
click at [784, 390] on button "Save" at bounding box center [769, 388] width 64 height 29
type input "Dealersocket Solera"
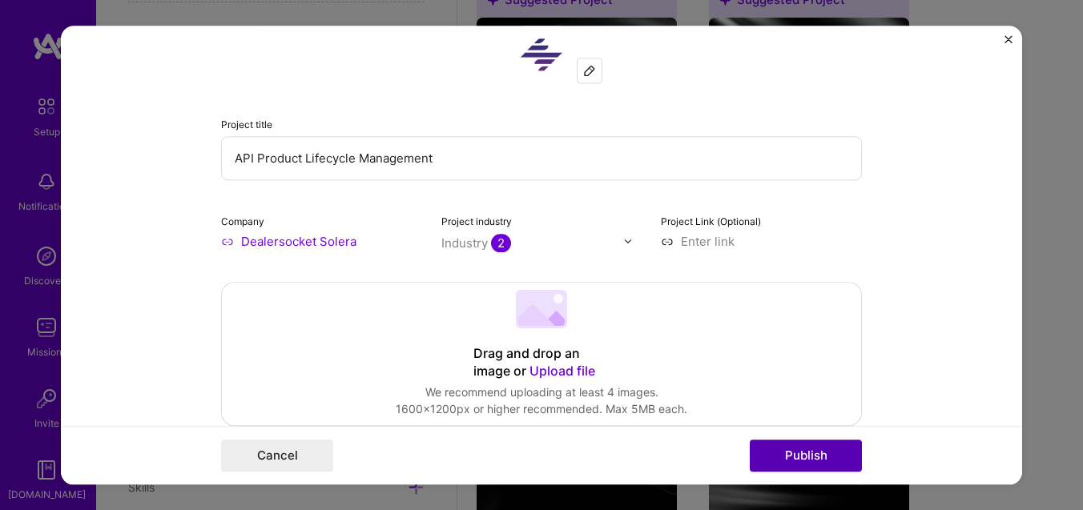
click at [823, 454] on button "Publish" at bounding box center [806, 456] width 112 height 32
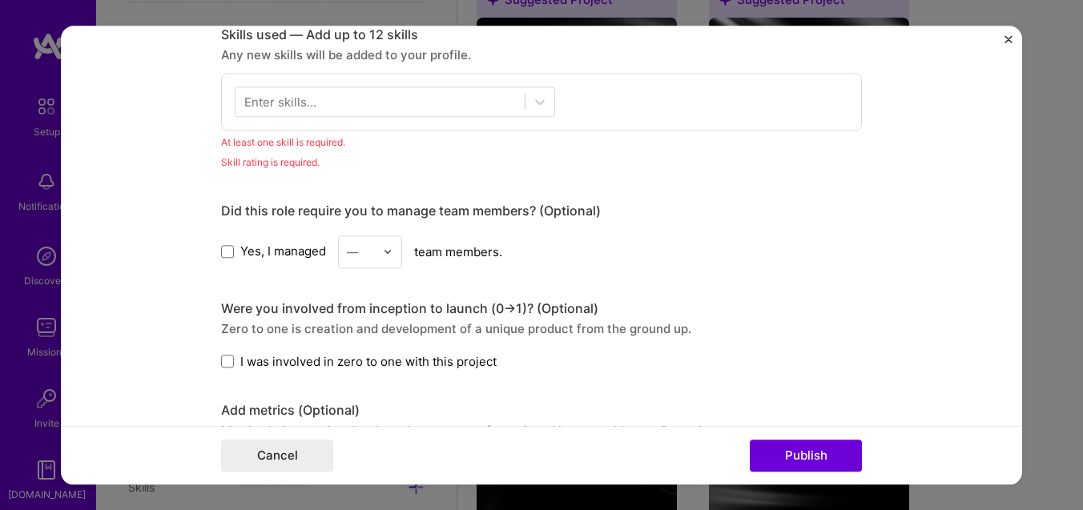
scroll to position [802, 0]
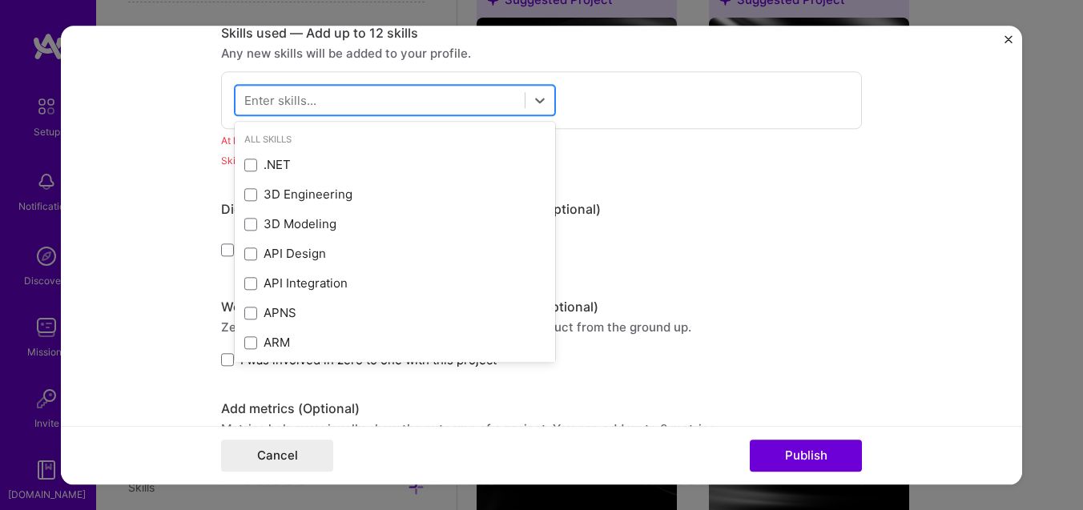
click at [288, 89] on div at bounding box center [380, 100] width 289 height 26
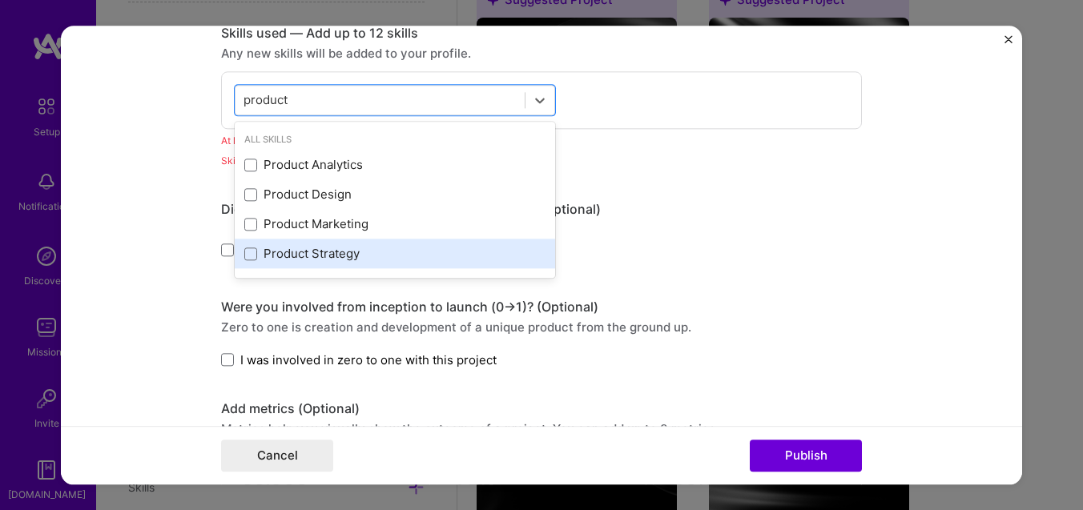
click at [329, 249] on div "Product Strategy" at bounding box center [394, 254] width 301 height 17
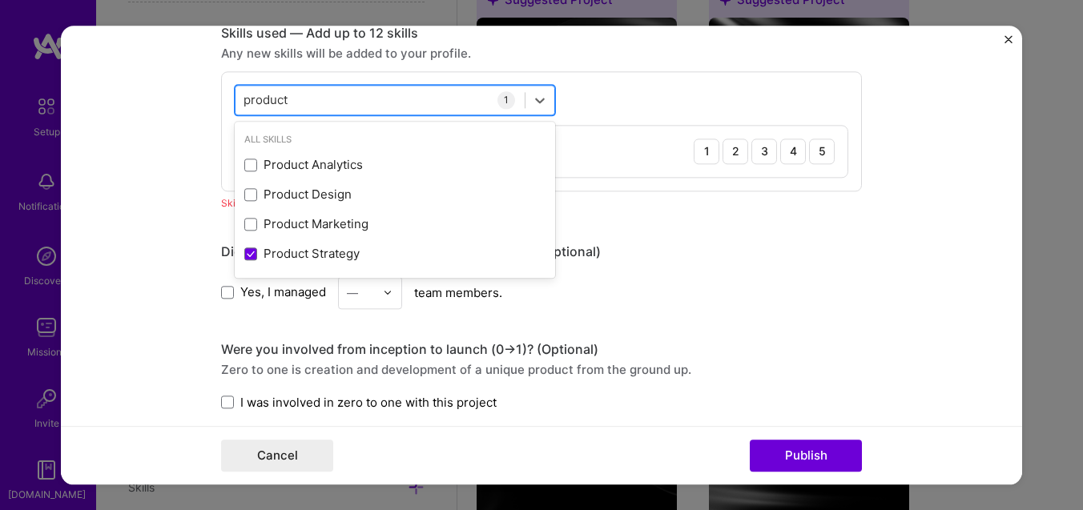
click at [312, 105] on div "product product" at bounding box center [380, 100] width 289 height 26
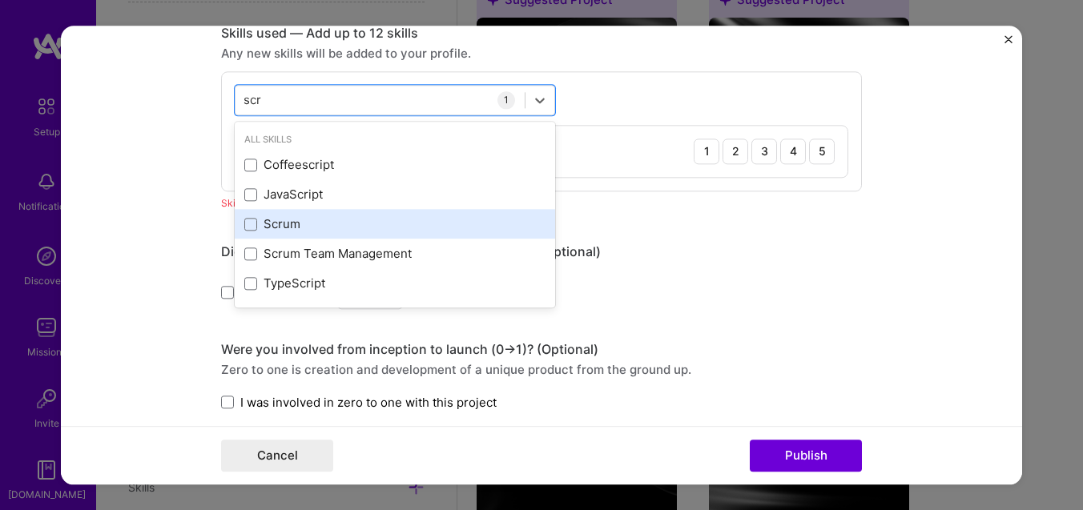
click at [339, 223] on div "Scrum" at bounding box center [394, 224] width 301 height 17
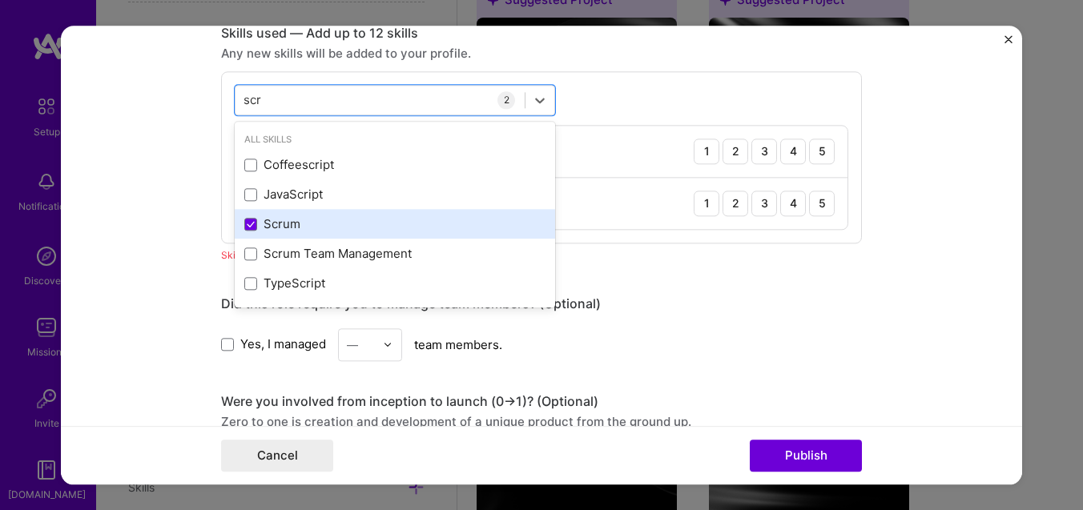
click at [425, 232] on div "Scrum" at bounding box center [394, 224] width 301 height 17
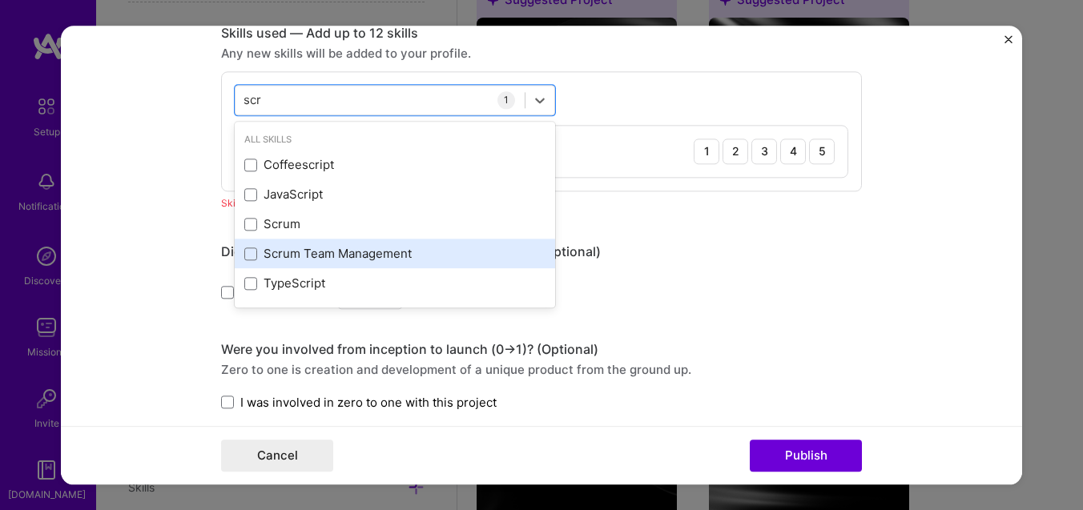
click at [408, 257] on div "Scrum Team Management" at bounding box center [394, 254] width 301 height 17
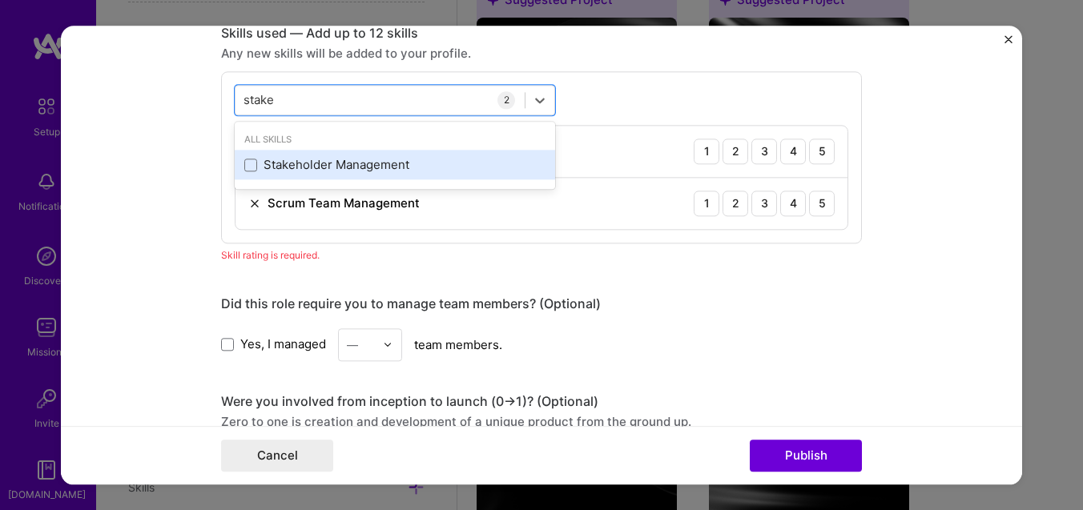
click at [325, 161] on div "Stakeholder Management" at bounding box center [394, 165] width 301 height 17
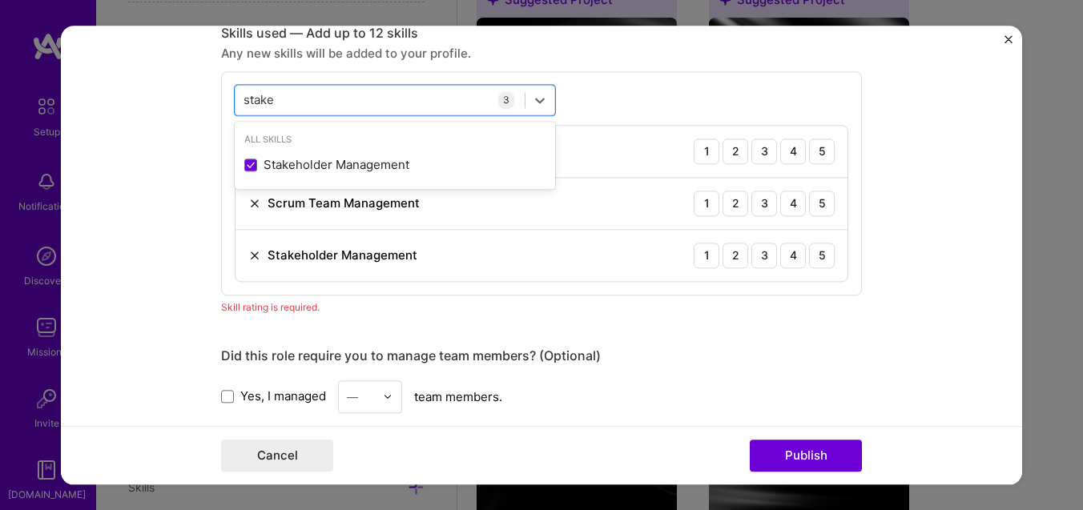
type input "stake"
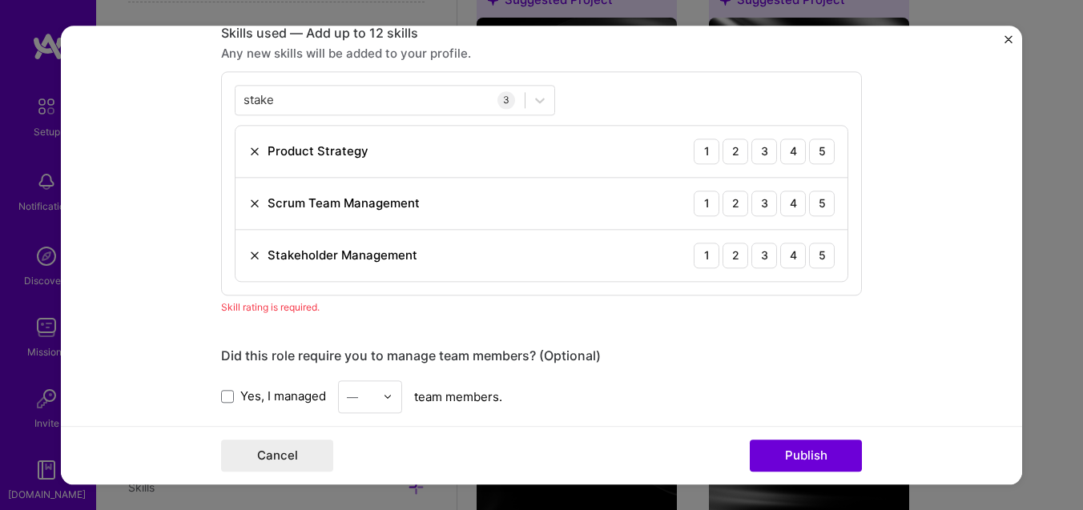
click at [137, 195] on form "Editing suggested project This project is suggested based on your LinkedIn, res…" at bounding box center [541, 255] width 961 height 459
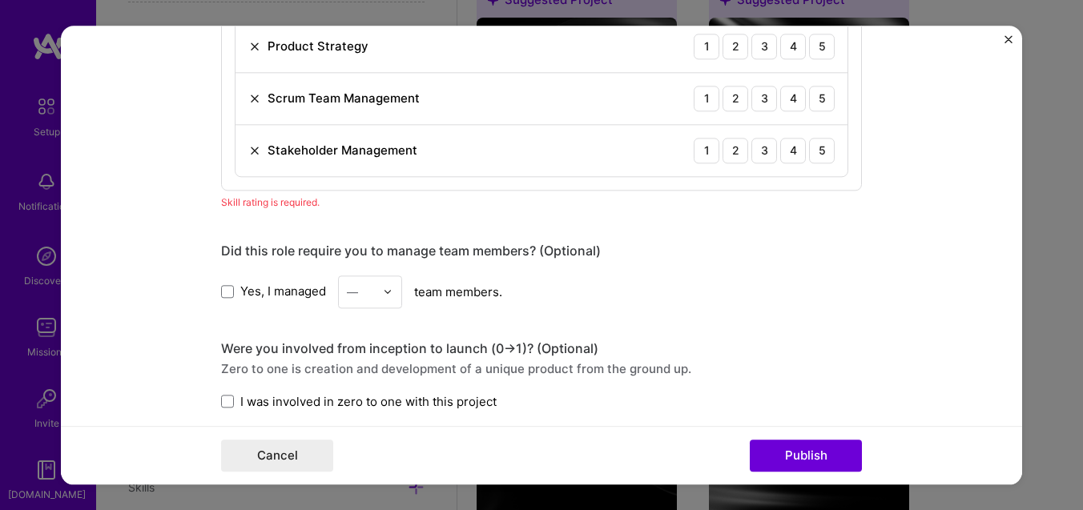
scroll to position [983, 0]
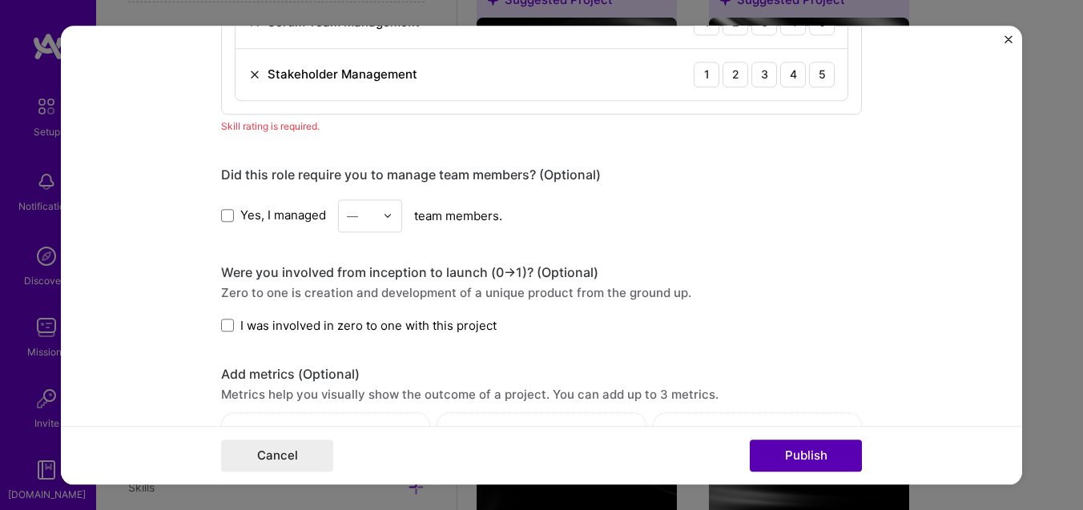
click at [804, 457] on button "Publish" at bounding box center [806, 456] width 112 height 32
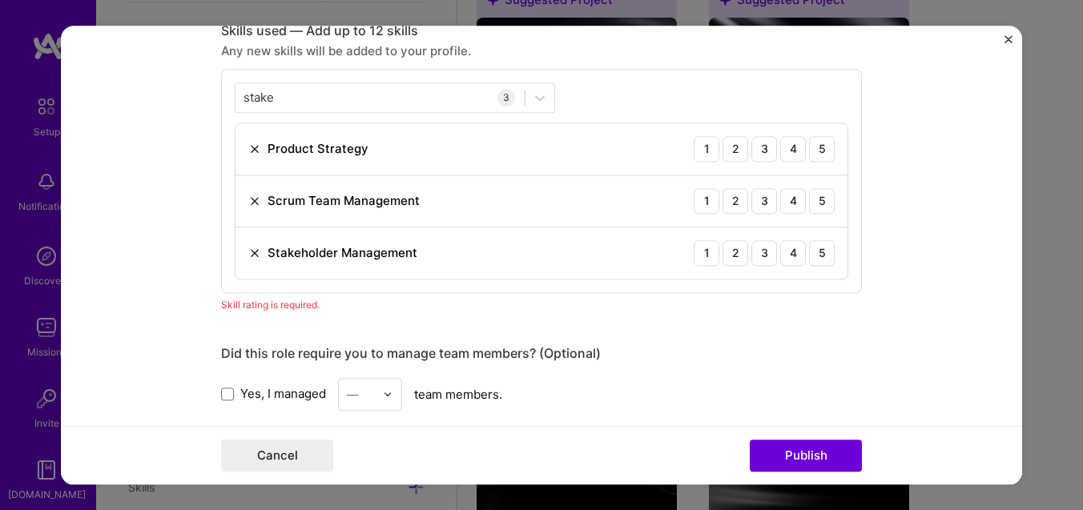
scroll to position [802, 0]
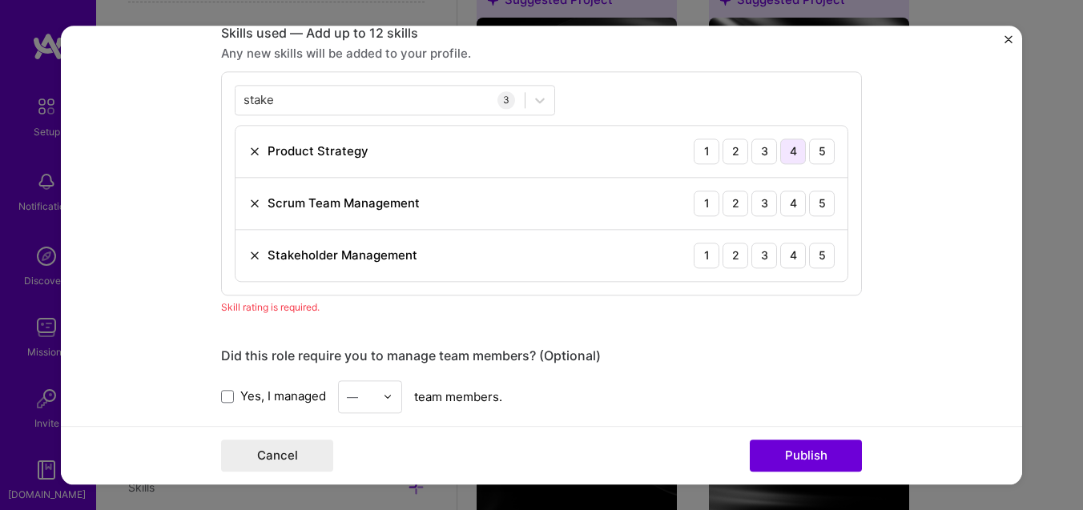
click at [788, 153] on div "4" at bounding box center [793, 152] width 26 height 26
click at [822, 206] on div "5" at bounding box center [822, 204] width 26 height 26
click at [819, 260] on div "5" at bounding box center [822, 256] width 26 height 26
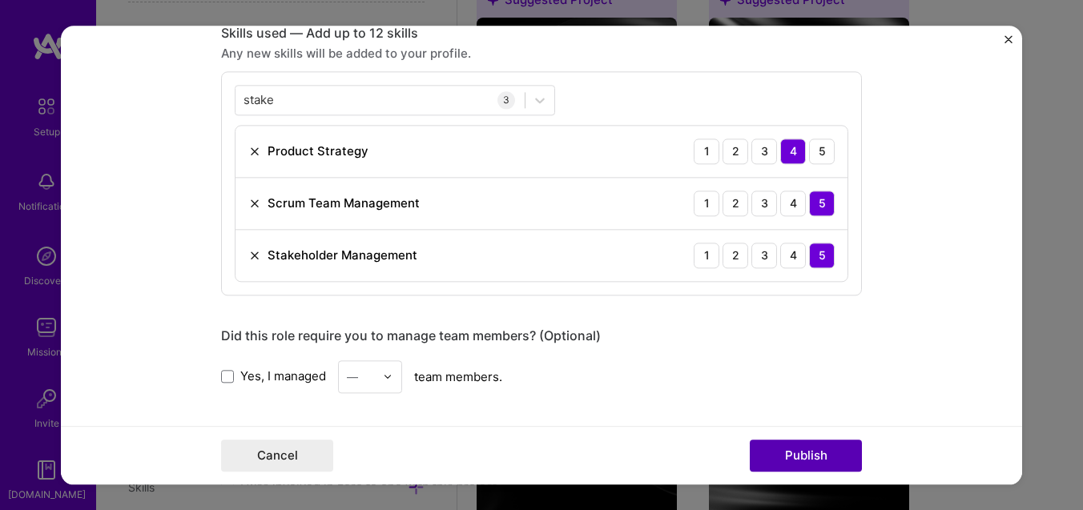
click at [809, 451] on button "Publish" at bounding box center [806, 456] width 112 height 32
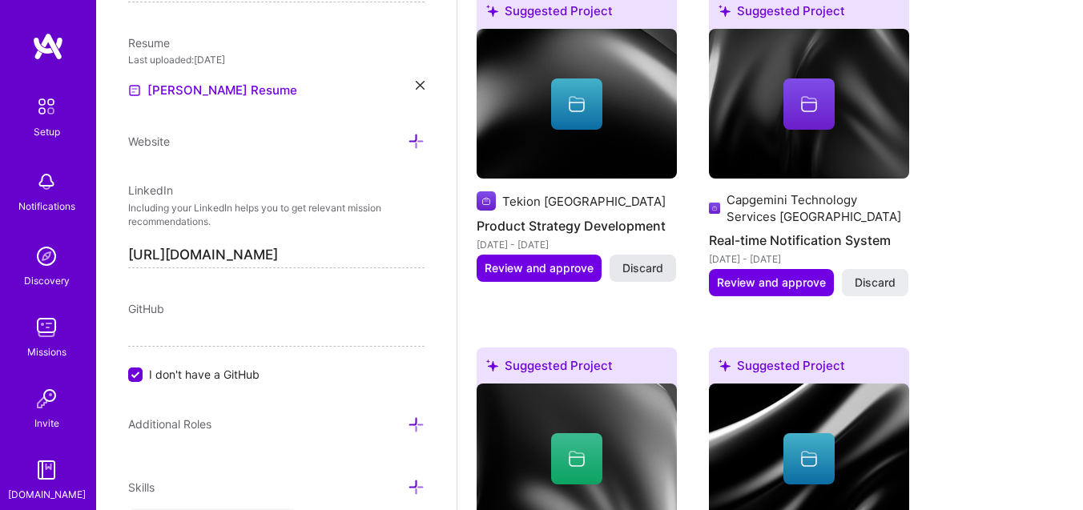
scroll to position [3131, 0]
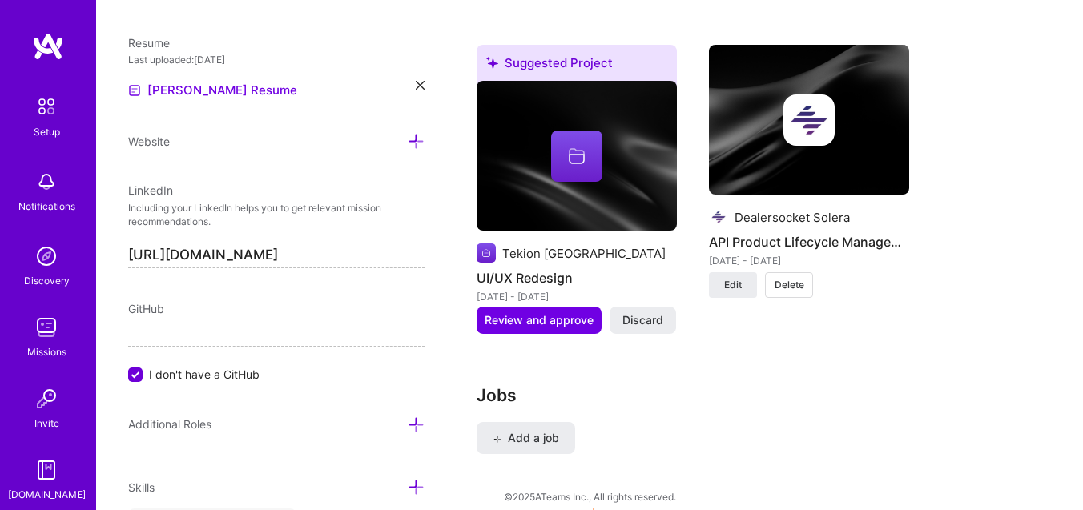
click at [559, 319] on div "Suggested Project Tekion India UI/UX Redesign [DATE] - [DATE] Review and approv…" at bounding box center [577, 199] width 200 height 309
click at [569, 312] on span "Review and approve" at bounding box center [539, 320] width 109 height 16
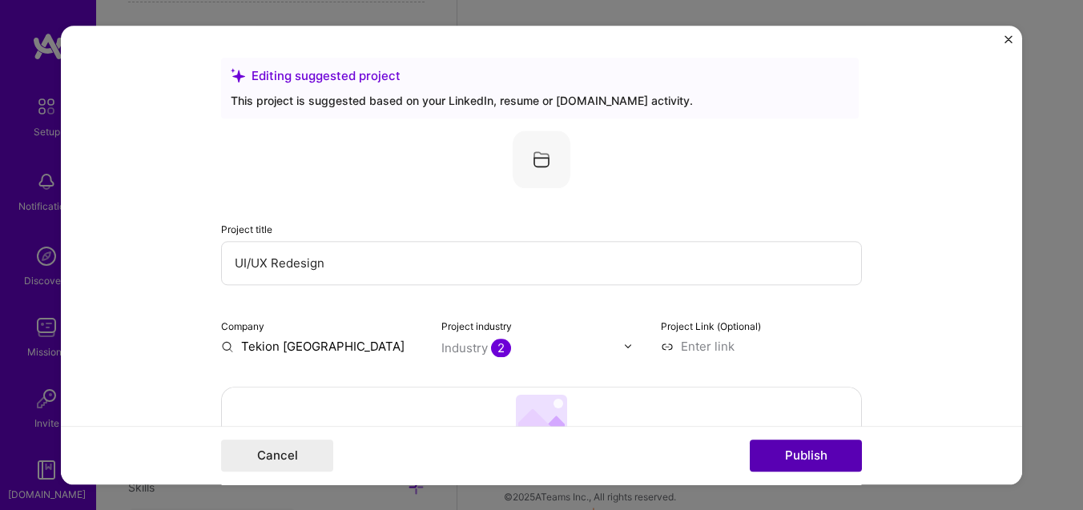
click at [807, 465] on button "Publish" at bounding box center [806, 456] width 112 height 32
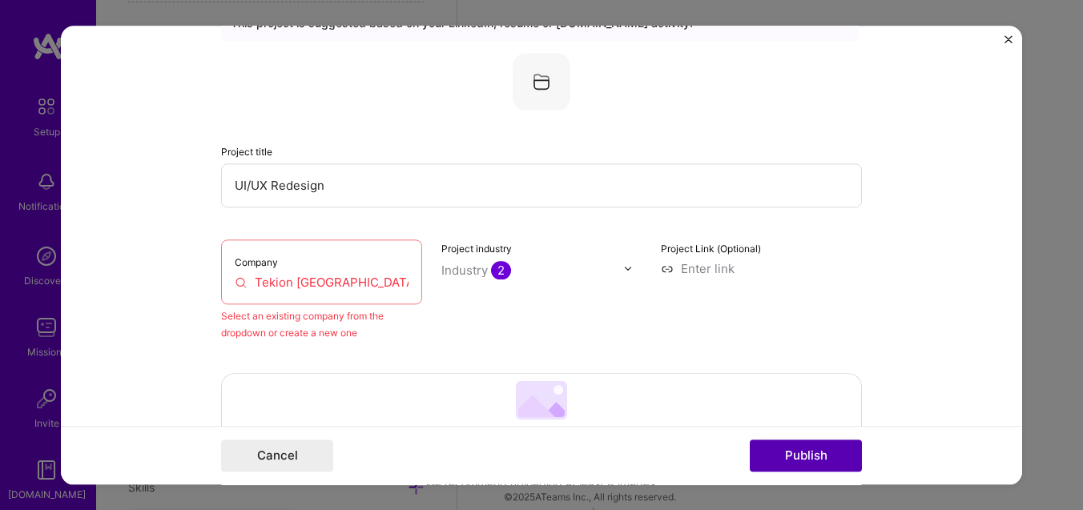
scroll to position [105, 0]
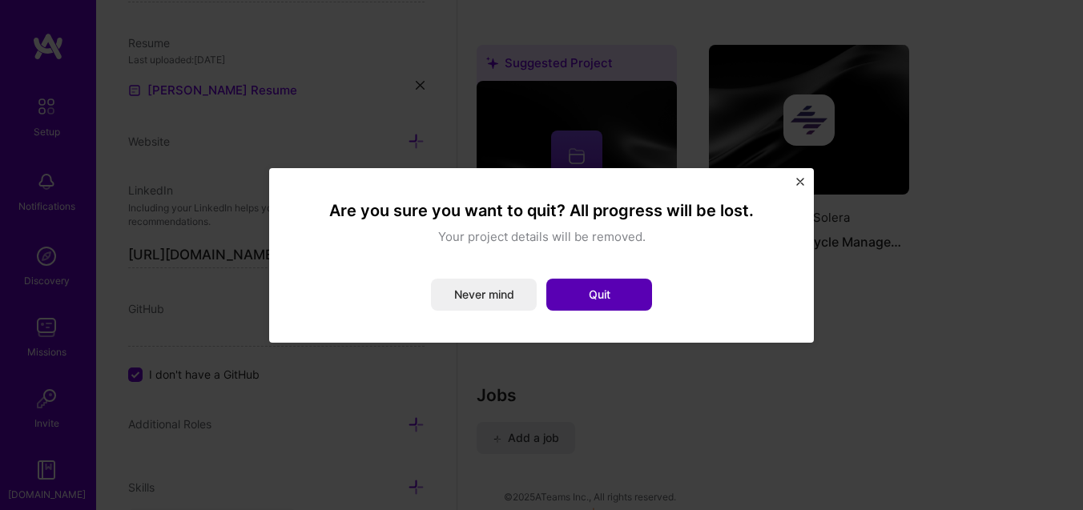
click at [609, 291] on button "Quit" at bounding box center [599, 295] width 106 height 32
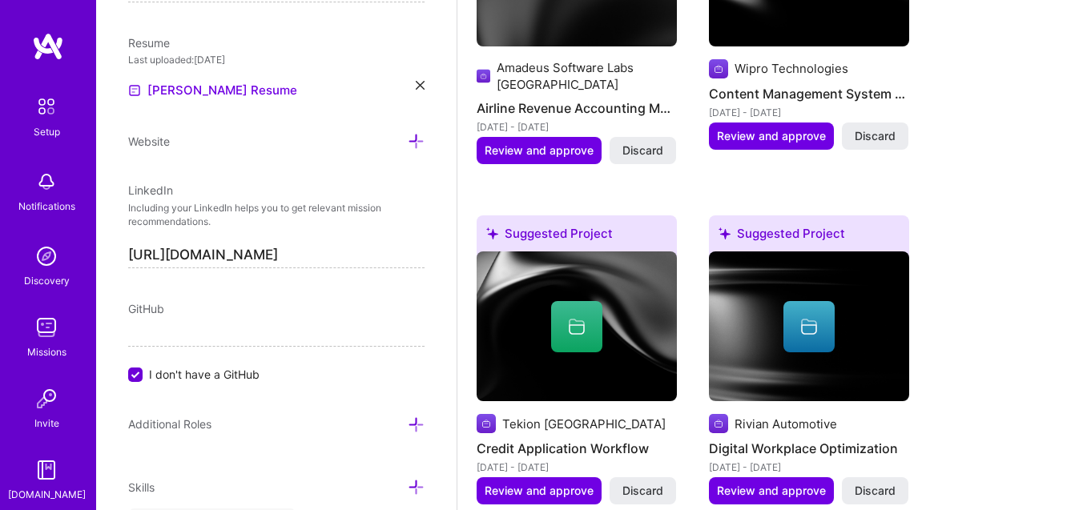
scroll to position [0, 0]
